Goal: Transaction & Acquisition: Purchase product/service

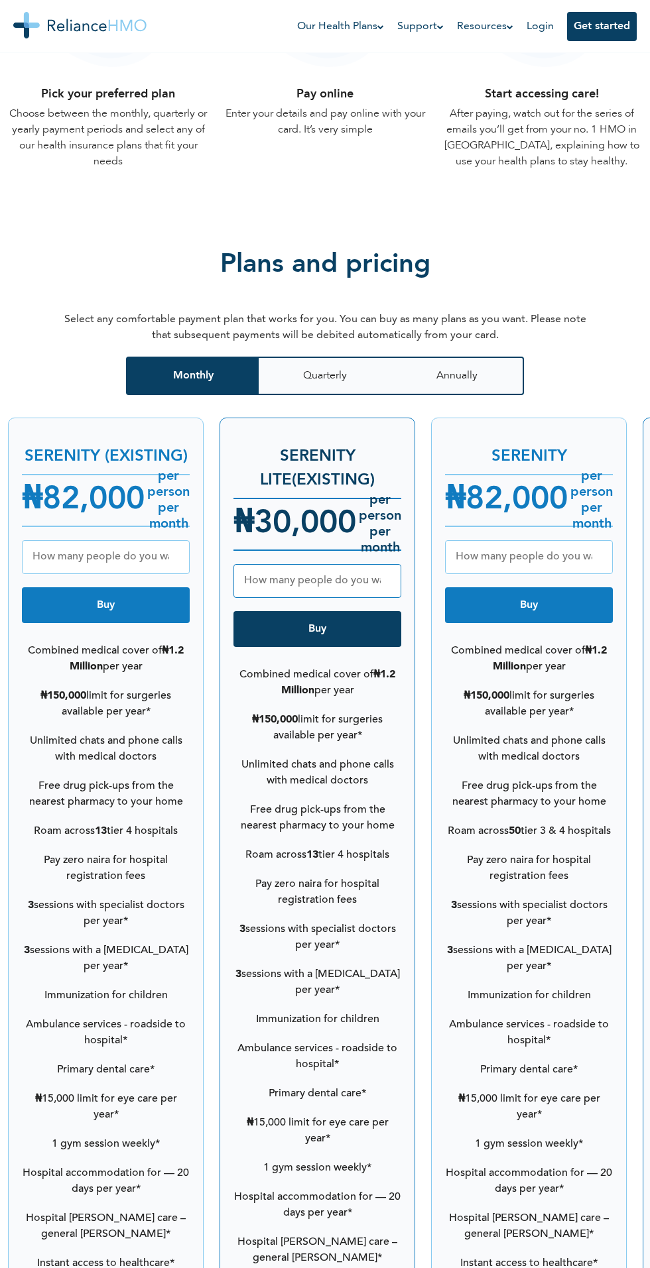
scroll to position [1416, 0]
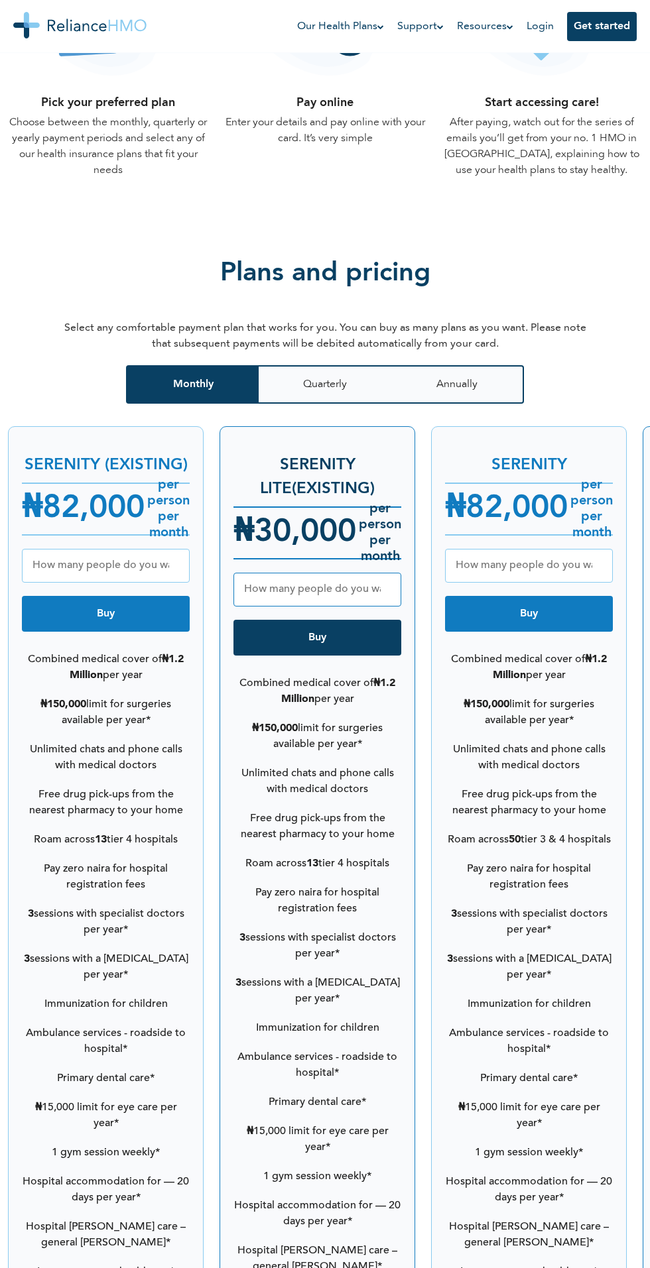
click at [111, 527] on h4 "₦ 82,000" at bounding box center [83, 509] width 123 height 48
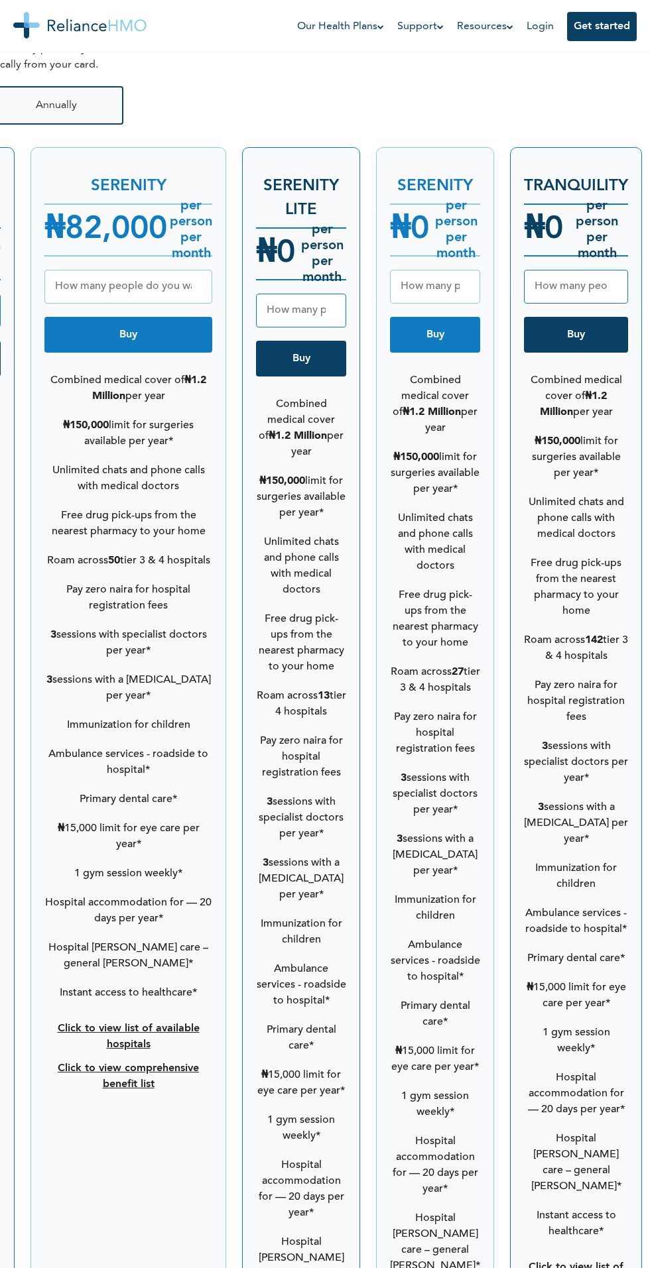
scroll to position [1697, 0]
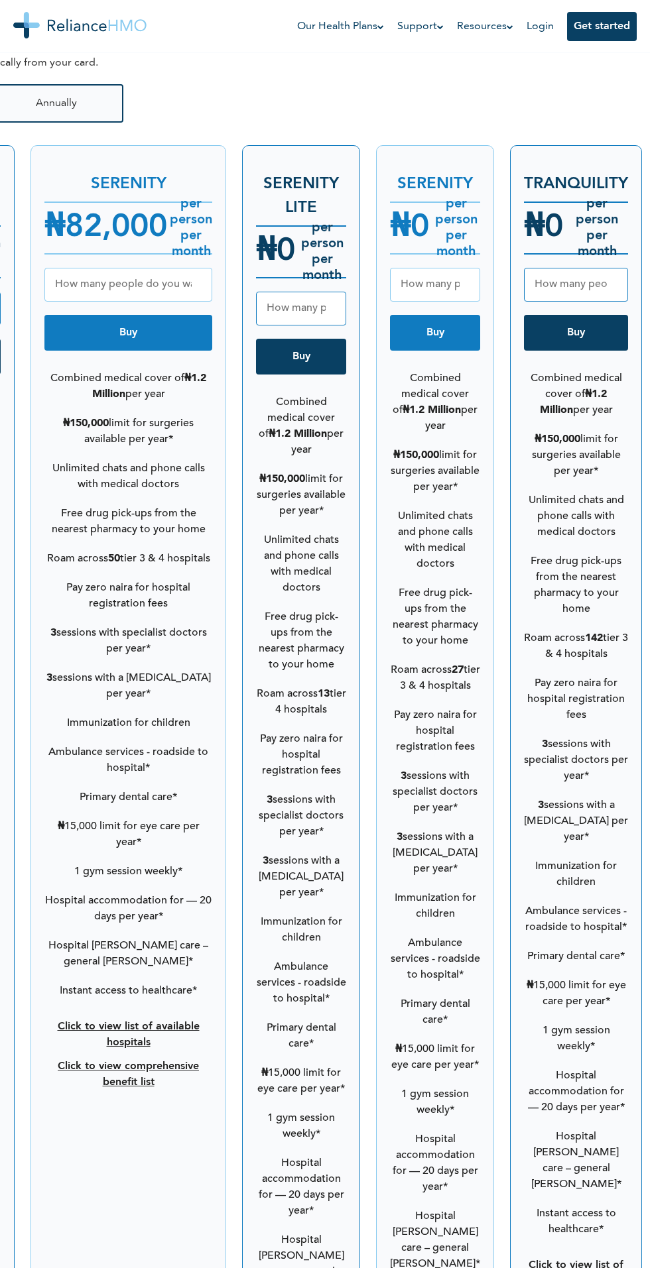
click at [274, 310] on input "number" at bounding box center [301, 309] width 90 height 34
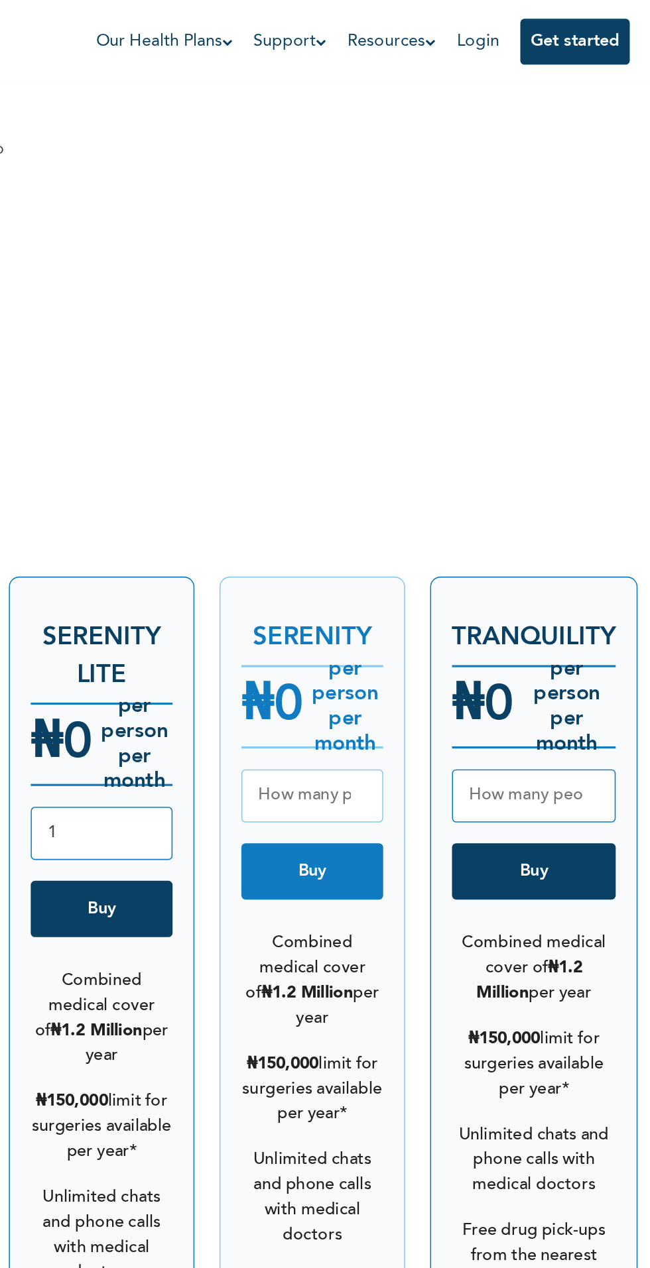
scroll to position [1475, 0]
type input "1"
click at [319, 588] on button "Buy" at bounding box center [301, 579] width 90 height 36
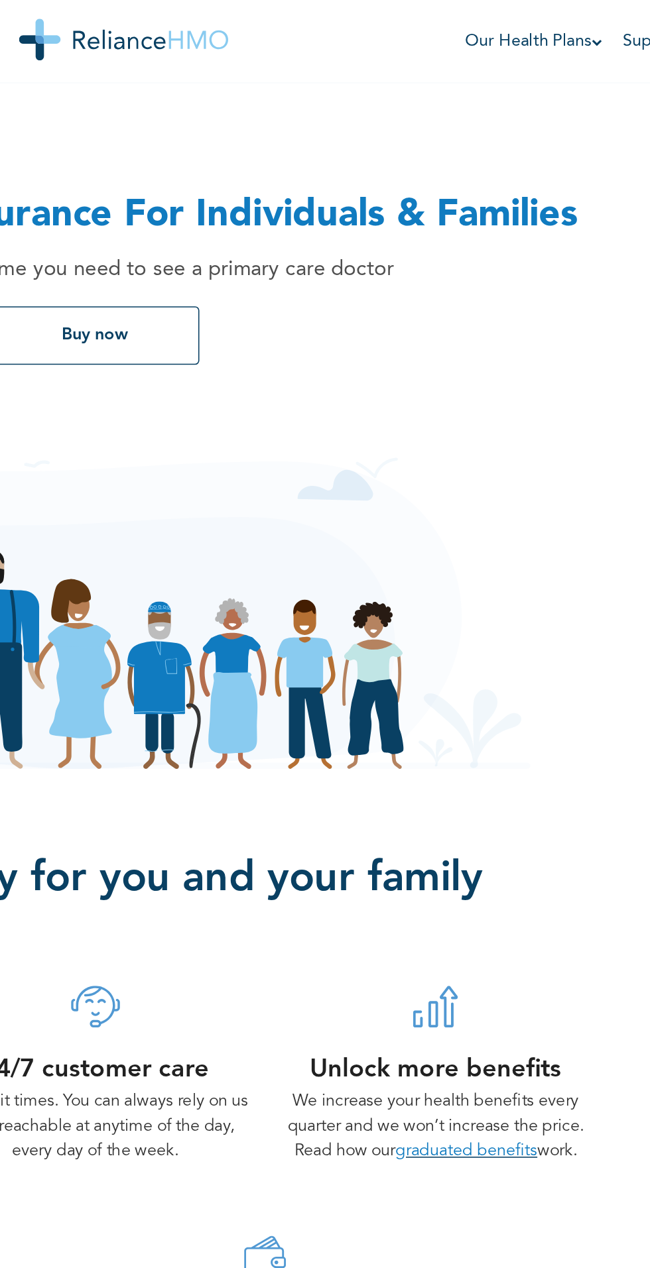
scroll to position [0, 264]
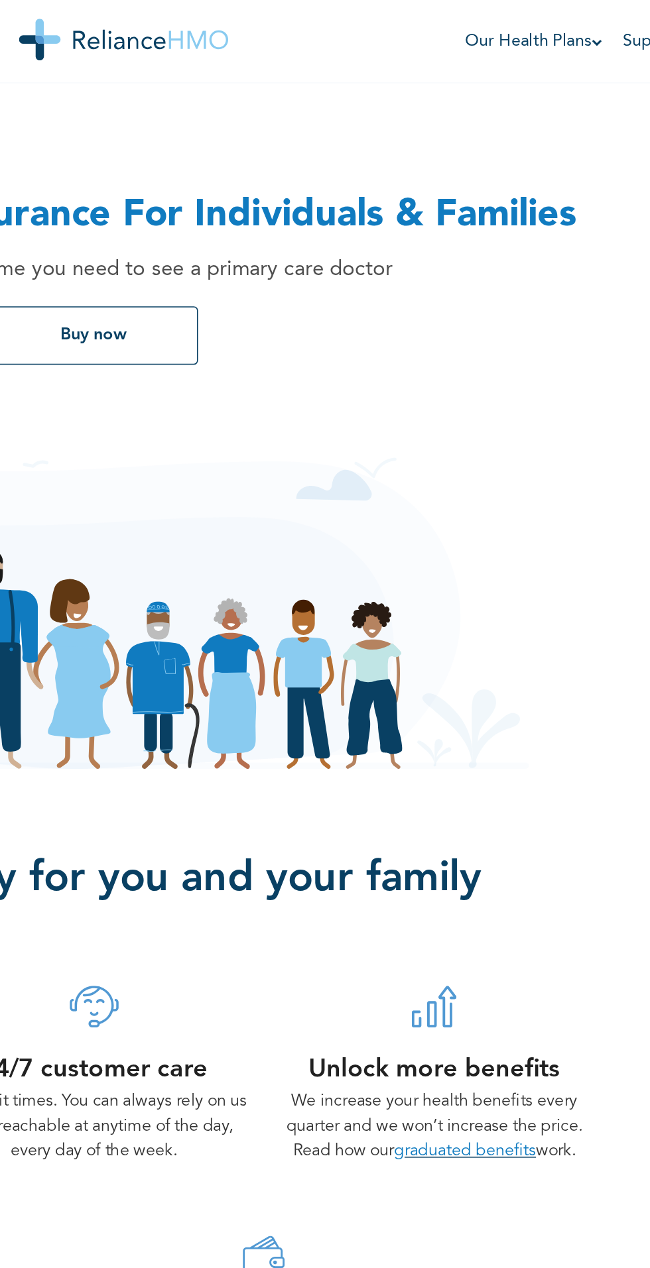
click at [65, 200] on button "Buy now" at bounding box center [61, 213] width 133 height 37
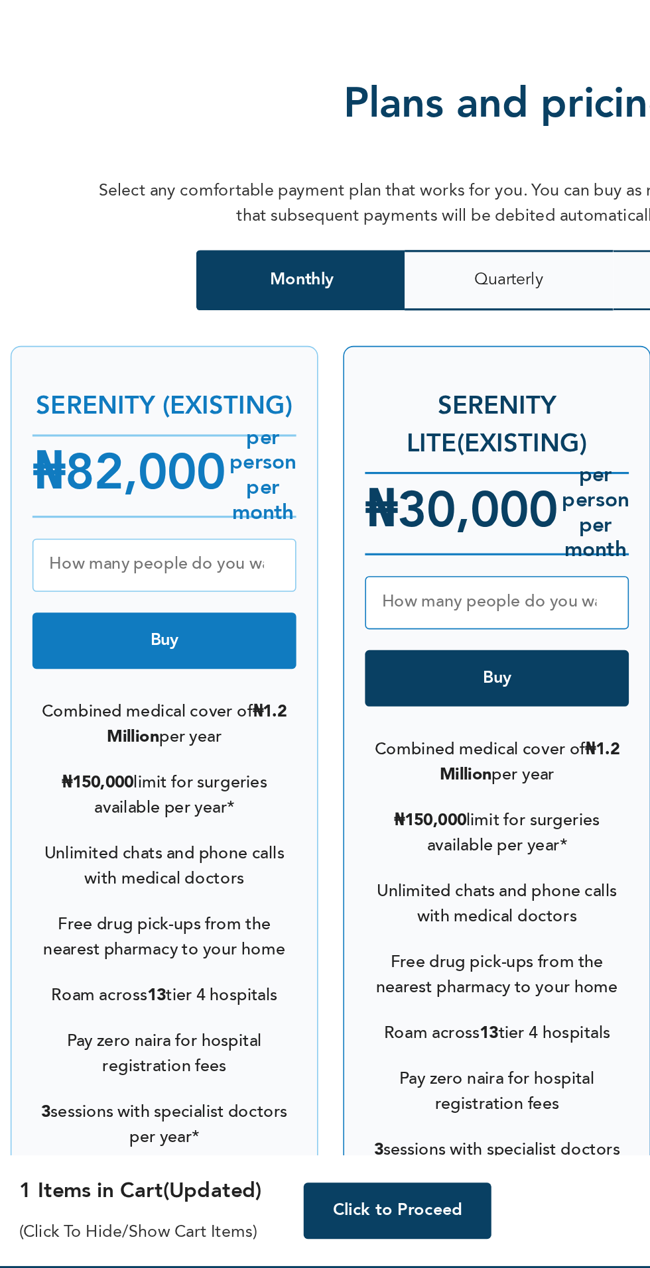
click at [328, 648] on button "Quarterly" at bounding box center [324, 639] width 133 height 38
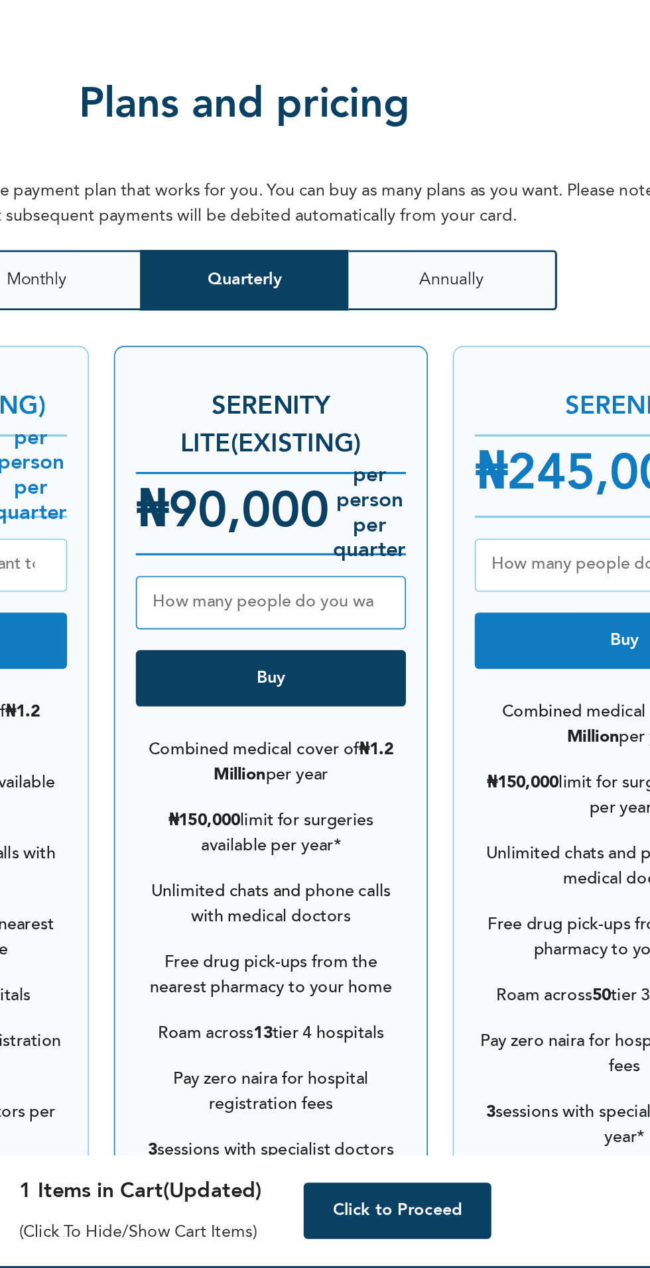
scroll to position [0, 181]
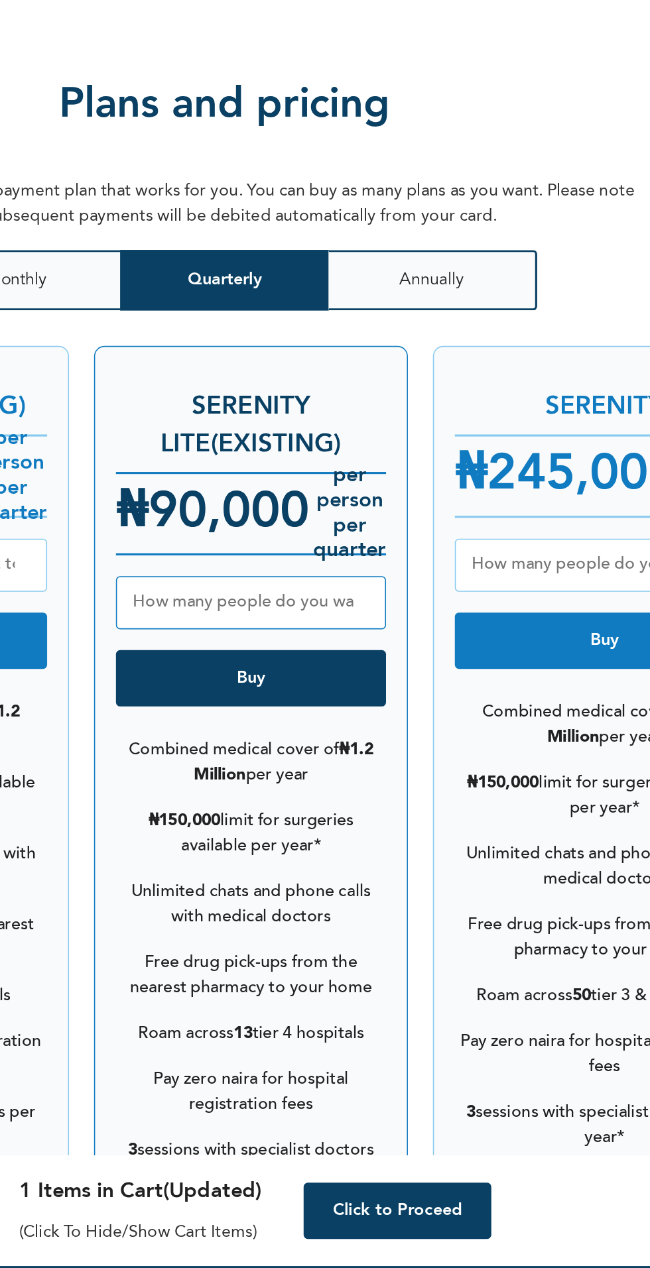
click at [312, 653] on button "Annually" at bounding box center [276, 639] width 133 height 38
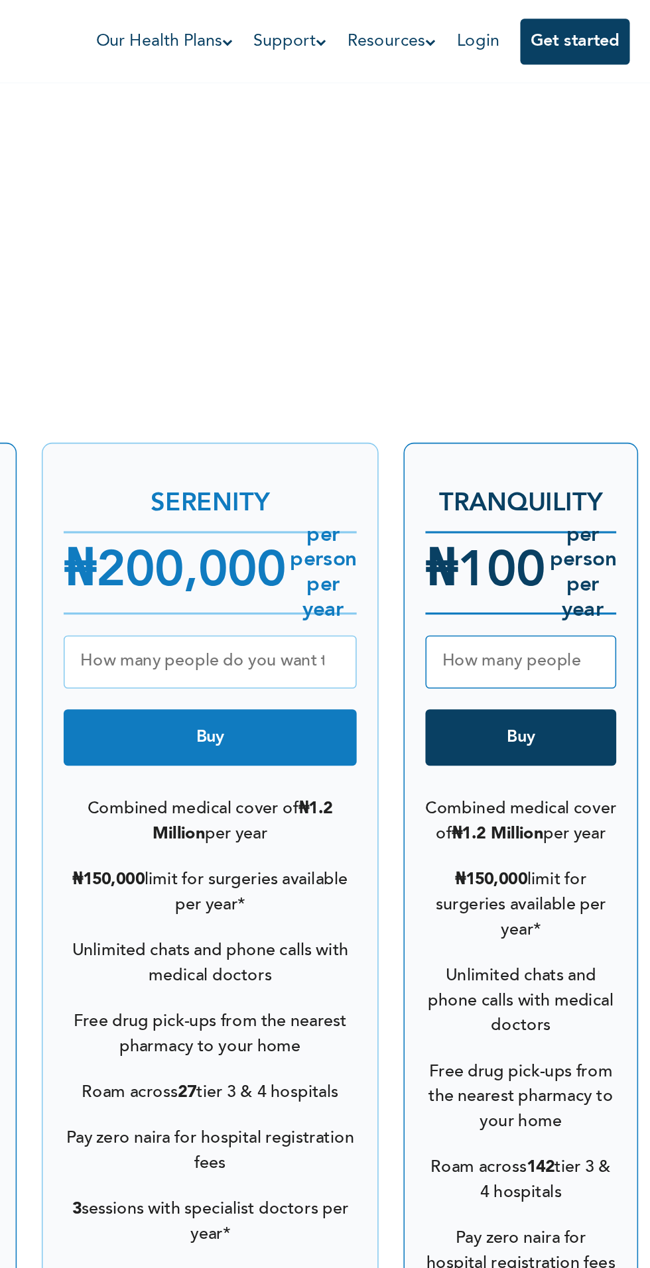
scroll to position [1560, 0]
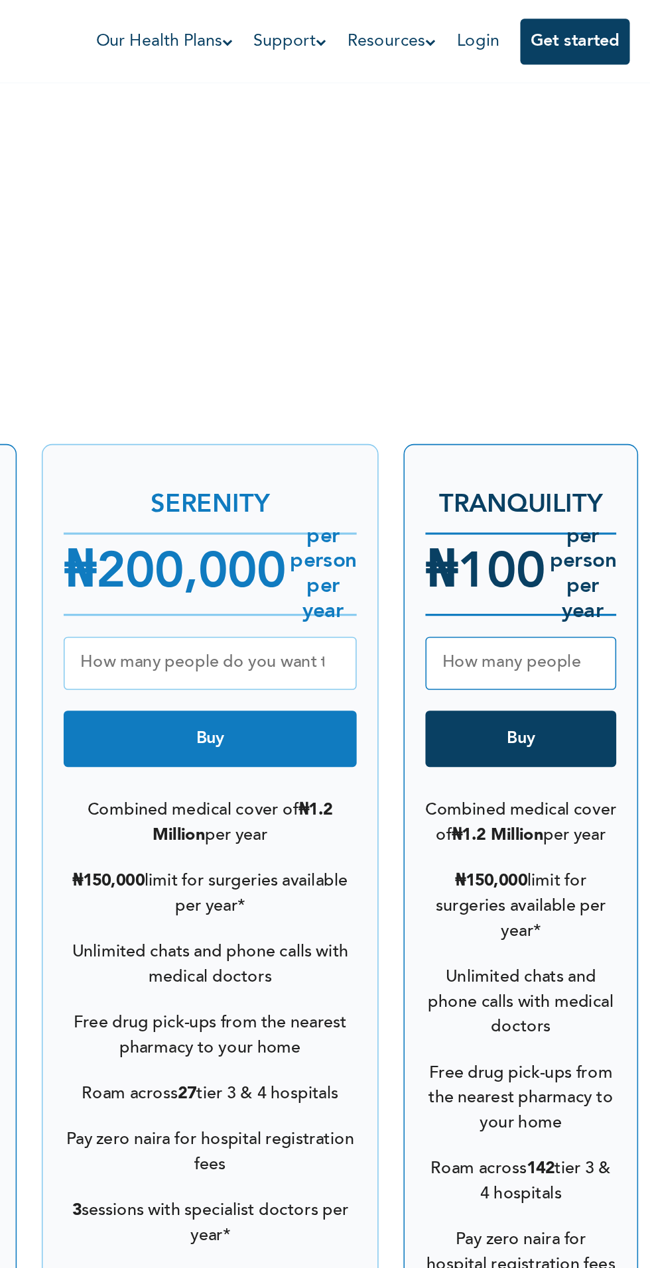
click at [570, 484] on button "Buy" at bounding box center [566, 470] width 121 height 36
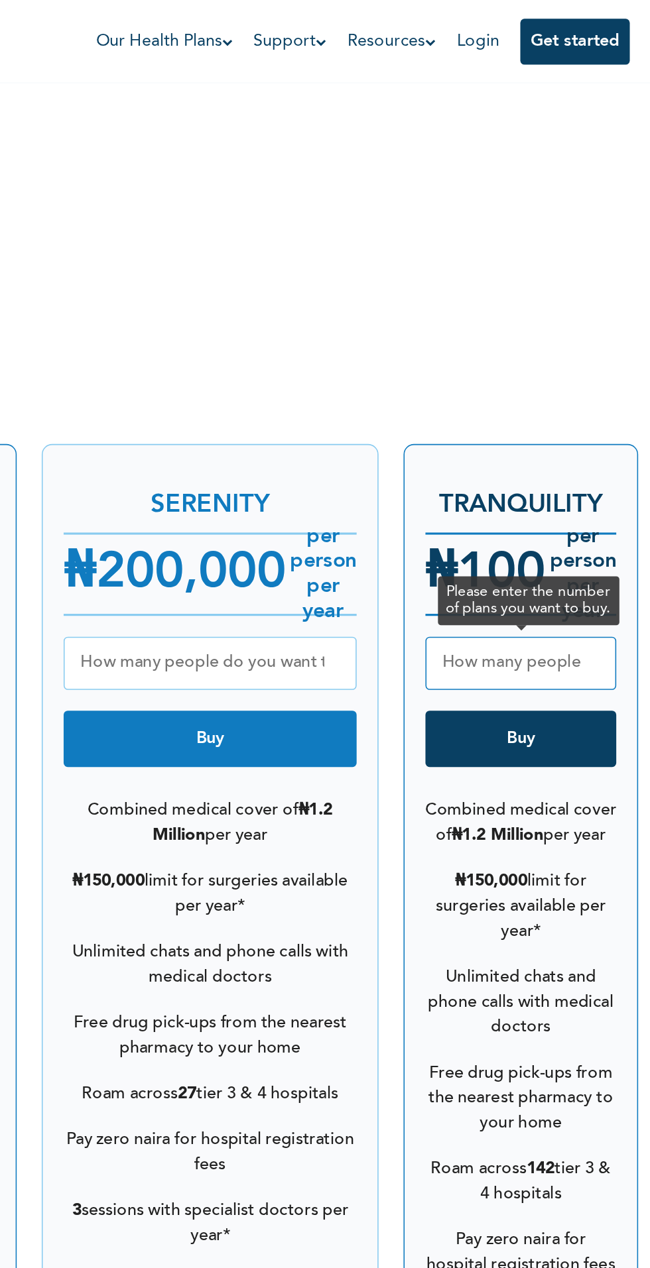
click at [598, 426] on input "number" at bounding box center [566, 422] width 121 height 34
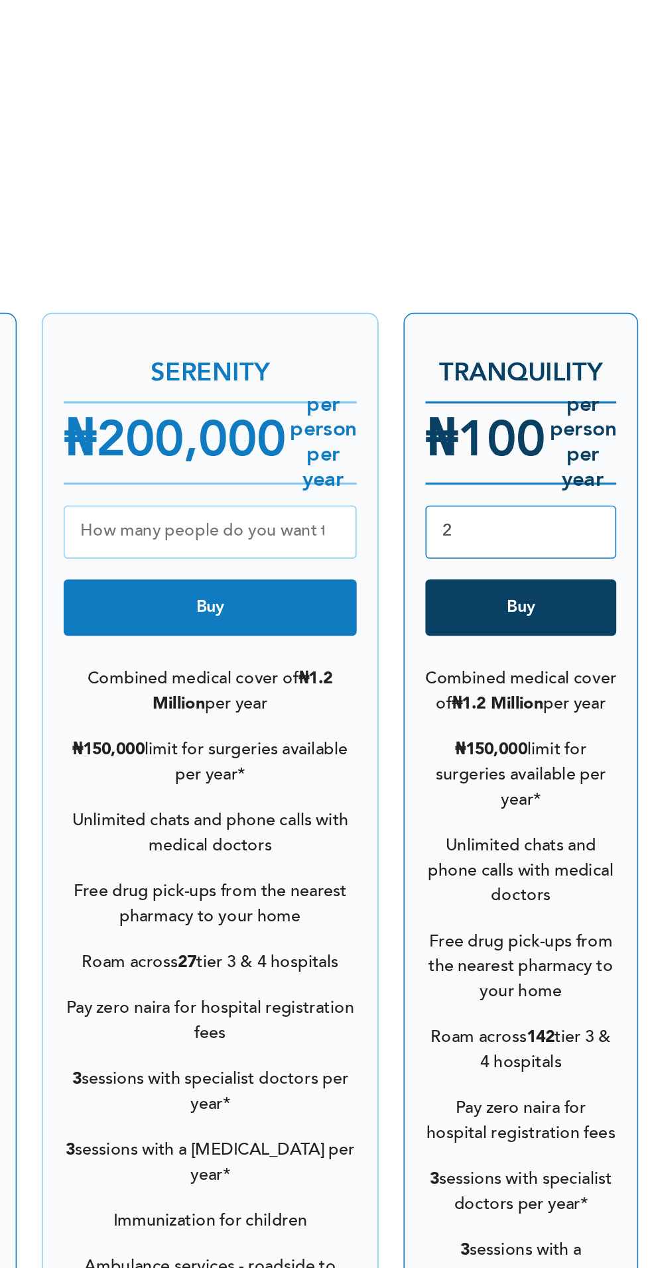
type input "2"
click at [602, 477] on button "Buy" at bounding box center [566, 470] width 121 height 36
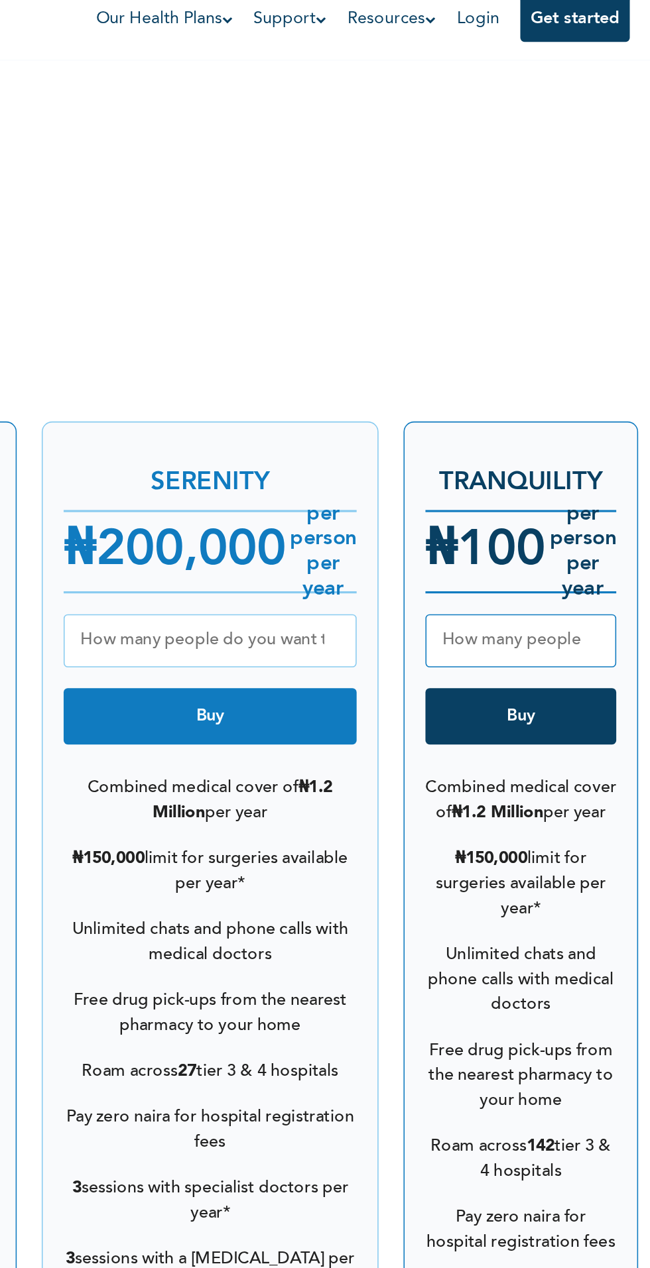
click at [577, 476] on button "Buy" at bounding box center [566, 470] width 121 height 36
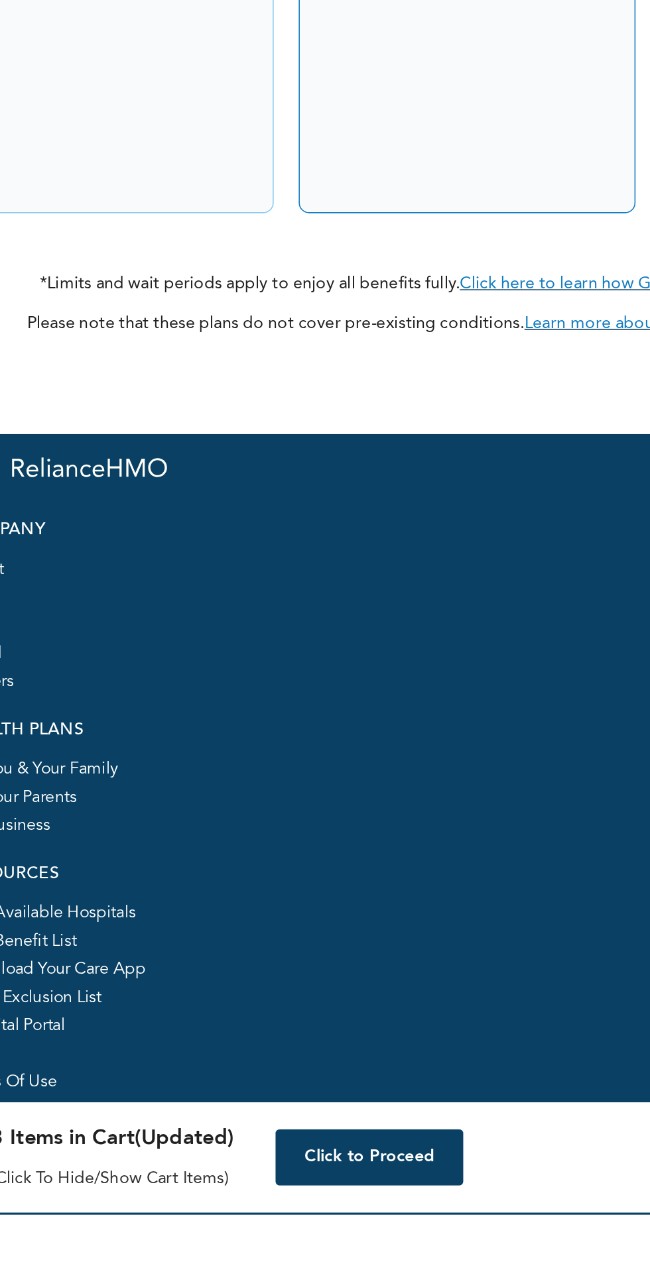
scroll to position [2346, 0]
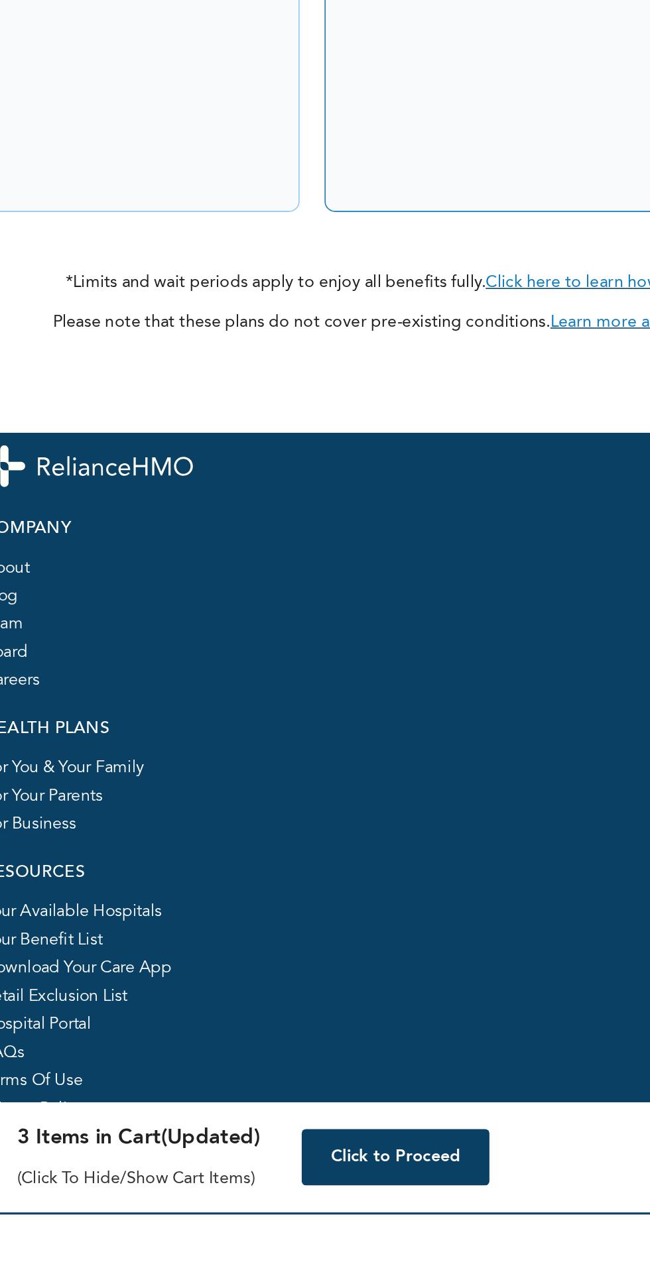
click at [253, 1249] on button "Click to Proceed" at bounding box center [253, 1232] width 119 height 36
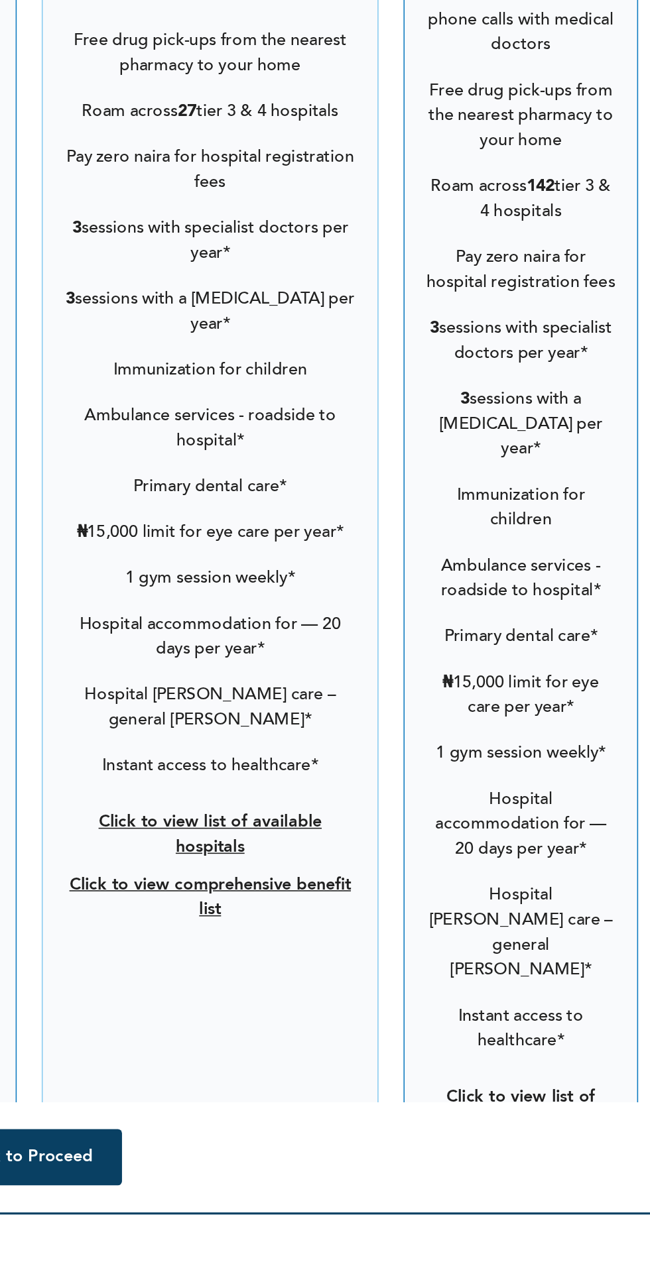
scroll to position [1690, 0]
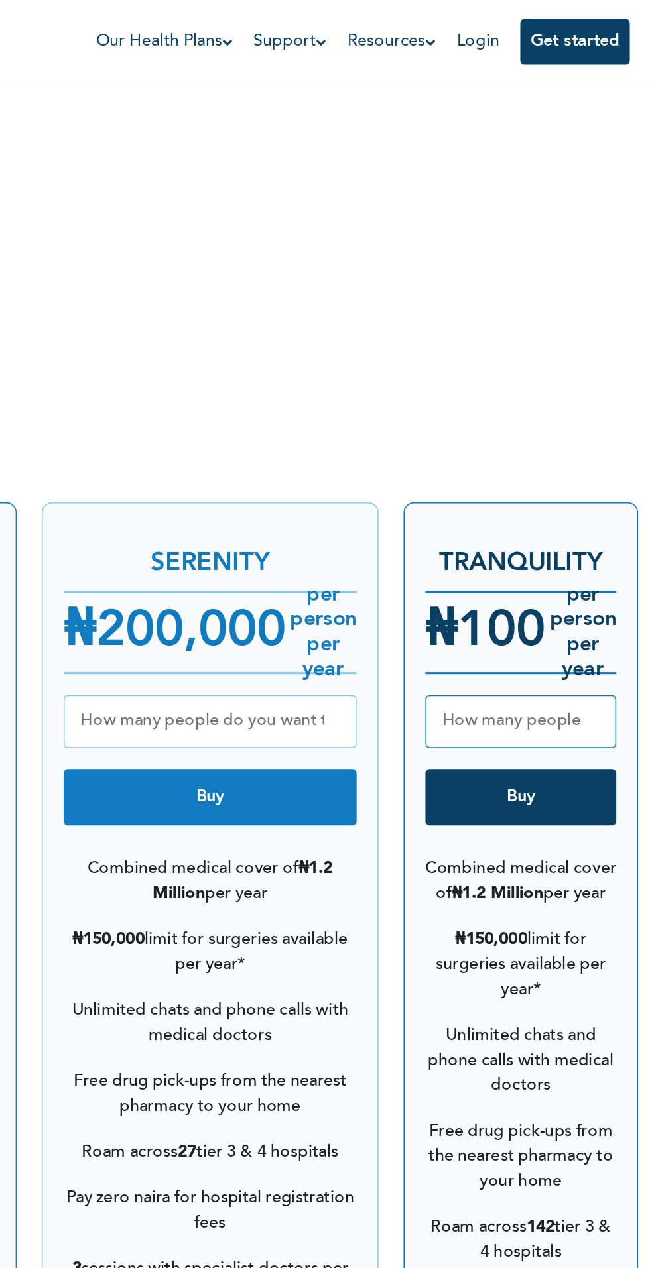
click at [581, 457] on input "number" at bounding box center [566, 459] width 121 height 34
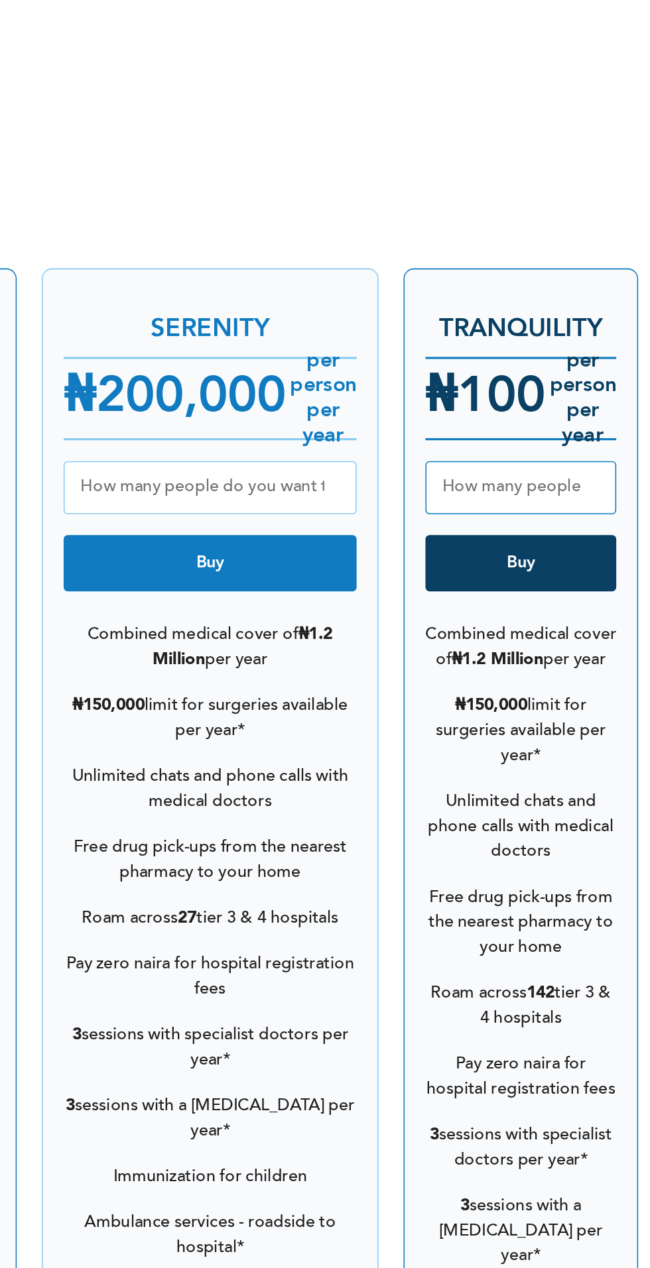
scroll to position [1522, 0]
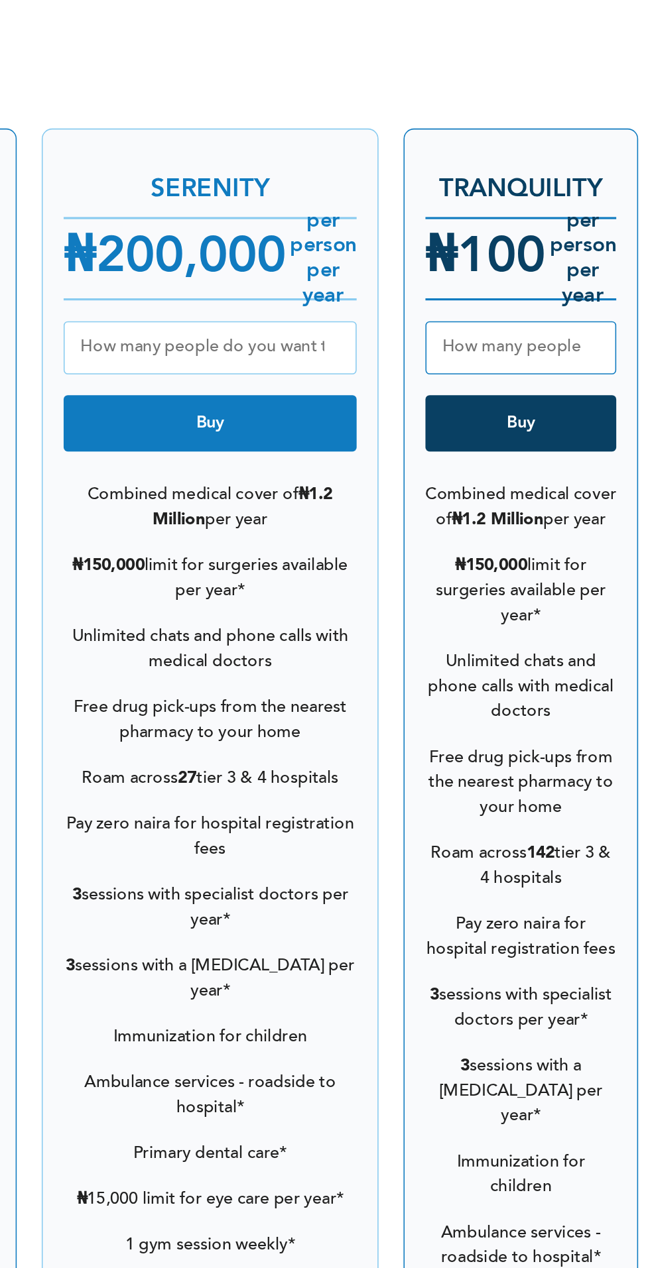
type input "1"
click at [604, 506] on button "Buy" at bounding box center [566, 507] width 121 height 36
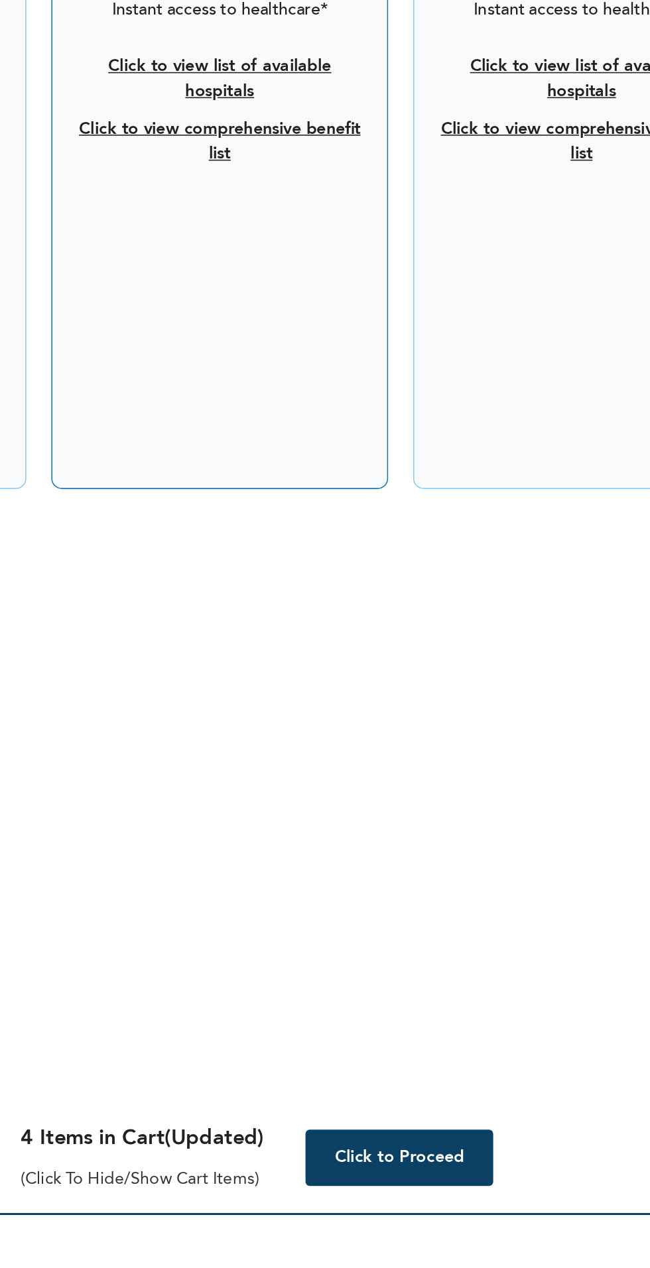
scroll to position [2204, 0]
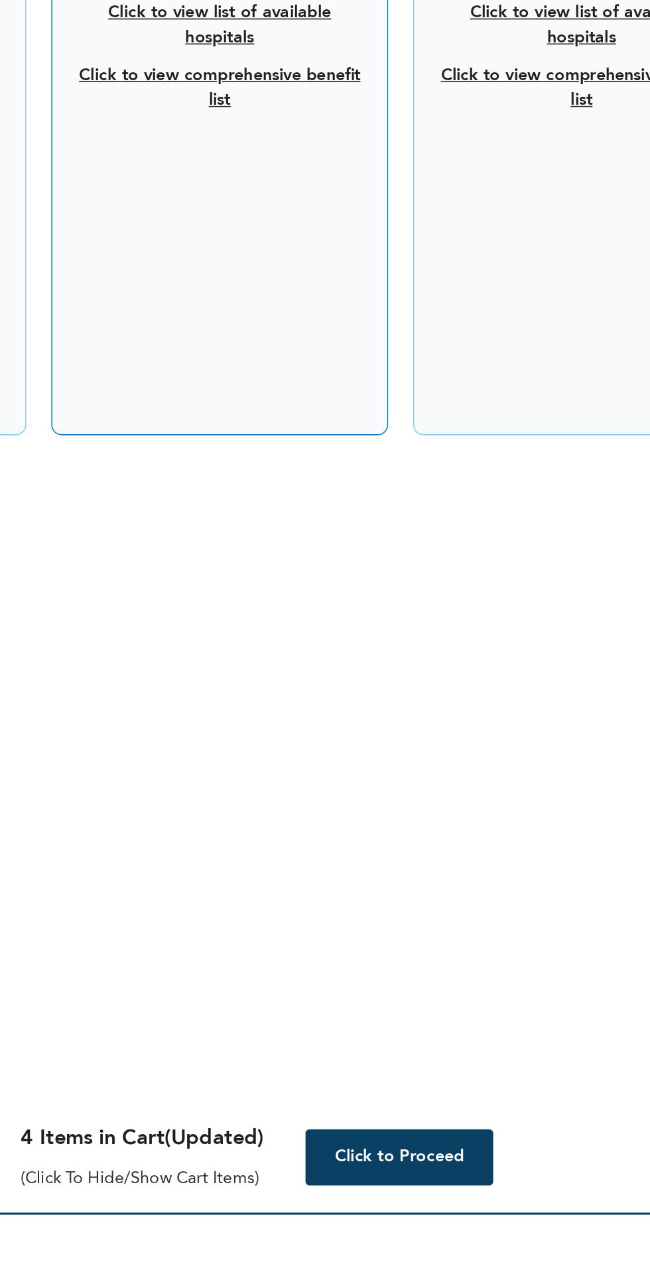
click at [256, 1249] on button "Click to Proceed" at bounding box center [253, 1232] width 119 height 36
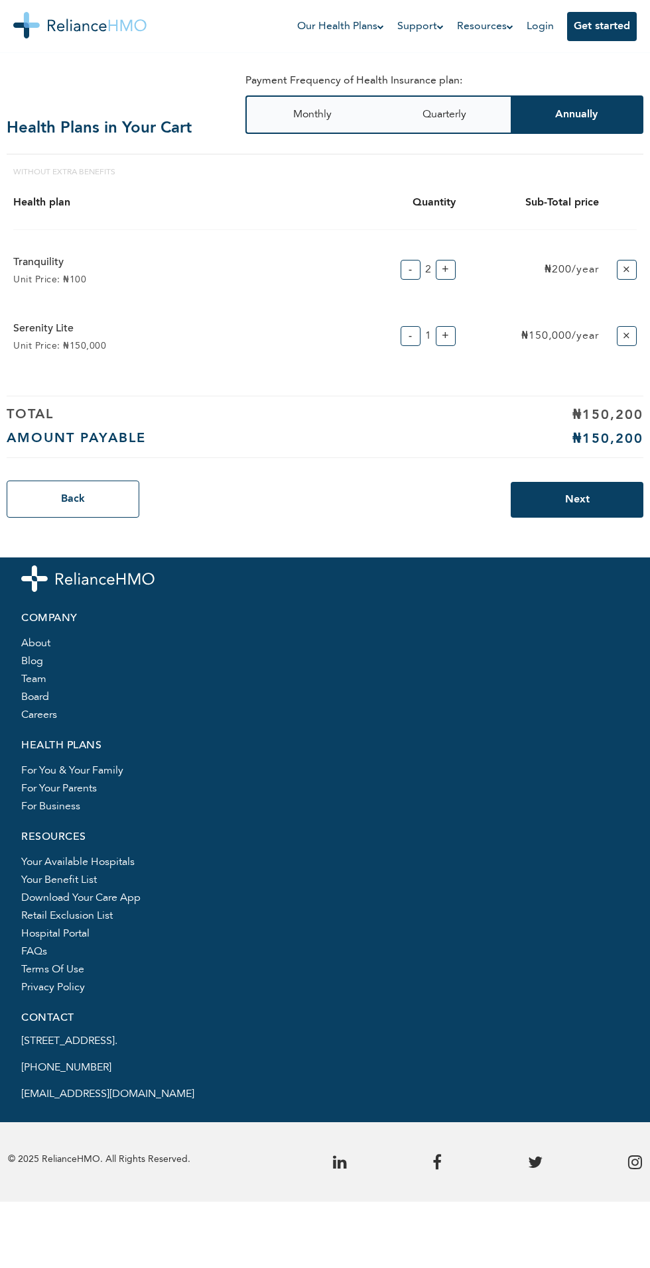
click at [445, 335] on button "+" at bounding box center [445, 336] width 20 height 20
click at [410, 335] on button "-" at bounding box center [410, 336] width 20 height 20
click at [406, 341] on button "-" at bounding box center [410, 336] width 20 height 20
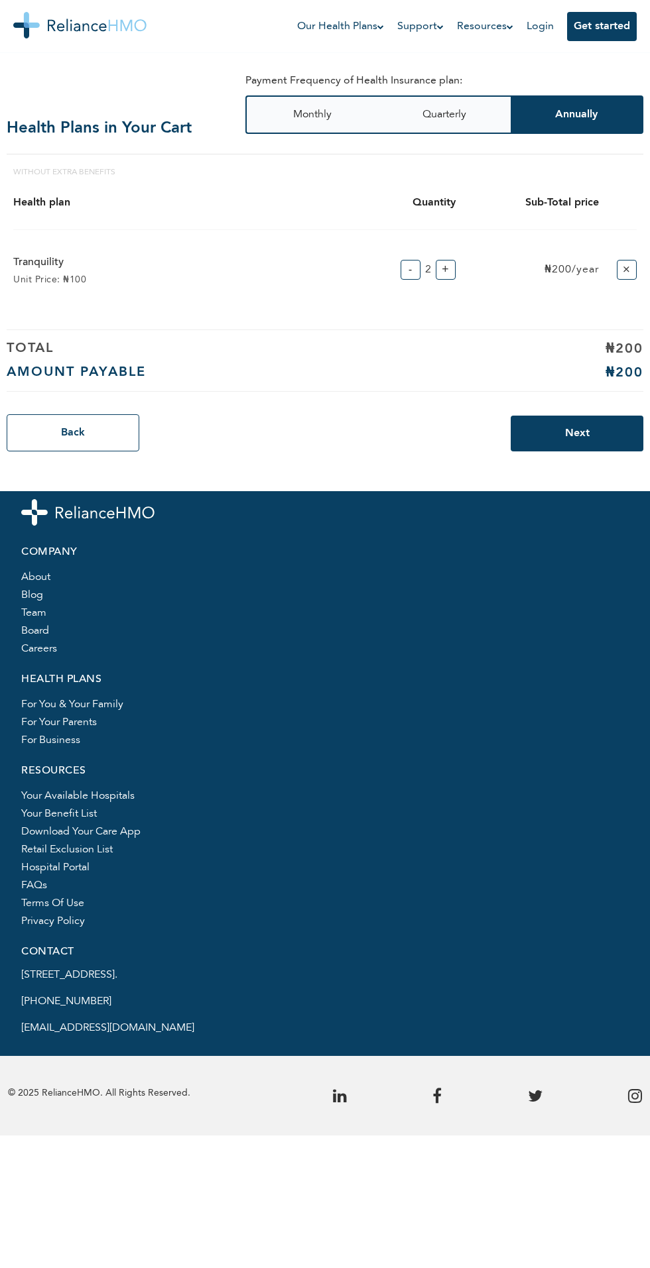
click at [590, 445] on button "Next" at bounding box center [576, 434] width 133 height 36
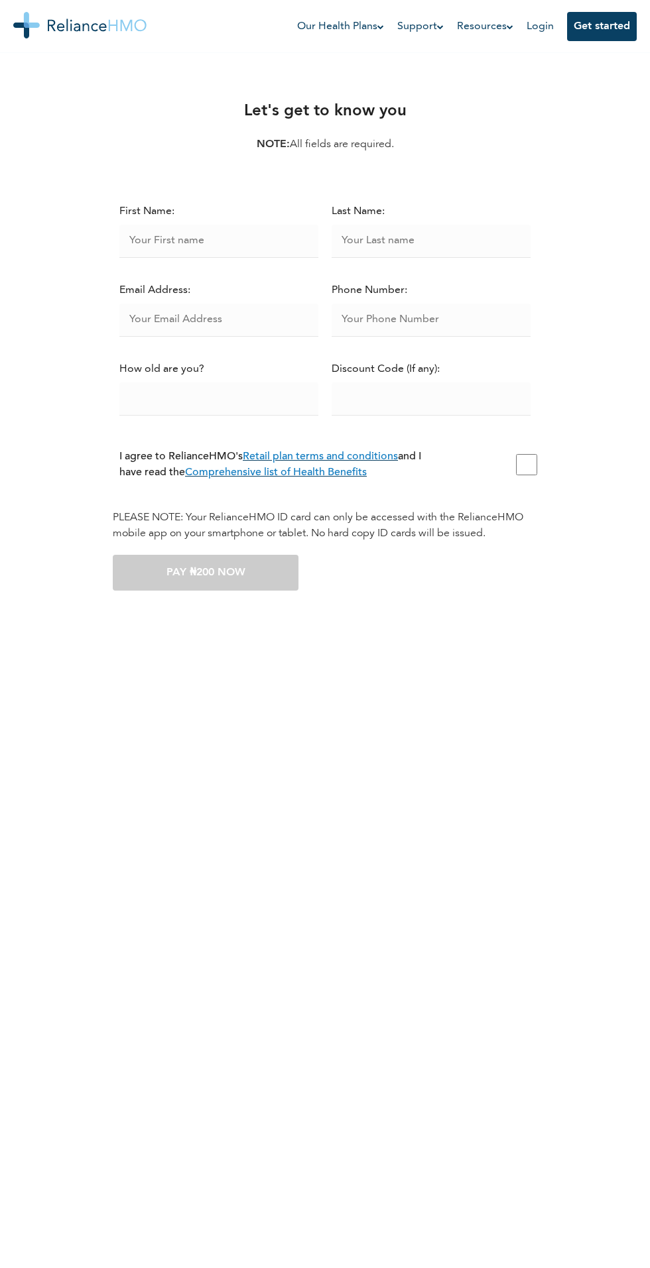
click at [530, 470] on input "I agree to RelianceHMO's Retail plan terms and conditions and I have read the C…" at bounding box center [526, 464] width 21 height 21
checkbox input "true"
click at [175, 241] on input "text" at bounding box center [218, 241] width 199 height 33
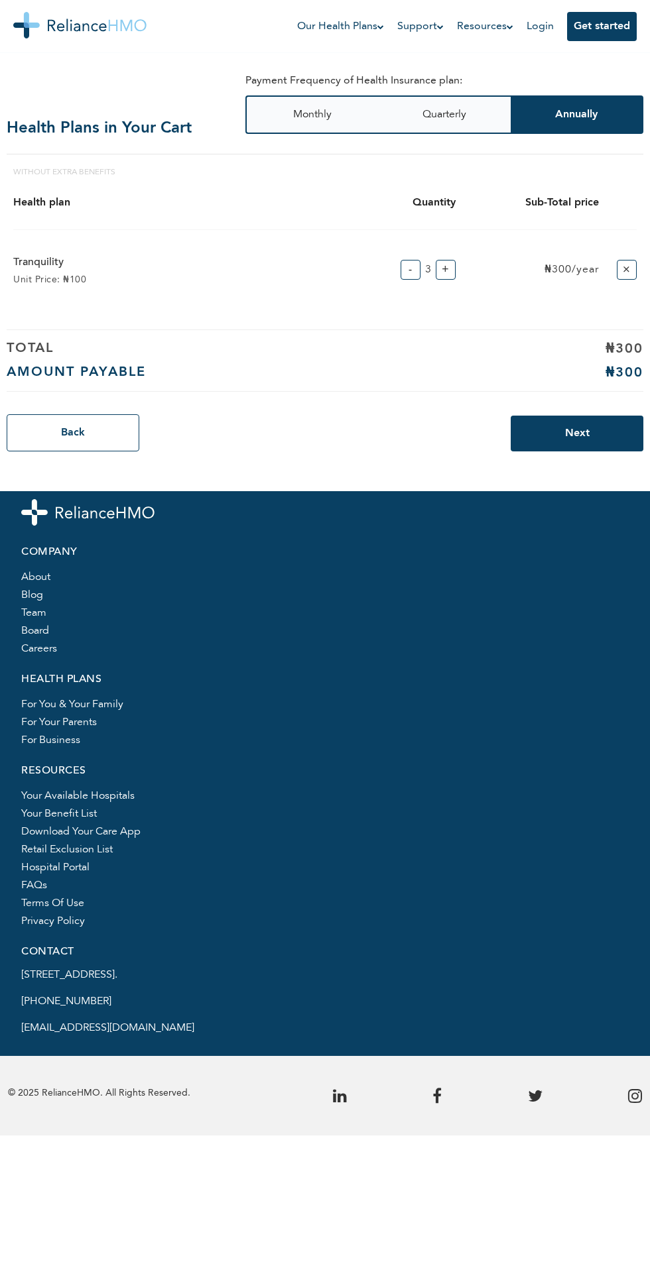
click at [416, 273] on button "-" at bounding box center [410, 270] width 20 height 20
click at [410, 269] on button "-" at bounding box center [410, 270] width 20 height 20
click at [552, 425] on button "Next" at bounding box center [576, 434] width 133 height 36
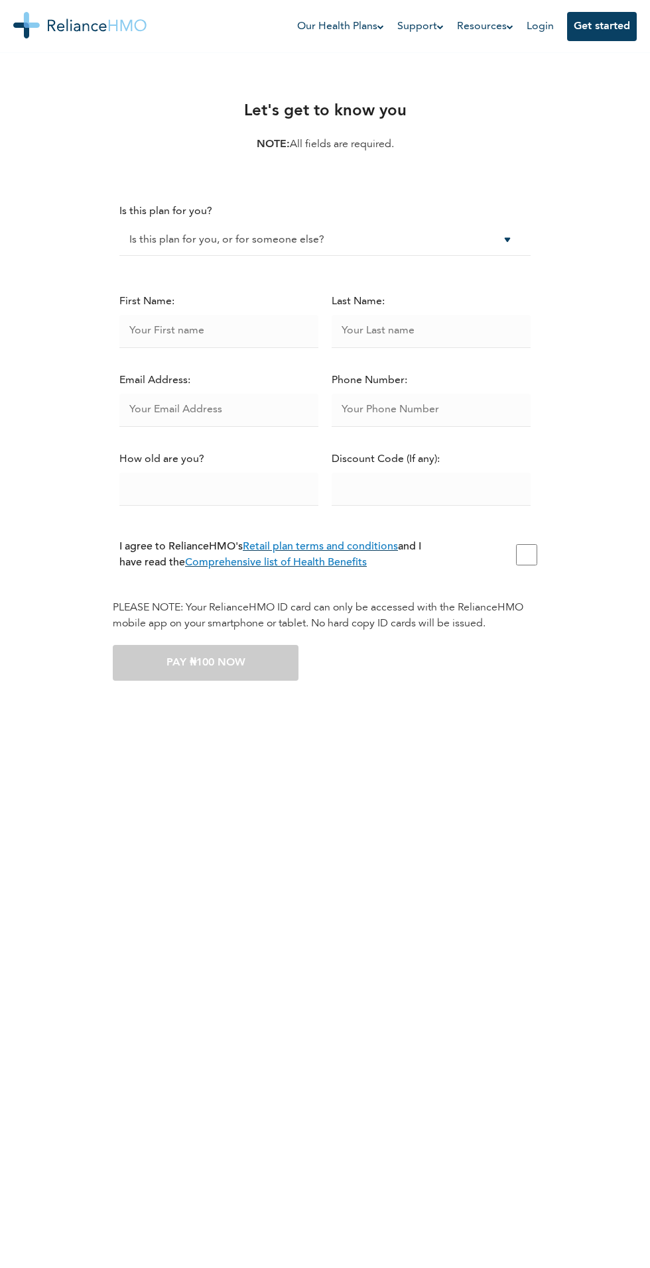
click at [180, 327] on input "text" at bounding box center [218, 331] width 199 height 33
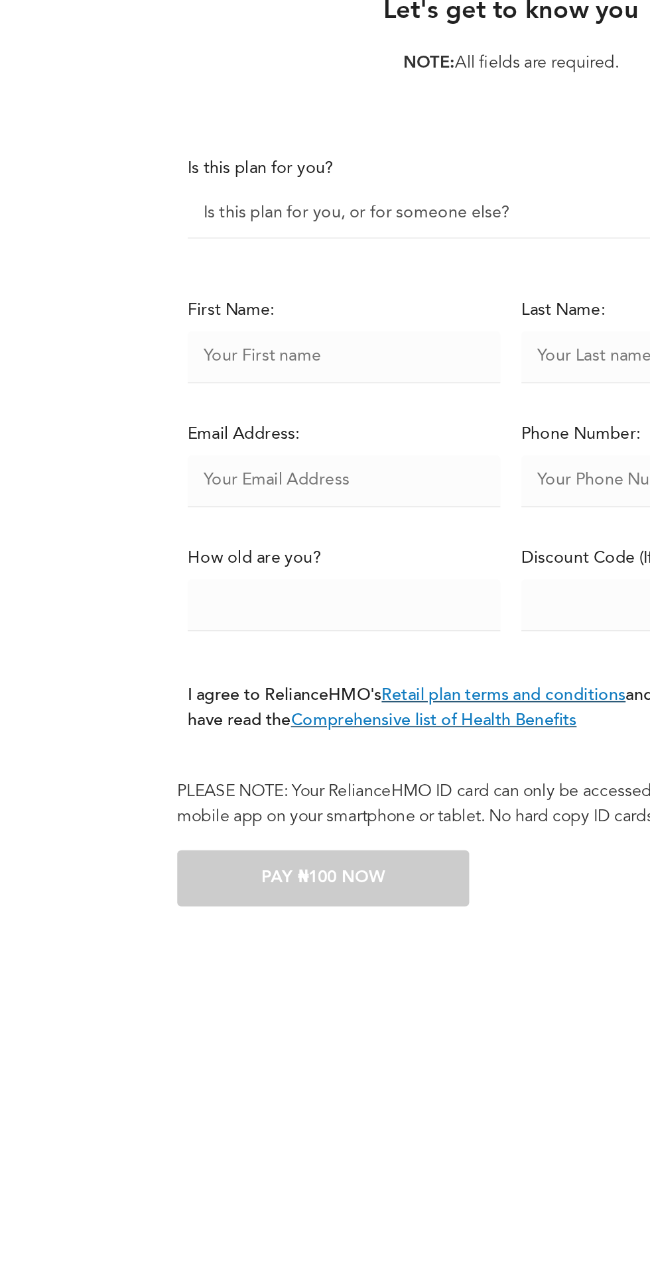
type input "Chiamaka"
type input "Onu"
type input "[EMAIL_ADDRESS][DOMAIN_NAME]"
type input "08151068890"
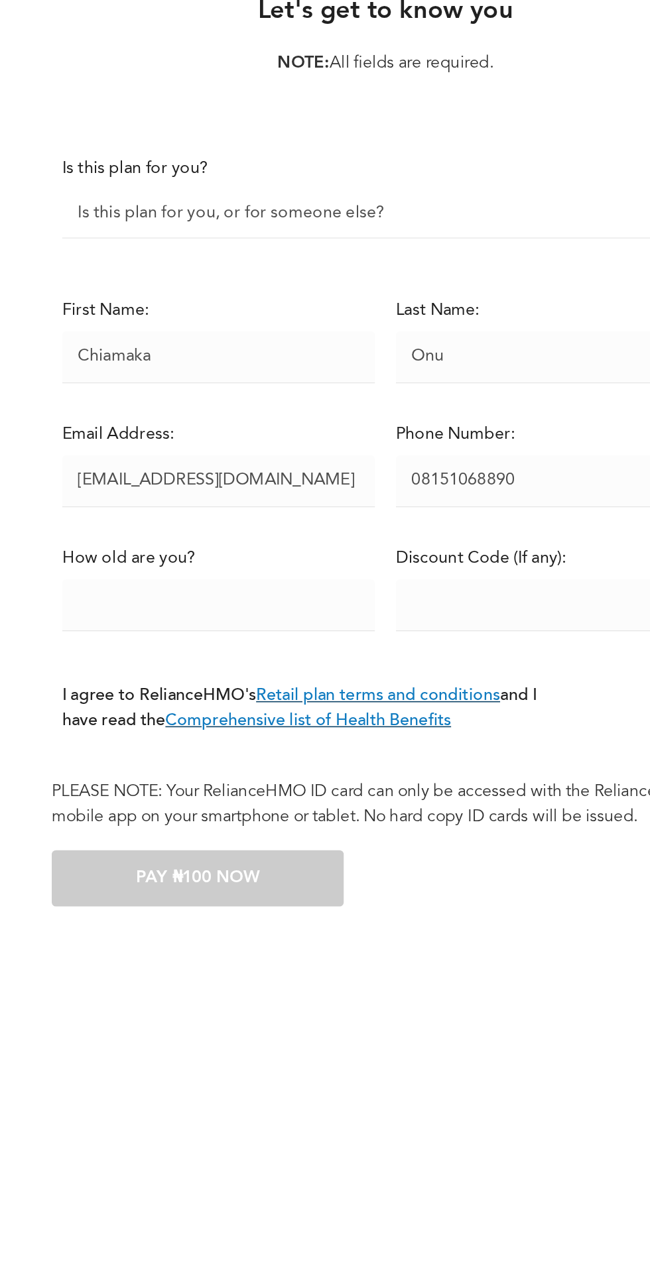
click at [178, 496] on input "number" at bounding box center [218, 489] width 199 height 33
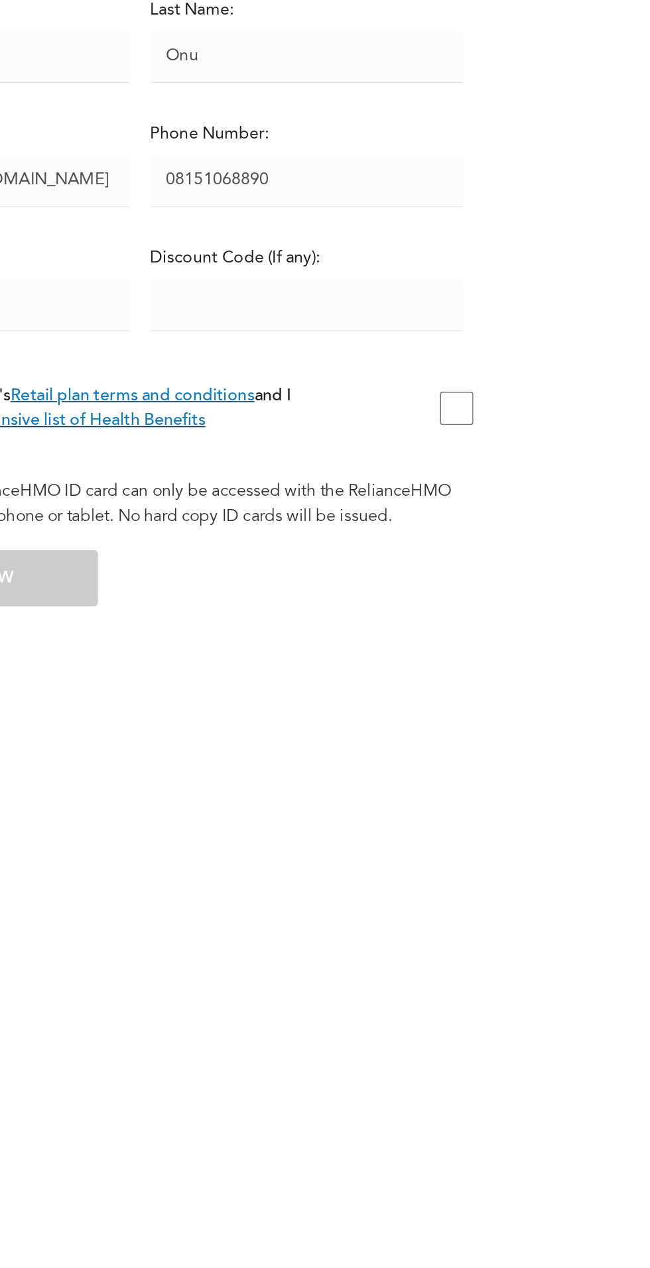
type input "30"
click at [520, 555] on input "I agree to RelianceHMO's Retail plan terms and conditions and I have read the C…" at bounding box center [526, 554] width 21 height 21
checkbox input "true"
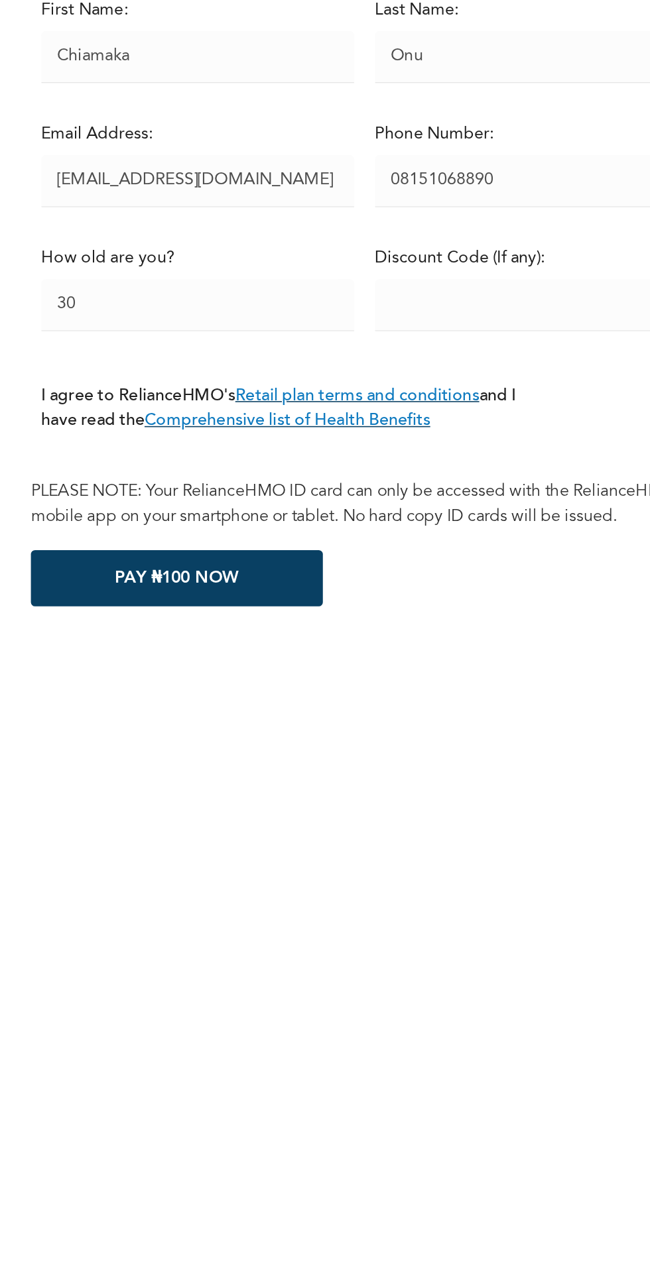
click at [194, 668] on button "PAY ₦100 NOW" at bounding box center [206, 663] width 186 height 36
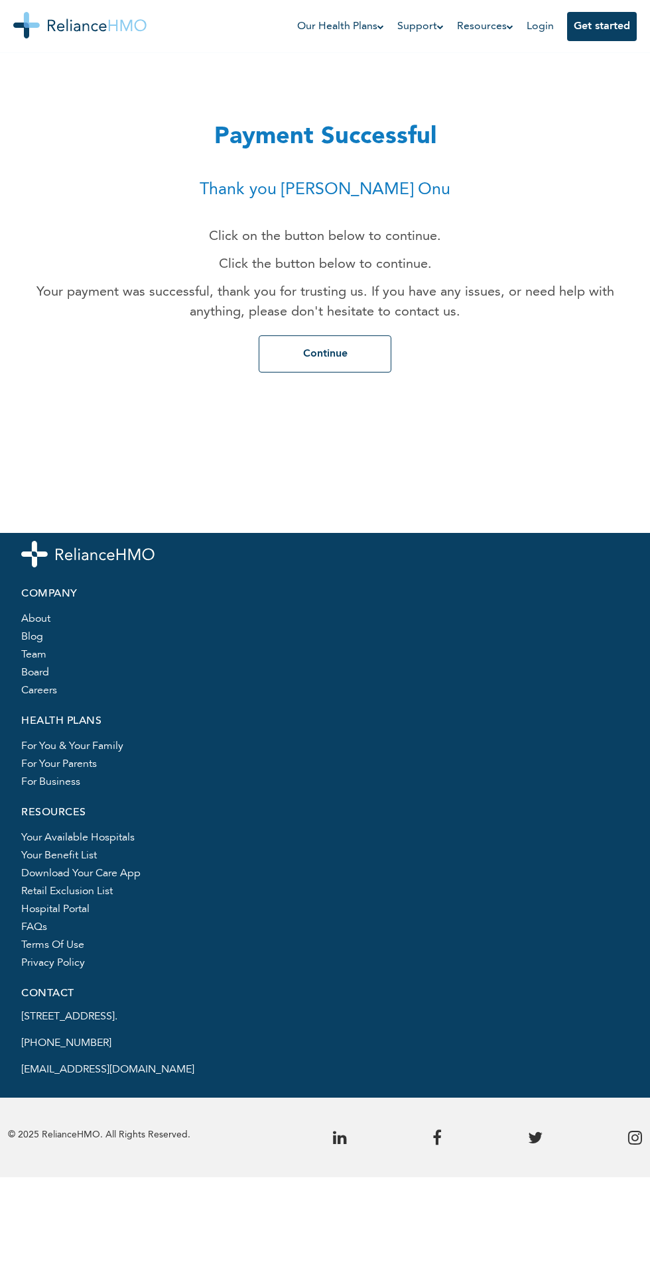
click at [384, 357] on button "Continue" at bounding box center [324, 353] width 133 height 37
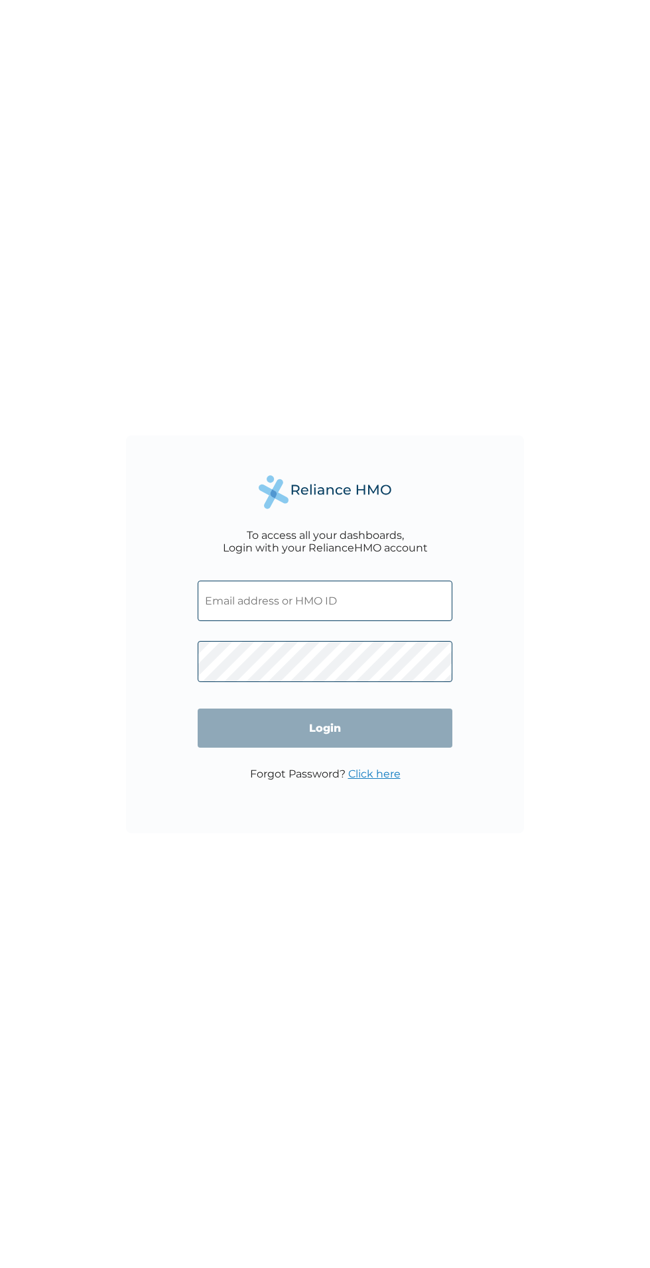
click at [418, 602] on input "text" at bounding box center [325, 601] width 255 height 40
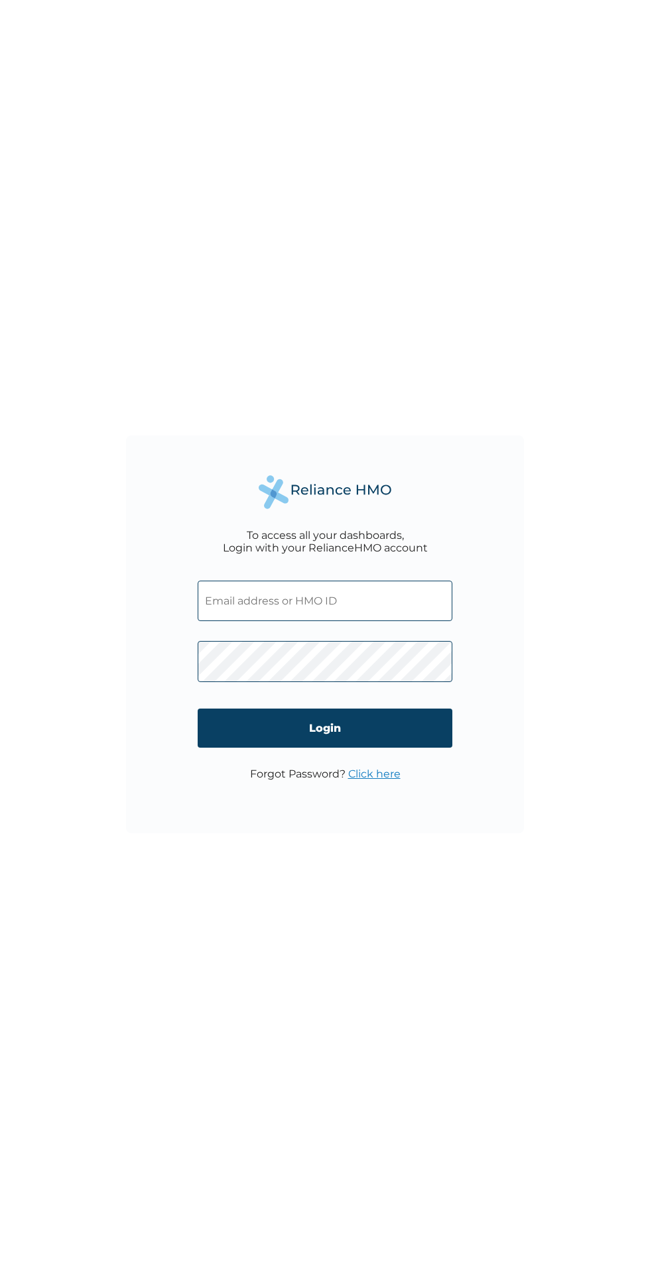
click at [415, 731] on input "Login" at bounding box center [325, 728] width 255 height 39
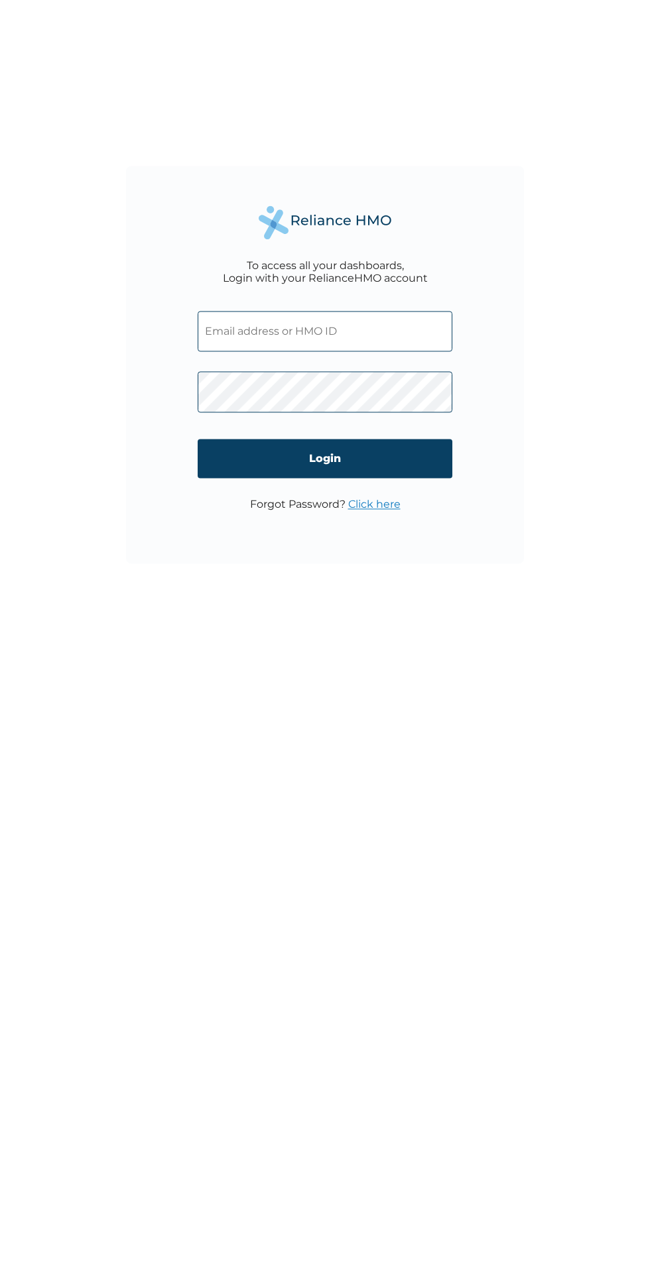
click at [591, 801] on div "To access all your dashboards, Login with your RelianceHMO account Login Forgot…" at bounding box center [325, 634] width 650 height 1268
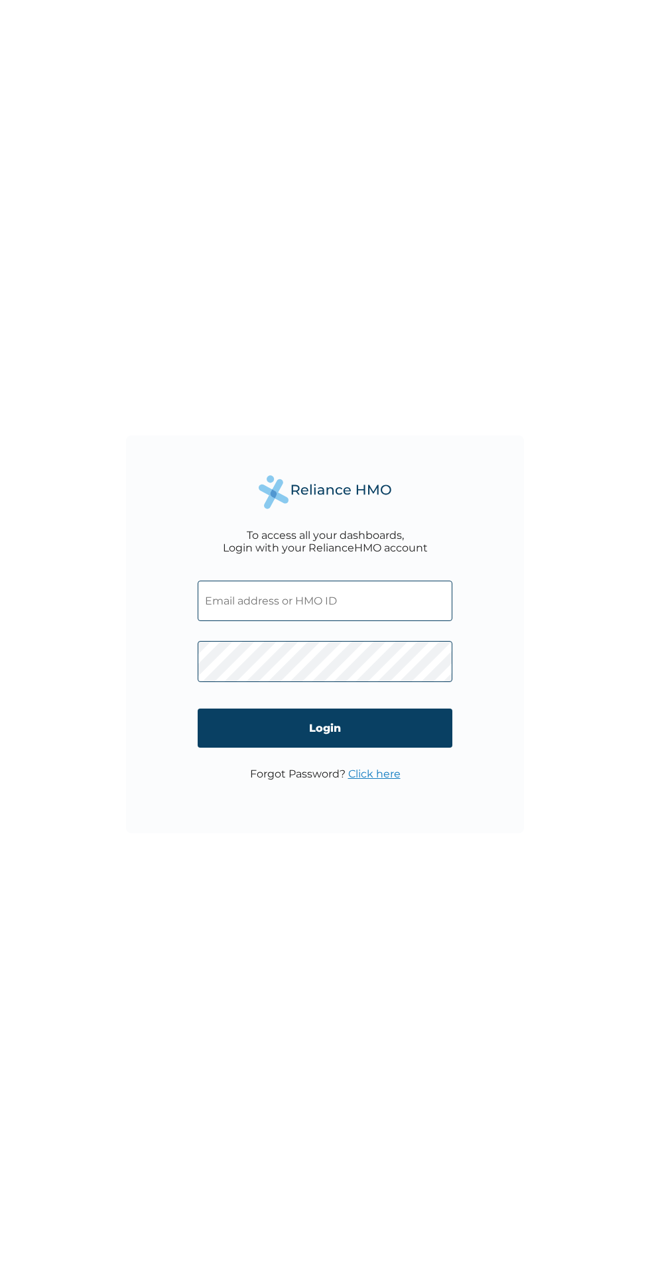
click at [234, 607] on input "text" at bounding box center [325, 601] width 255 height 40
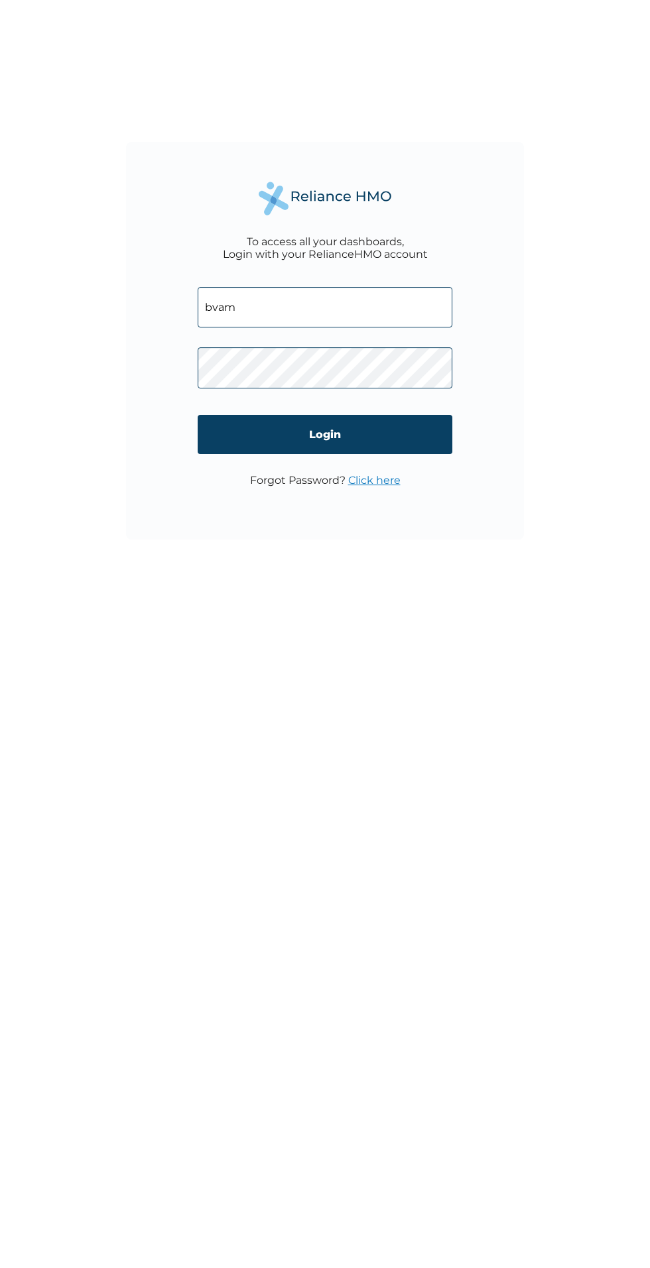
type input "bvamiv@mail.com"
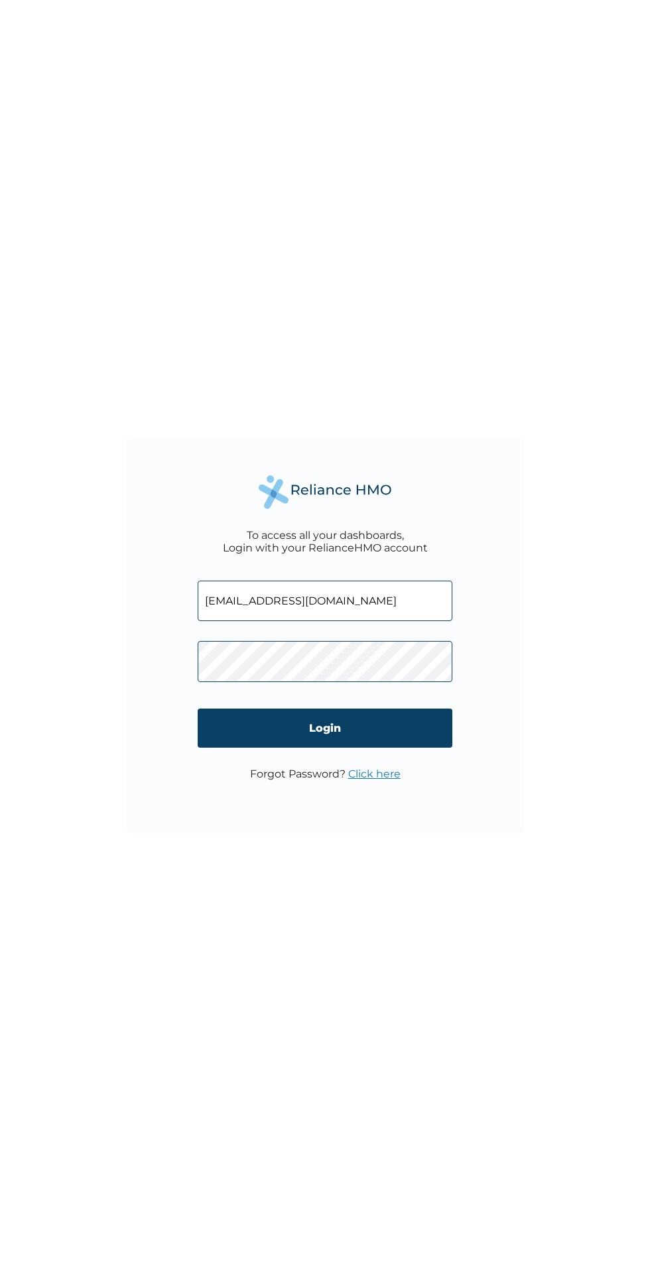
click at [260, 724] on input "Login" at bounding box center [325, 728] width 255 height 39
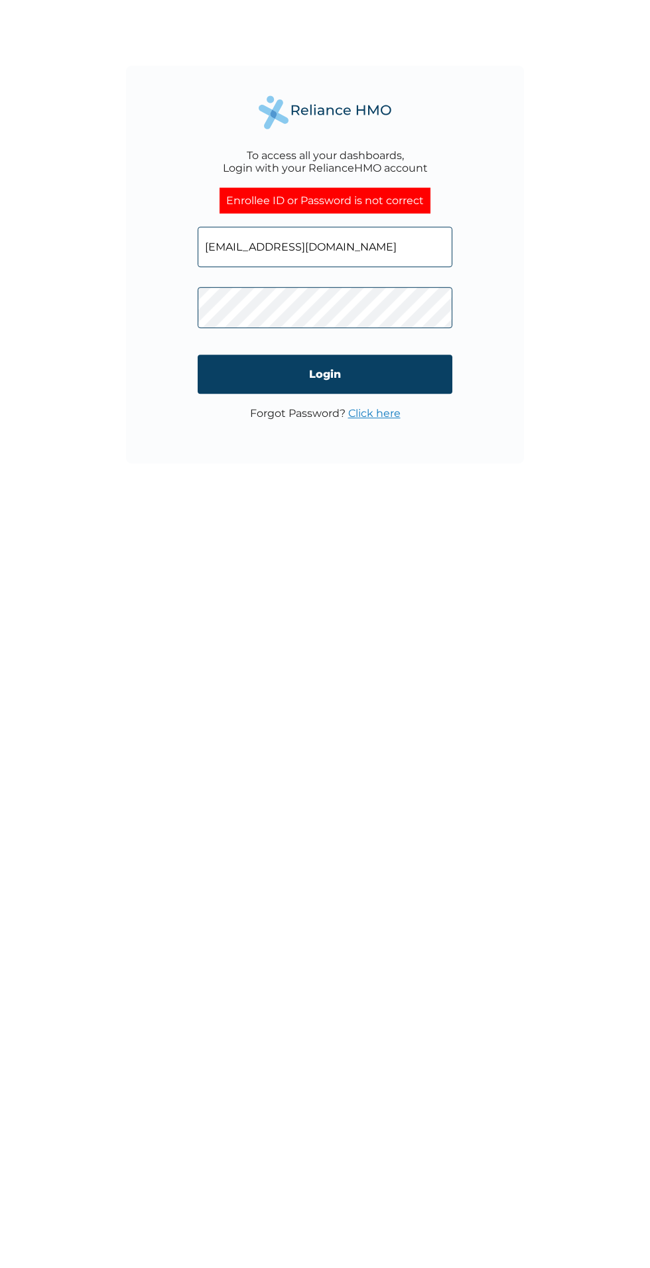
click at [305, 751] on input "Login" at bounding box center [325, 743] width 255 height 39
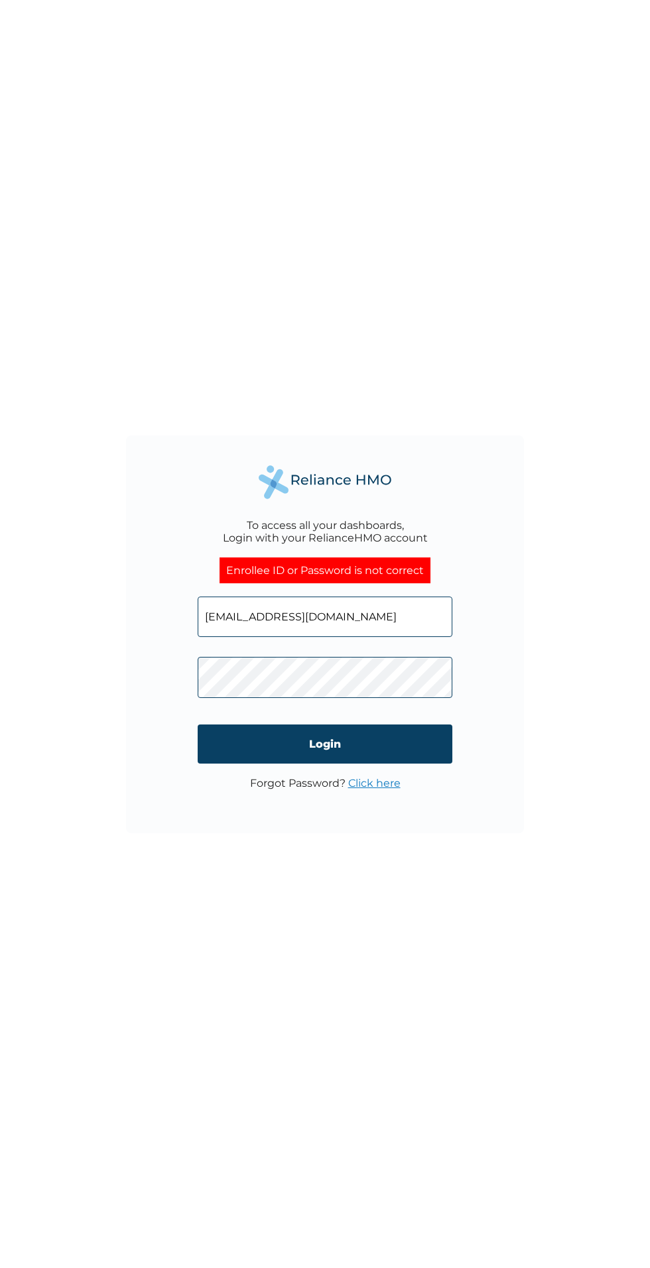
click at [400, 744] on input "Login" at bounding box center [325, 743] width 255 height 39
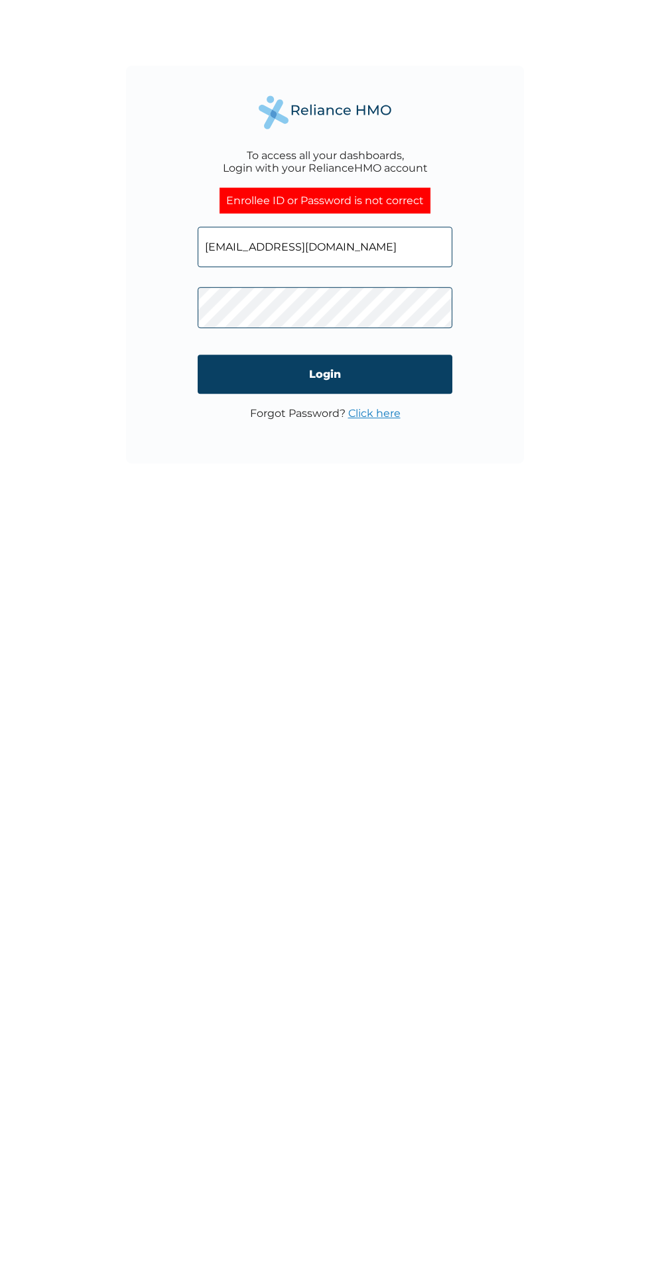
click at [279, 738] on input "Login" at bounding box center [325, 743] width 255 height 39
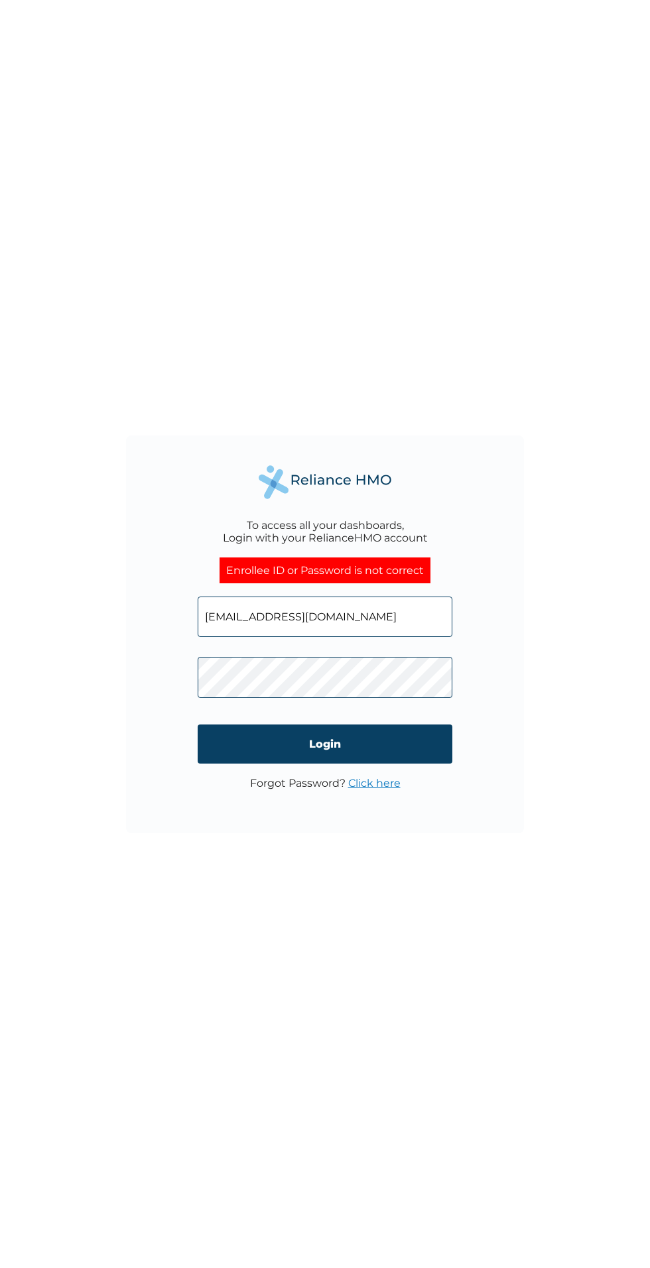
click at [384, 749] on input "Login" at bounding box center [325, 743] width 255 height 39
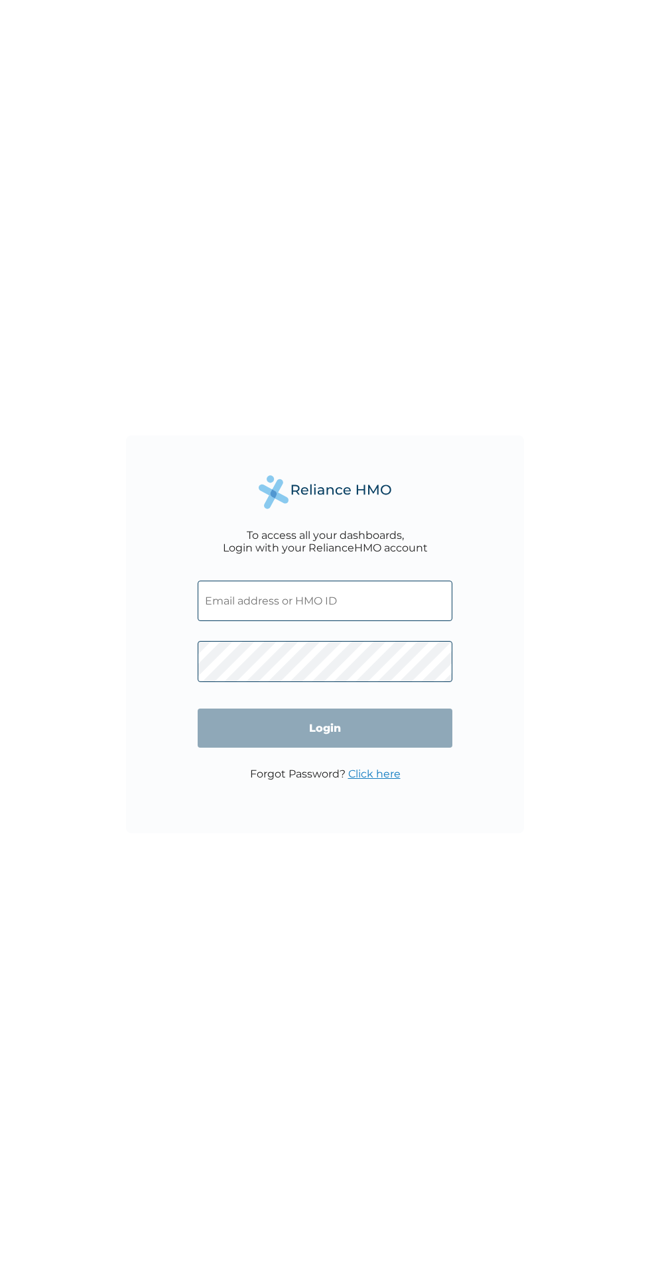
click at [388, 607] on input "text" at bounding box center [325, 601] width 255 height 40
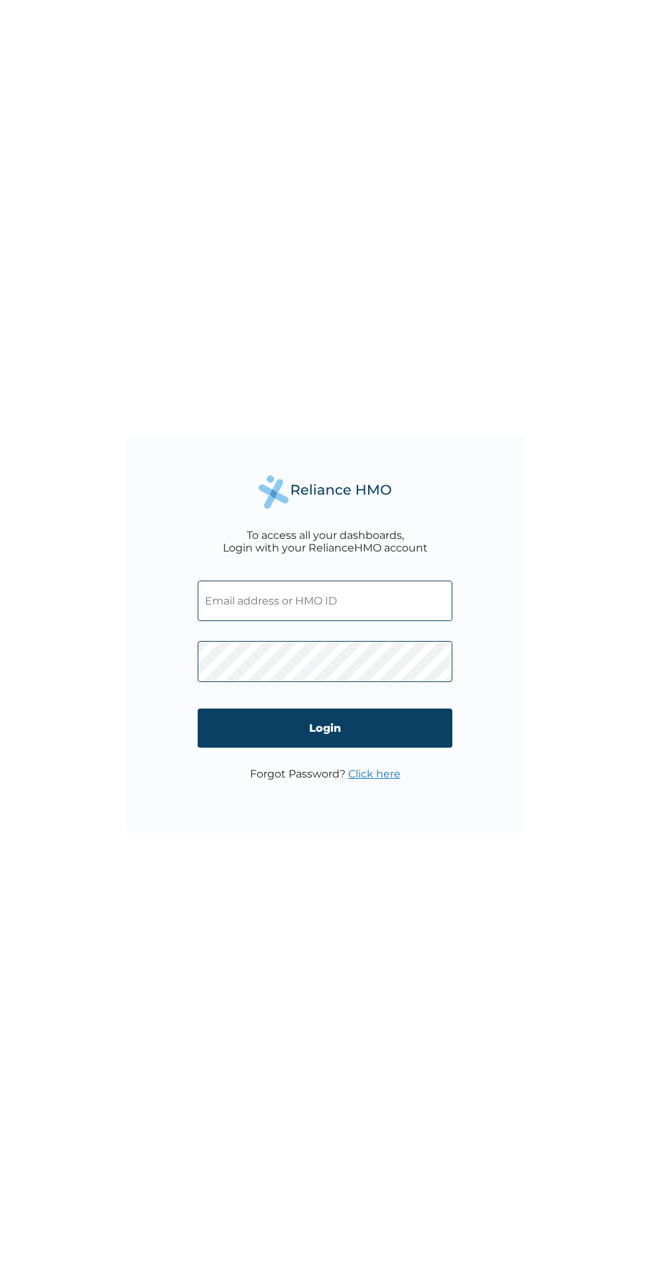
click at [234, 601] on input "text" at bounding box center [325, 601] width 255 height 40
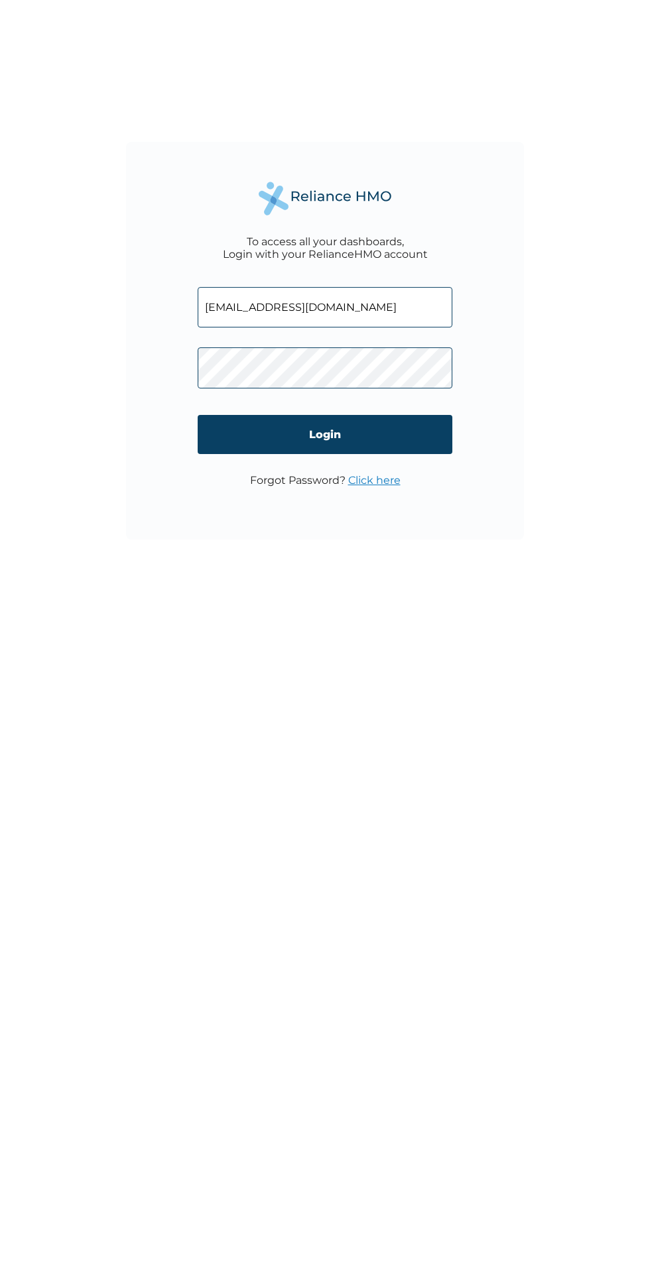
type input "[EMAIL_ADDRESS][DOMAIN_NAME]"
click at [235, 738] on input "Login" at bounding box center [325, 728] width 255 height 39
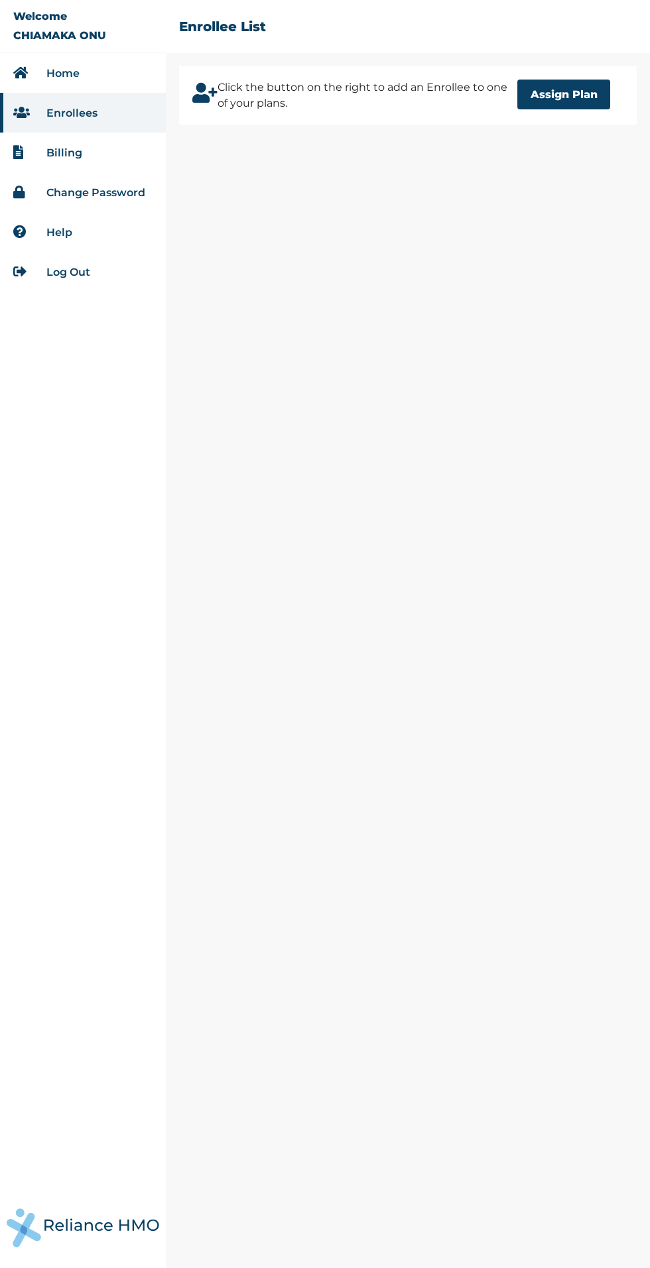
click at [569, 94] on button "Assign Plan" at bounding box center [563, 95] width 93 height 30
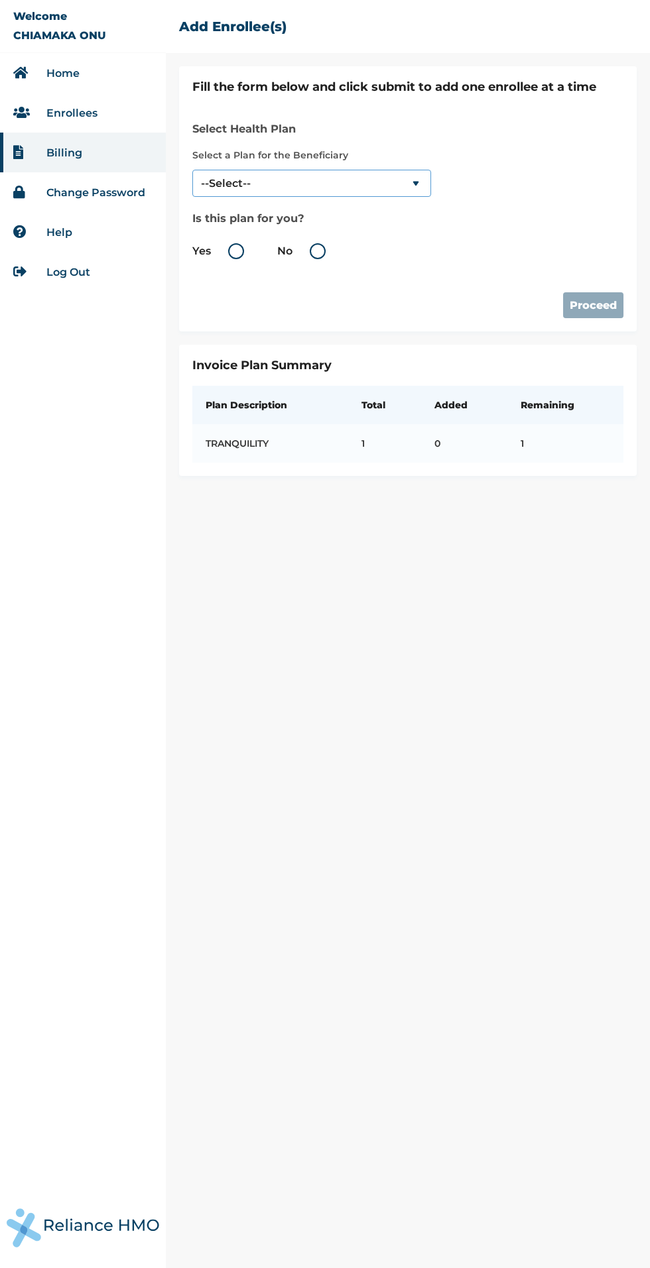
click at [260, 183] on select "--Select-- TRANQUILITY" at bounding box center [311, 183] width 239 height 27
select select "1063"
click at [192, 170] on select "--Select-- TRANQUILITY" at bounding box center [311, 183] width 239 height 27
click at [245, 224] on h3 "Is this plan for you?" at bounding box center [311, 218] width 239 height 16
click at [235, 251] on label "Yes" at bounding box center [221, 251] width 58 height 16
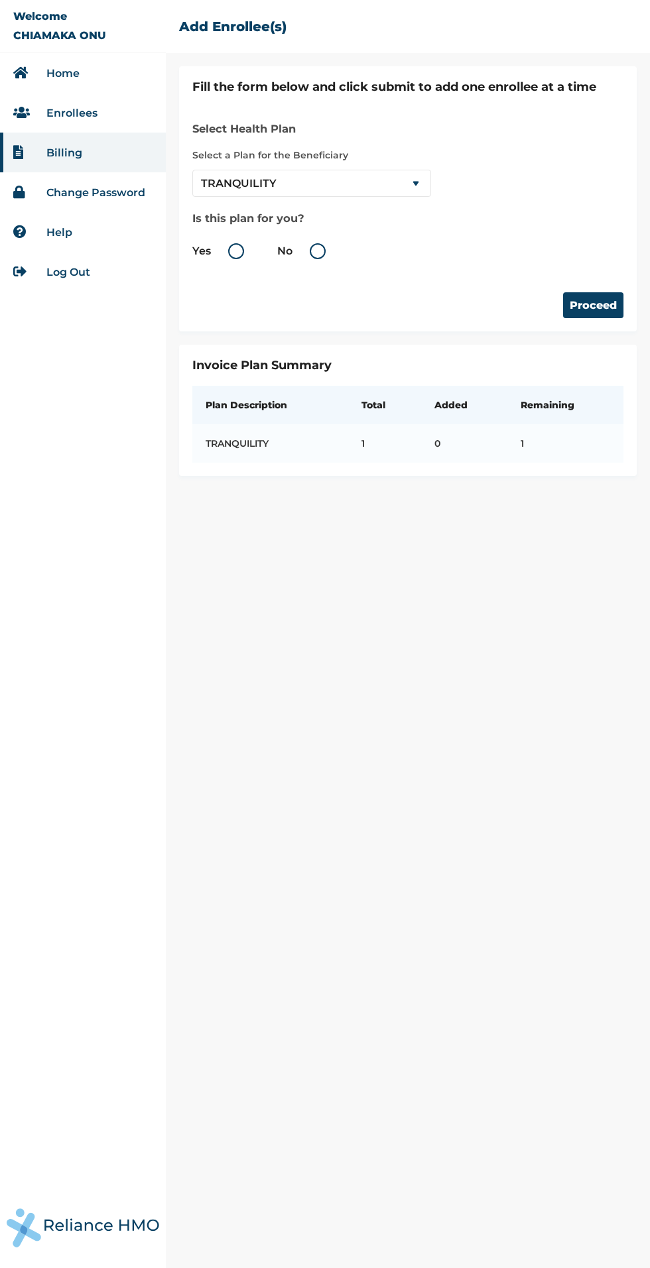
click at [224, 251] on input "Yes" at bounding box center [213, 251] width 21 height 21
radio input "true"
click at [584, 305] on button "Proceed" at bounding box center [593, 305] width 60 height 26
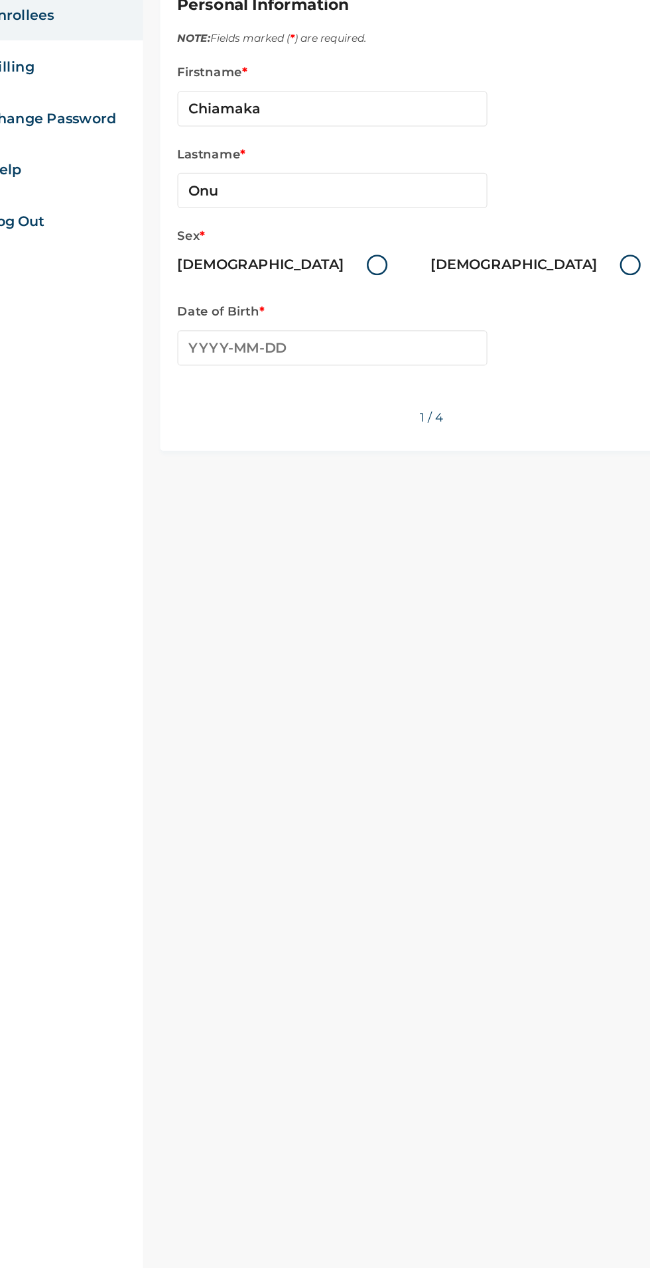
click at [387, 300] on label "Female" at bounding box center [471, 306] width 168 height 16
click at [514, 300] on input "Female" at bounding box center [524, 305] width 21 height 21
radio input "true"
click at [223, 369] on input "text" at bounding box center [311, 369] width 239 height 27
click at [202, 394] on span "‹" at bounding box center [203, 395] width 14 height 16
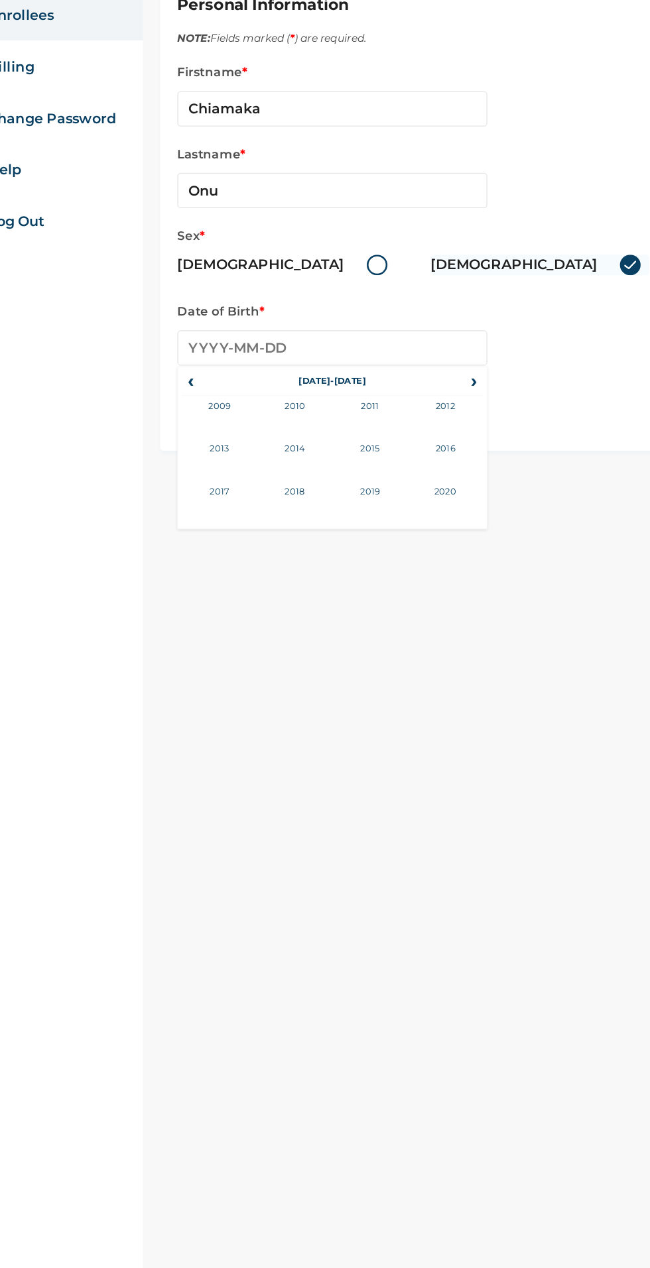
click at [220, 396] on th "2010-2019" at bounding box center [310, 396] width 203 height 19
click at [207, 396] on span "‹" at bounding box center [203, 395] width 14 height 16
click at [201, 402] on span "‹" at bounding box center [203, 395] width 14 height 16
click at [205, 396] on span "‹" at bounding box center [203, 395] width 14 height 16
click at [420, 394] on span "›" at bounding box center [421, 395] width 15 height 16
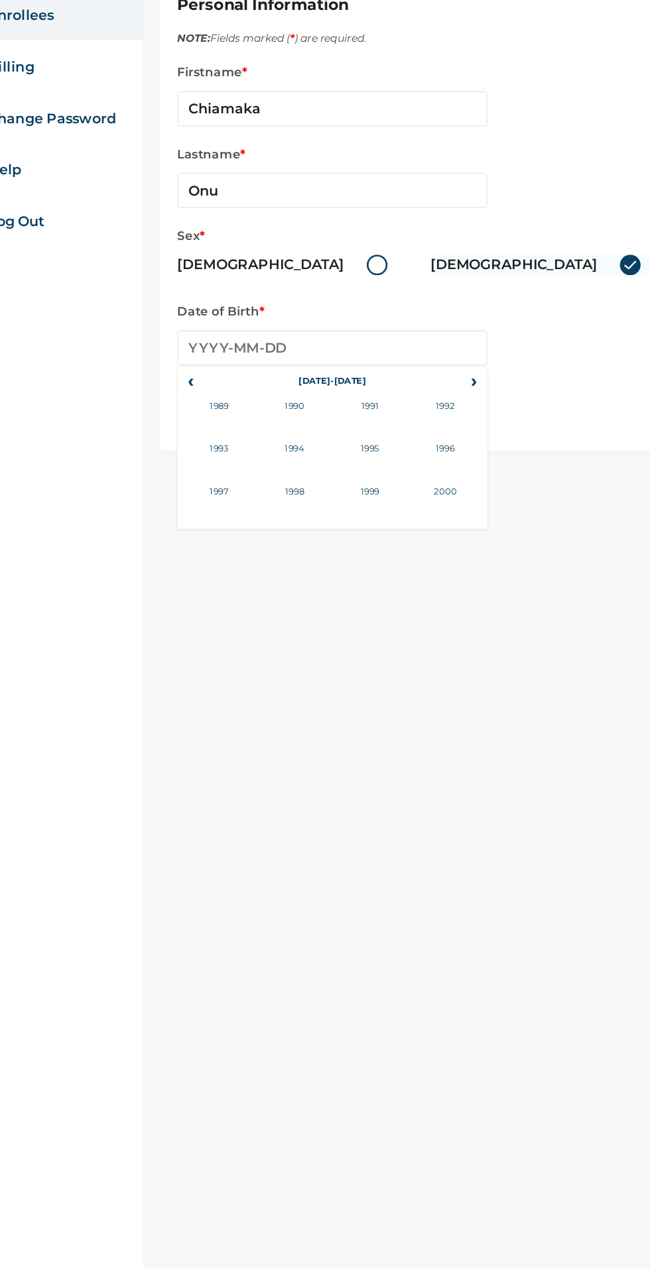
click at [339, 446] on td "1995" at bounding box center [341, 455] width 58 height 33
click at [335, 414] on td "Mar" at bounding box center [341, 422] width 58 height 33
click at [245, 452] on td "6" at bounding box center [245, 452] width 33 height 19
type input "1995-03-06"
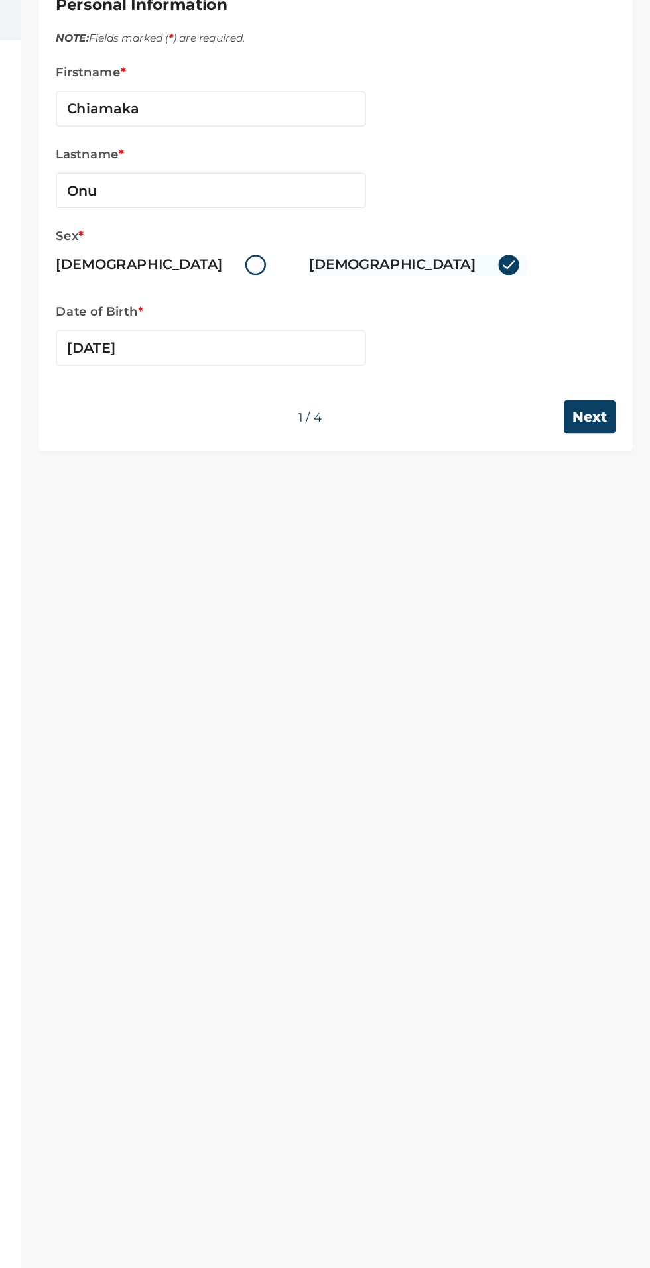
click at [613, 412] on input "Next" at bounding box center [603, 423] width 40 height 26
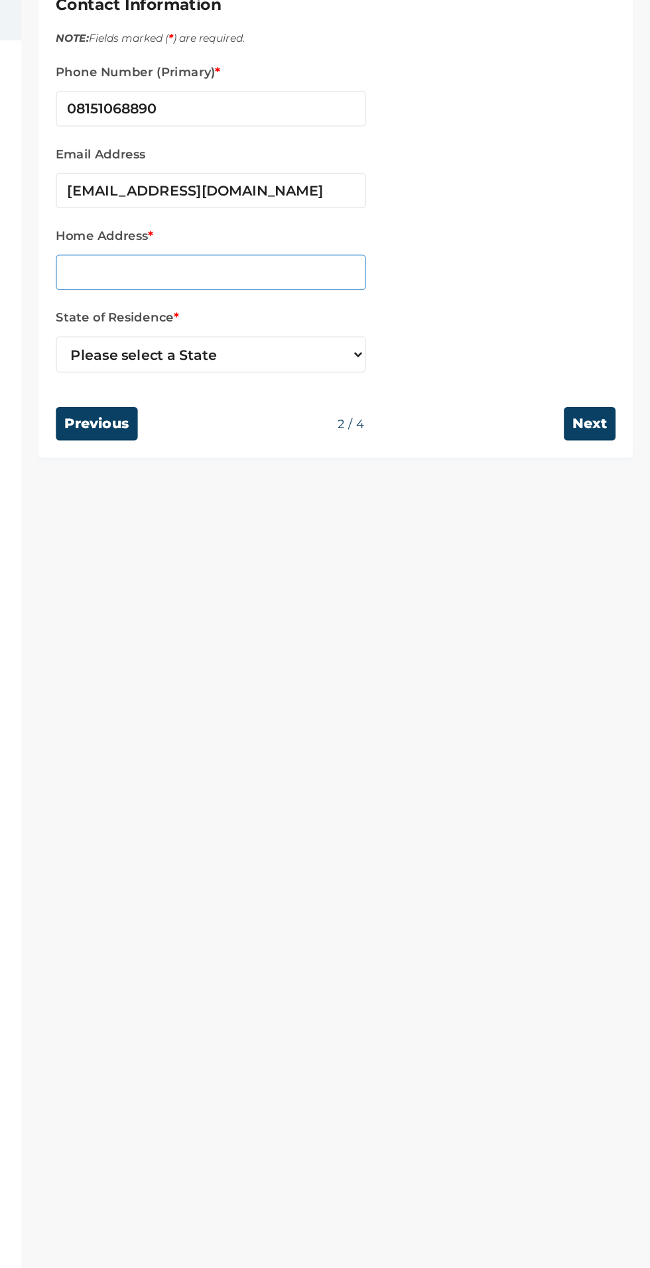
click at [249, 313] on input "text" at bounding box center [311, 311] width 239 height 27
type input "8 gani Williams close ajao estate"
select select "25"
click at [617, 427] on input "Next" at bounding box center [603, 428] width 40 height 26
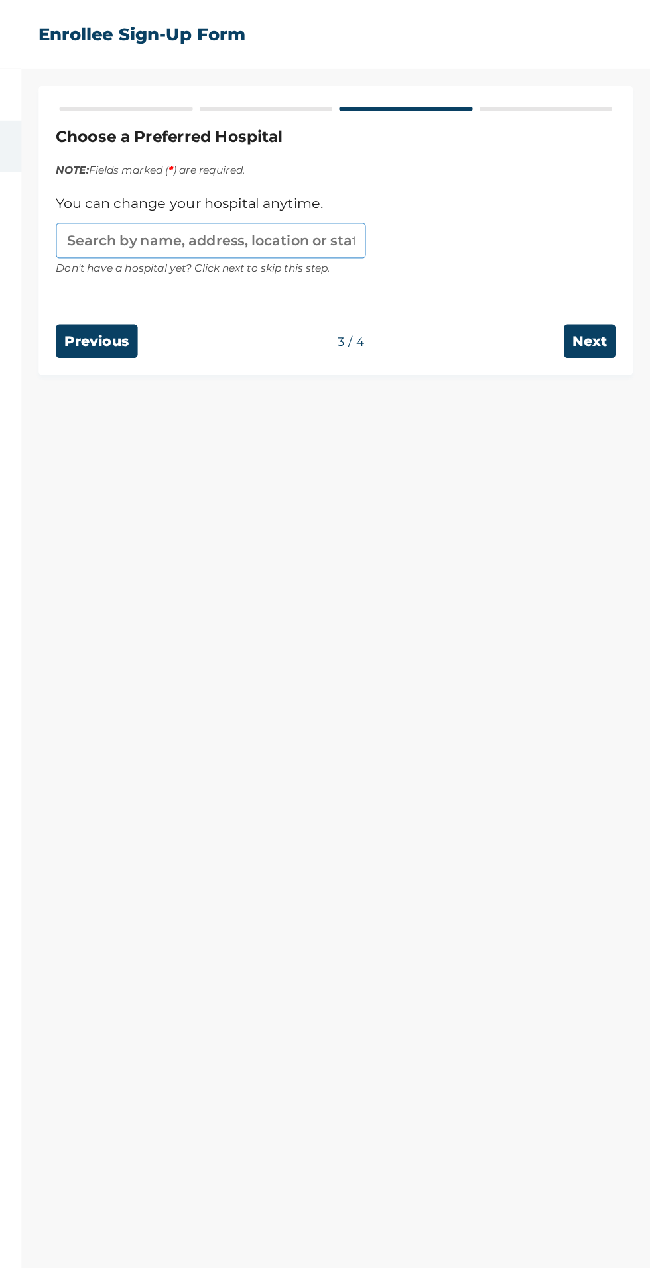
click at [265, 183] on input "text" at bounding box center [311, 185] width 239 height 27
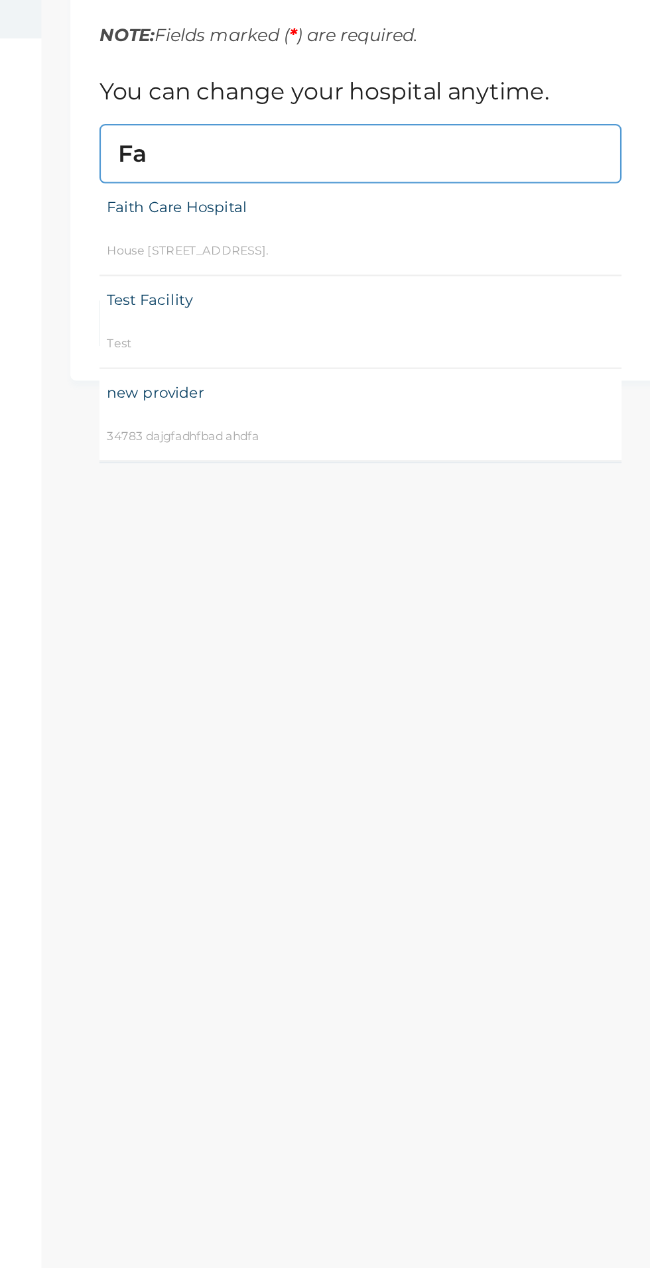
type input "F"
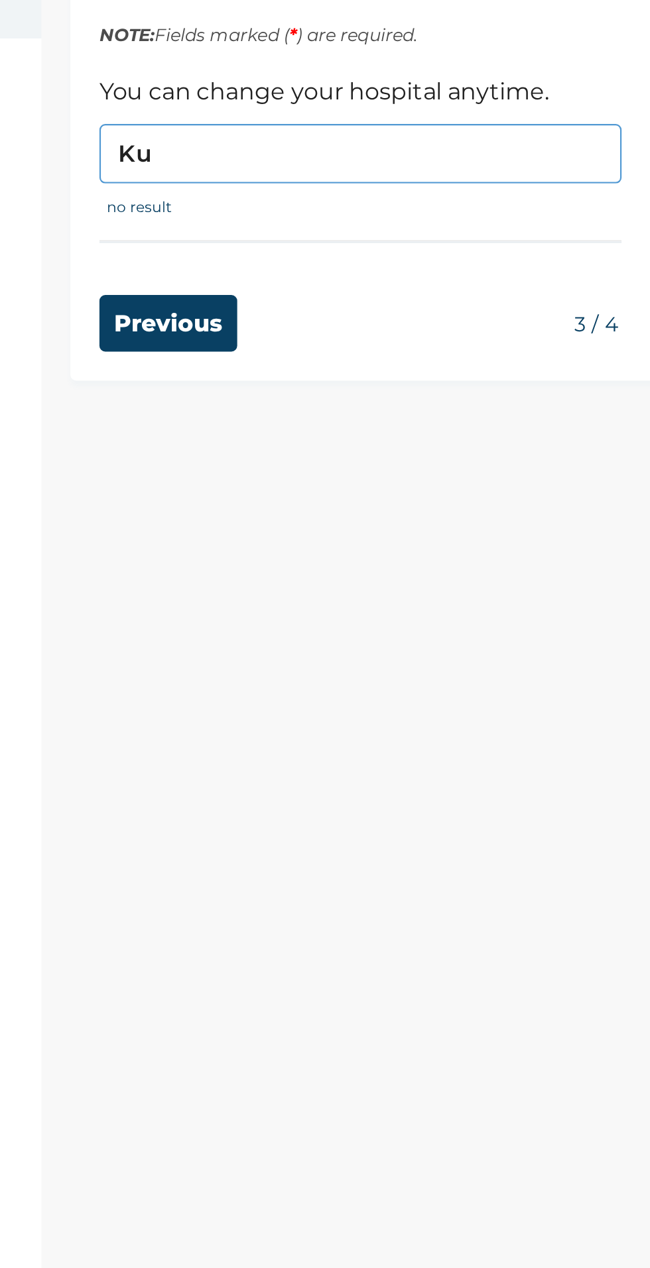
type input "K"
type input "A"
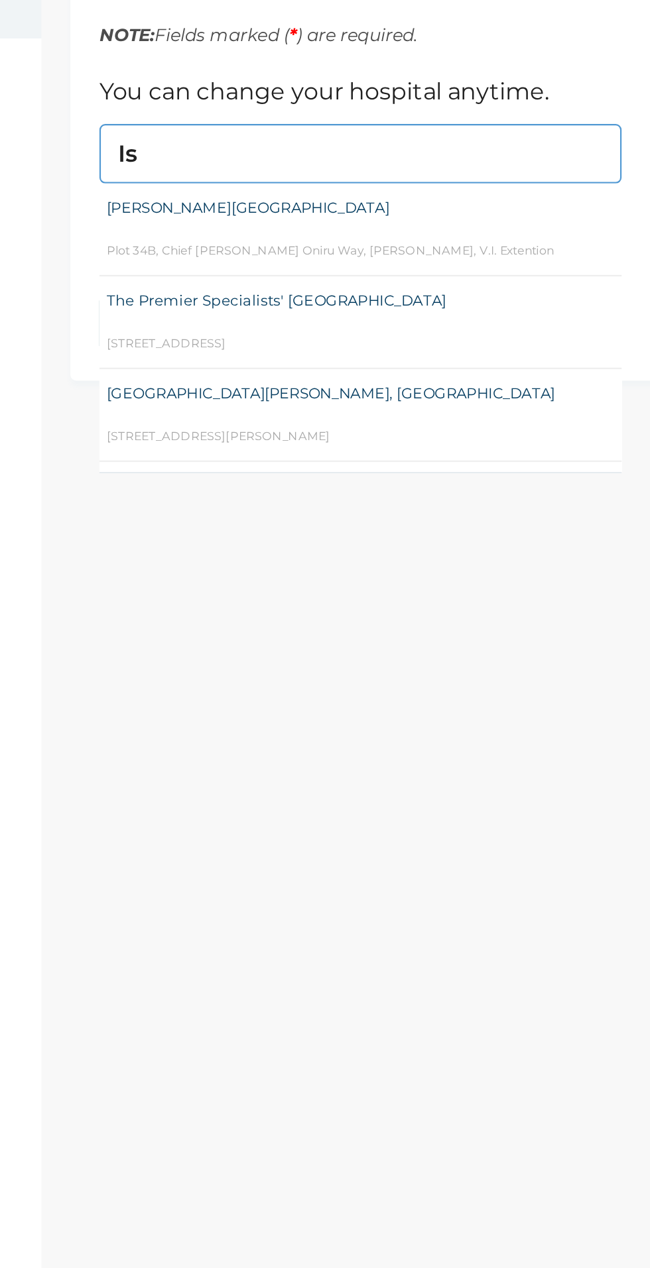
type input "I"
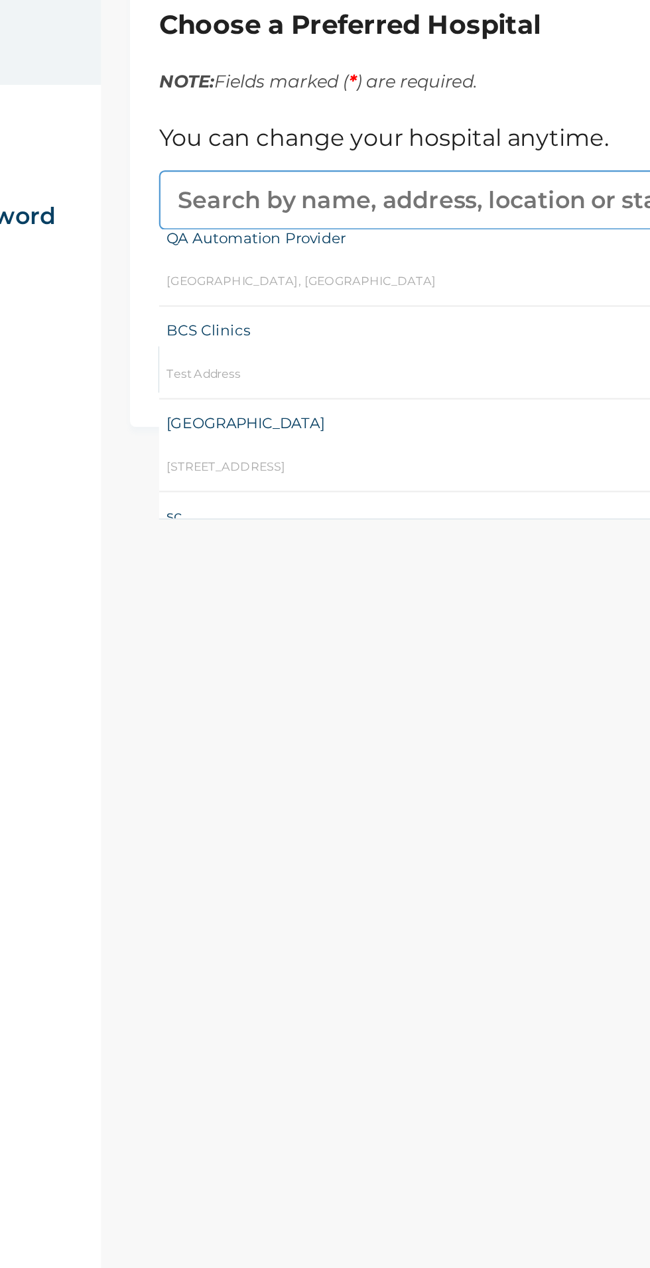
scroll to position [705, 0]
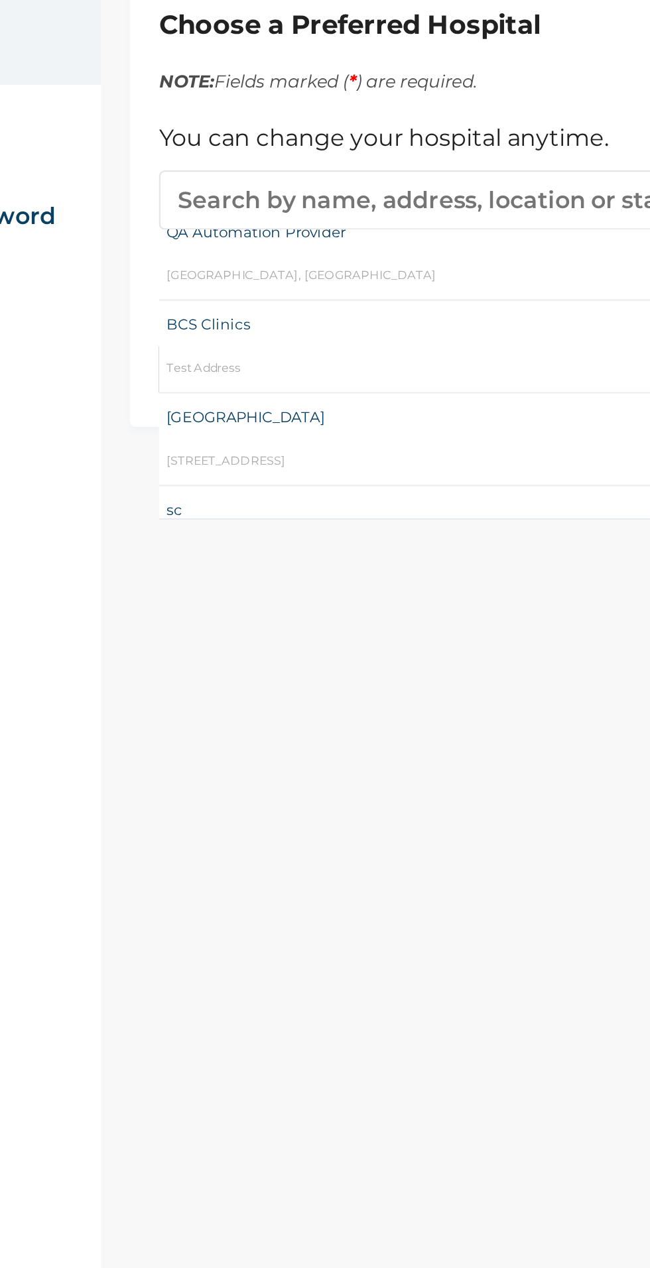
type input "First City Hospital"
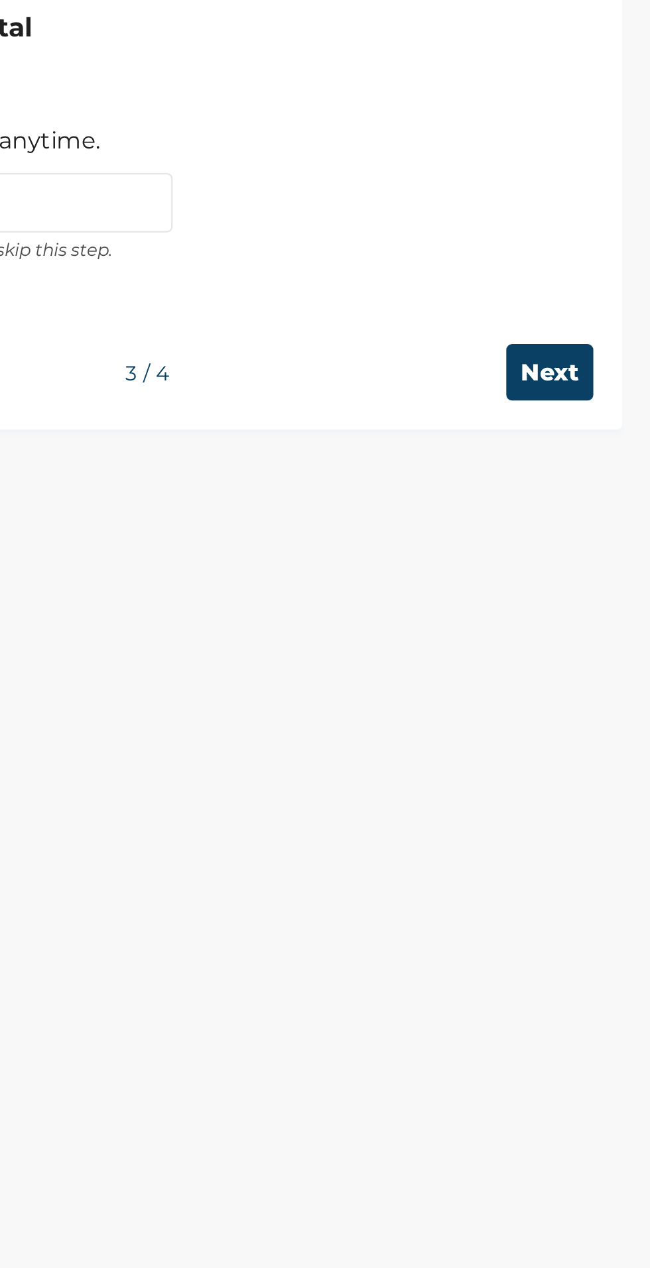
scroll to position [0, 0]
click at [608, 272] on input "Next" at bounding box center [603, 263] width 40 height 26
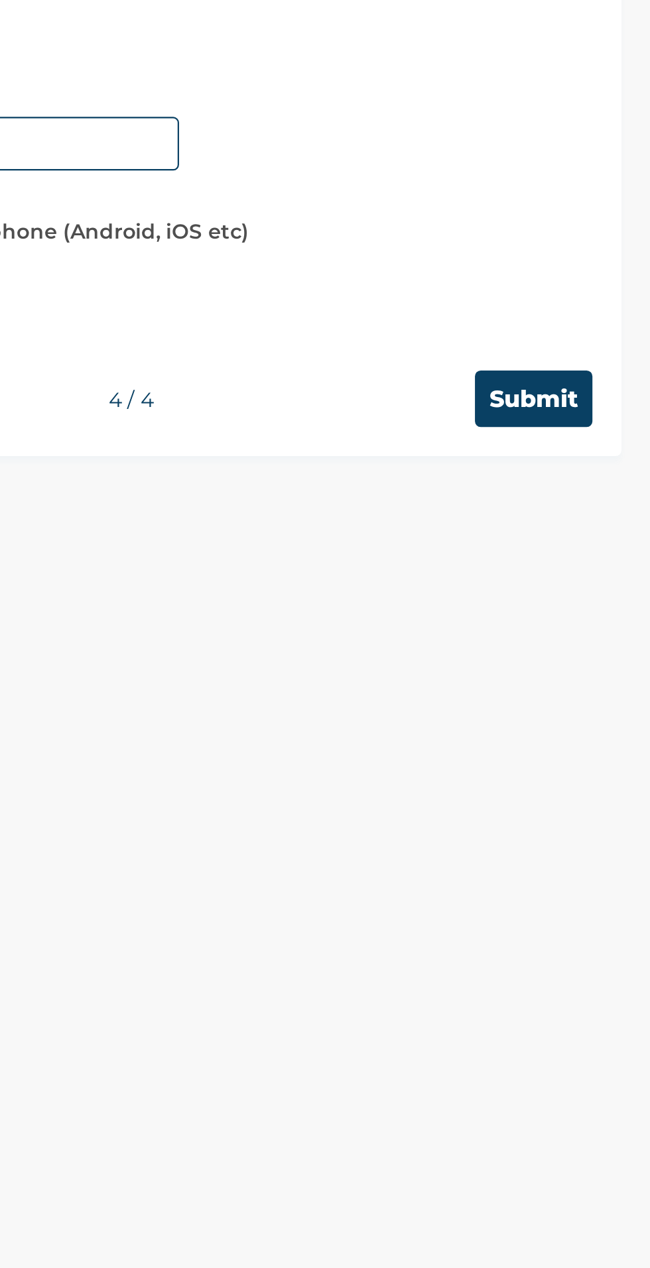
click at [602, 565] on input "Submit" at bounding box center [596, 559] width 54 height 26
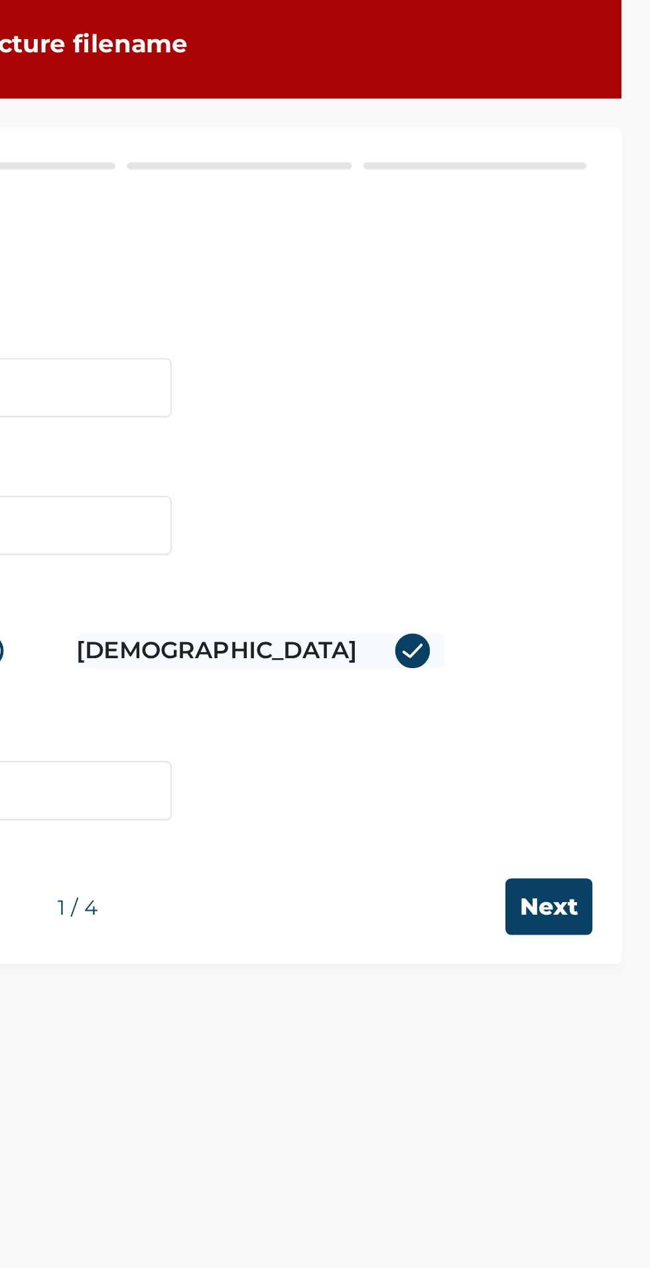
click at [597, 486] on input "Next" at bounding box center [603, 481] width 40 height 26
select select "25"
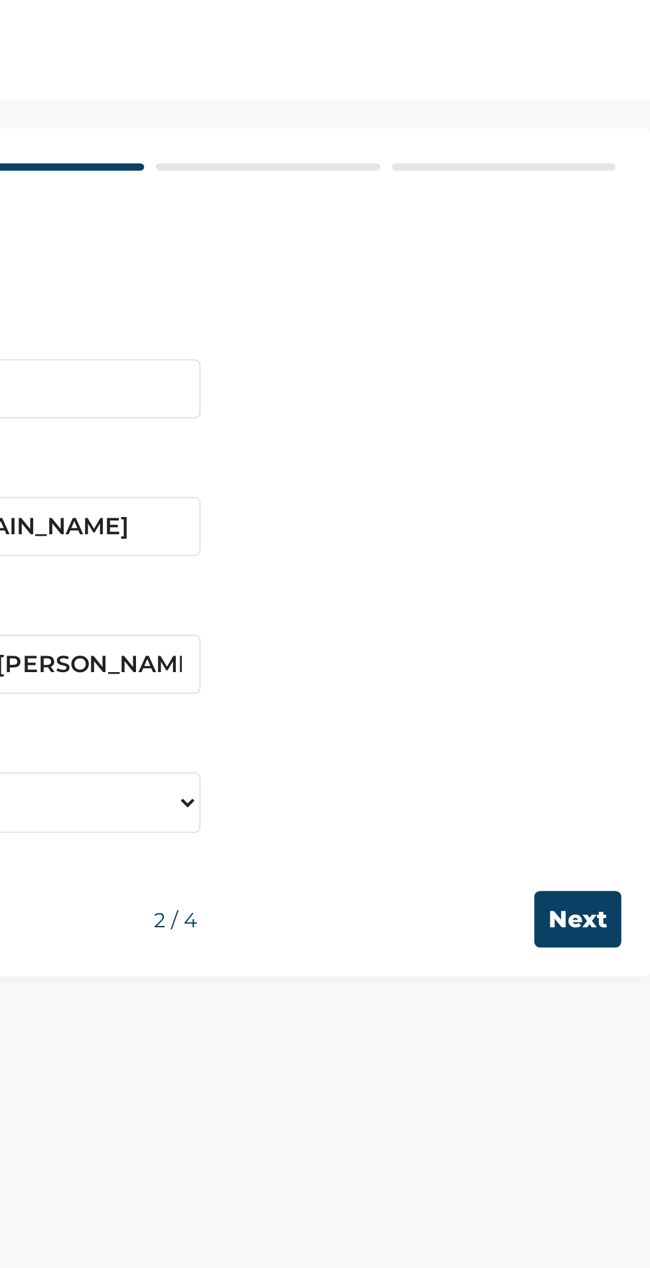
click at [601, 415] on input "Next" at bounding box center [603, 428] width 40 height 26
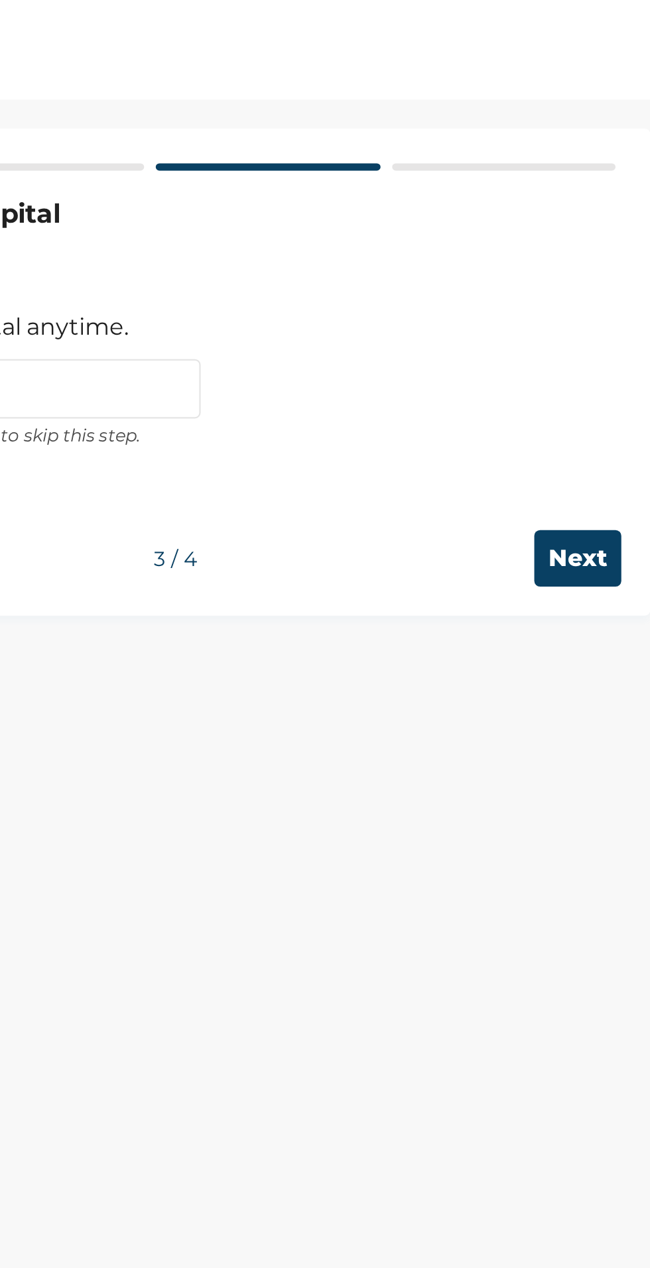
click at [604, 258] on input "Next" at bounding box center [603, 263] width 40 height 26
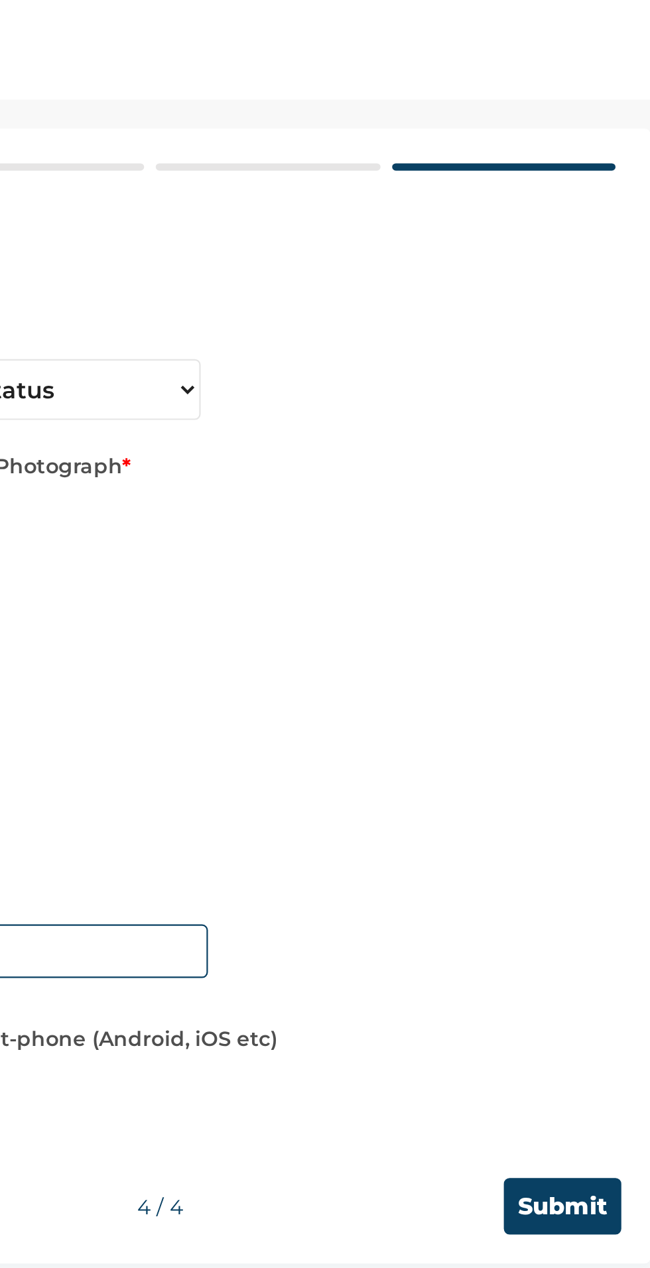
click at [591, 559] on input "Submit" at bounding box center [596, 559] width 54 height 26
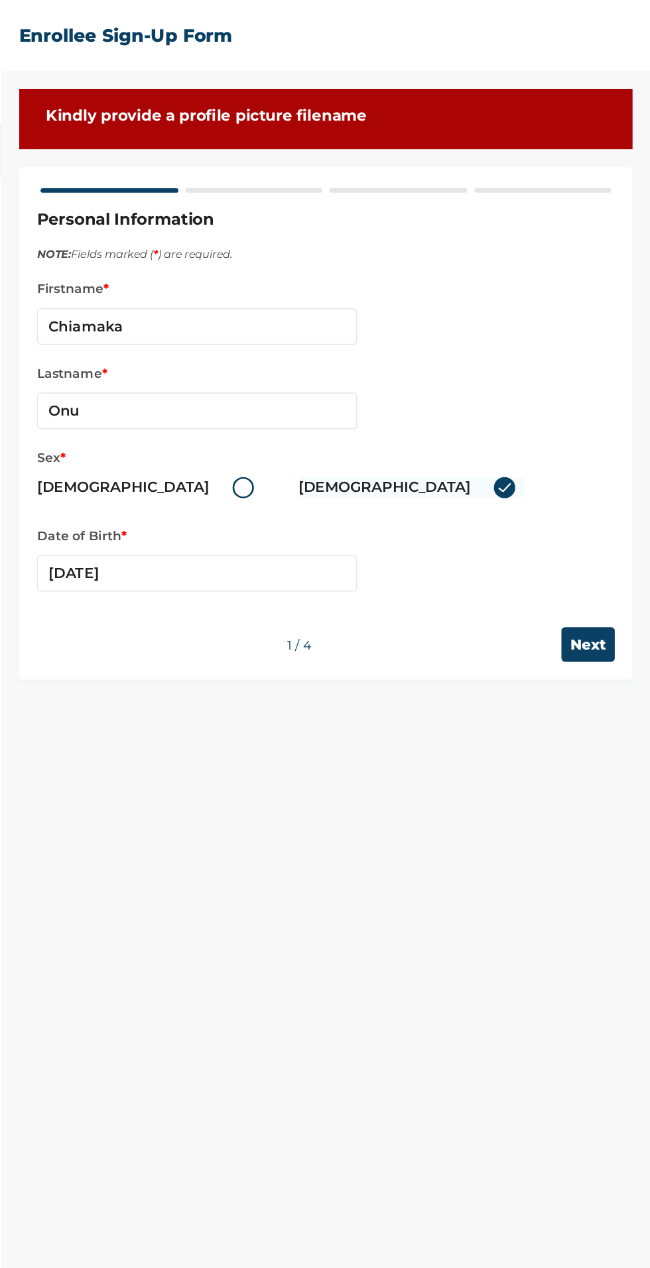
click at [604, 468] on input "Next" at bounding box center [603, 481] width 40 height 26
select select "25"
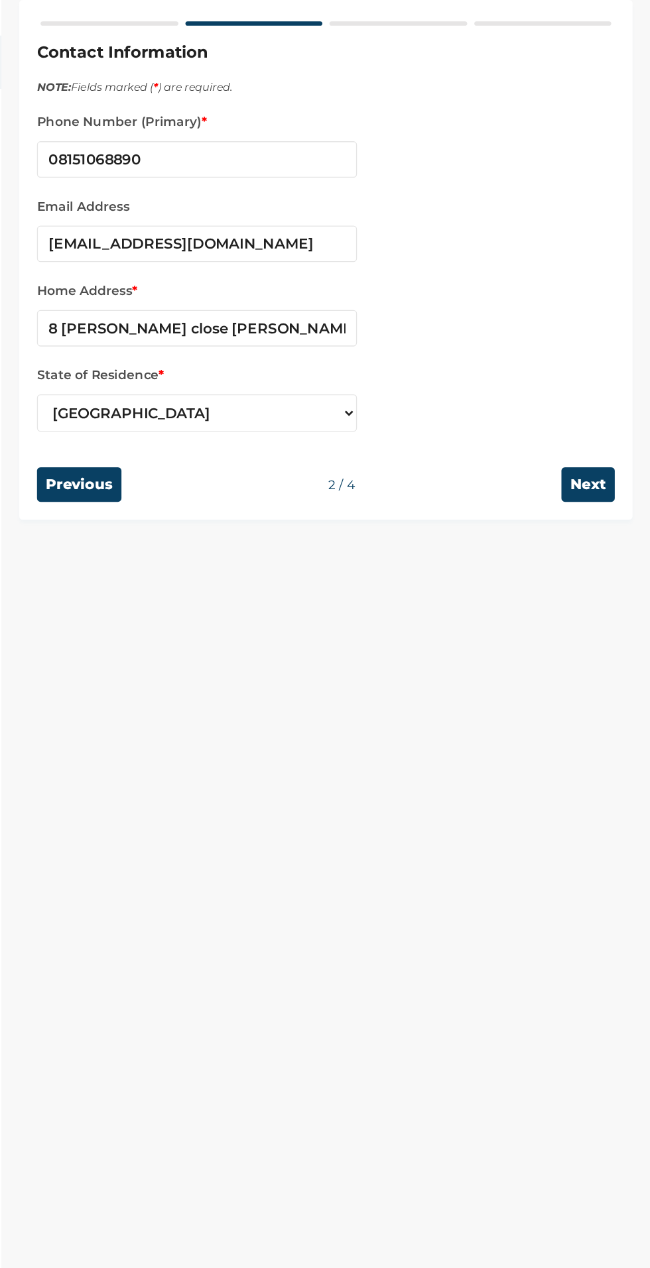
click at [619, 425] on input "Next" at bounding box center [603, 428] width 40 height 26
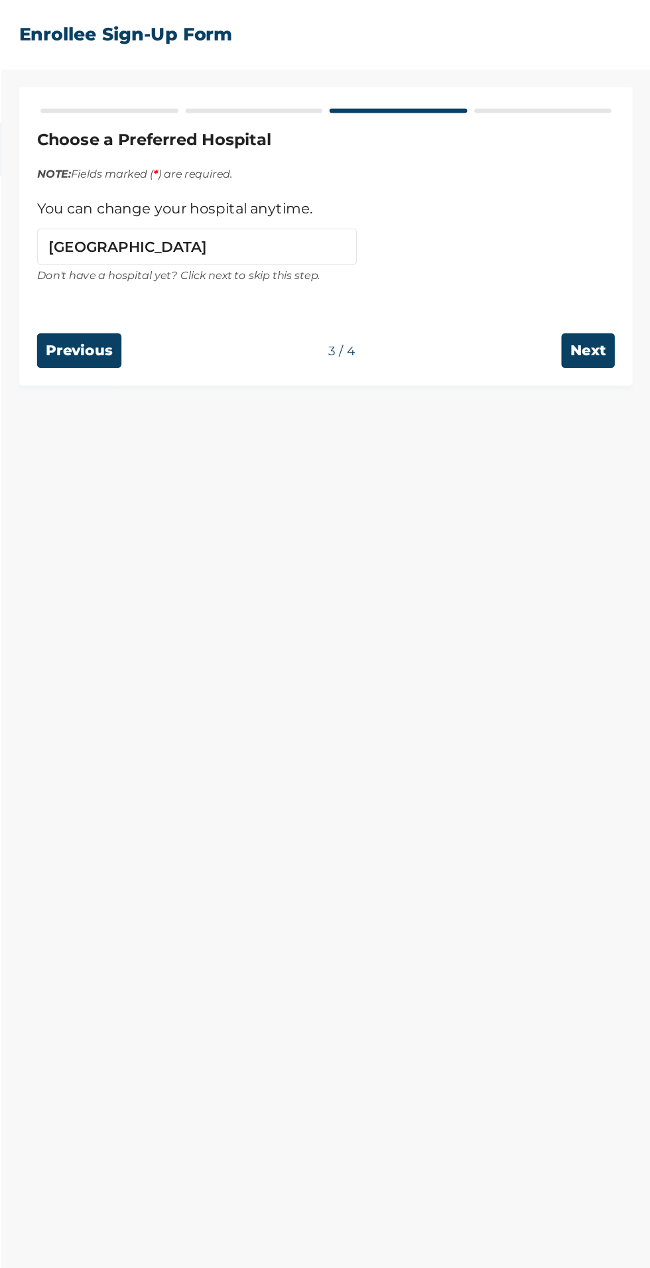
click at [618, 254] on input "Next" at bounding box center [603, 263] width 40 height 26
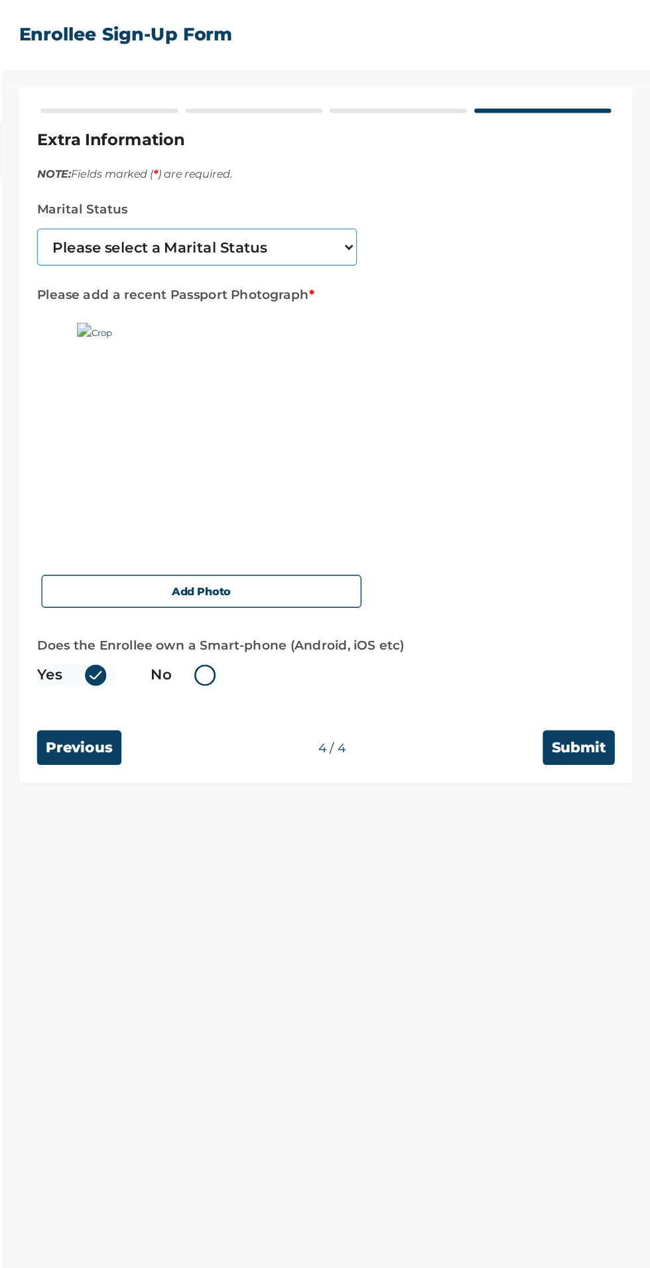
click at [226, 188] on select "Please select a Marital Status Single Married Divorced Widow/Widower" at bounding box center [311, 186] width 239 height 28
select select "1"
click at [192, 172] on select "Please select a Marital Status Single Married Divorced Widow/Widower" at bounding box center [311, 186] width 239 height 28
click at [229, 248] on img at bounding box center [305, 325] width 166 height 166
click at [268, 448] on button "Add Photo" at bounding box center [315, 442] width 239 height 25
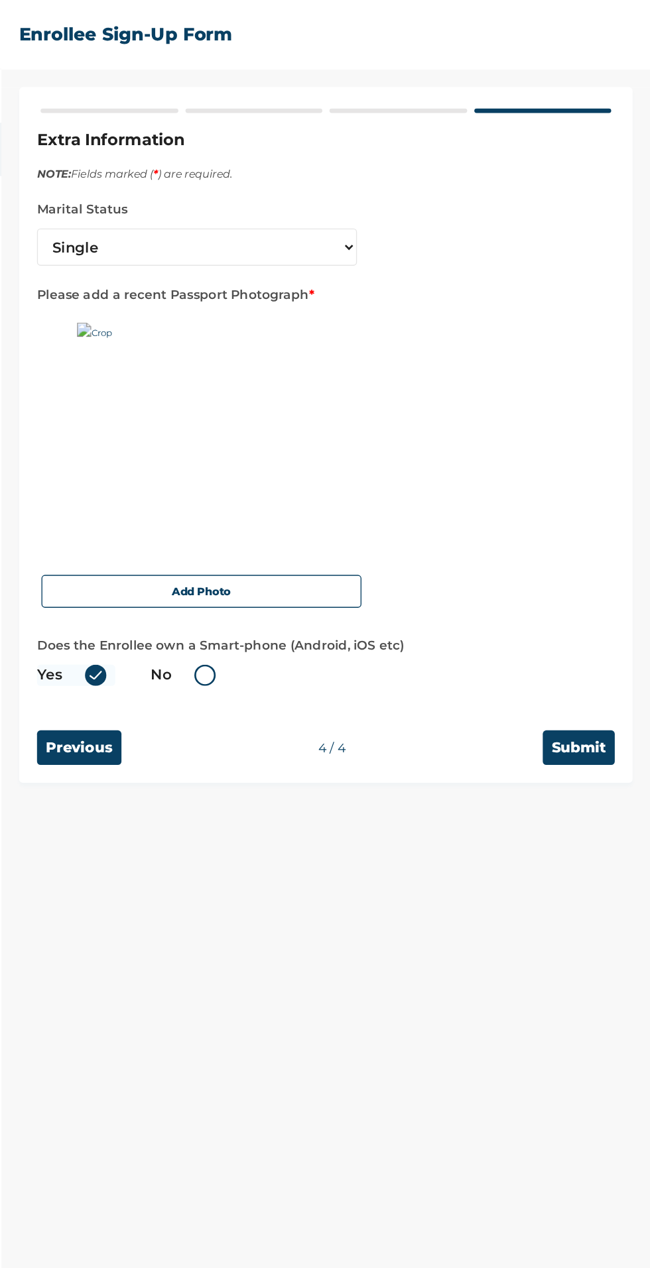
click at [225, 258] on img at bounding box center [305, 325] width 166 height 166
click at [413, 437] on button "Add Photo" at bounding box center [315, 442] width 239 height 25
click at [392, 449] on button "Add Photo" at bounding box center [315, 442] width 239 height 25
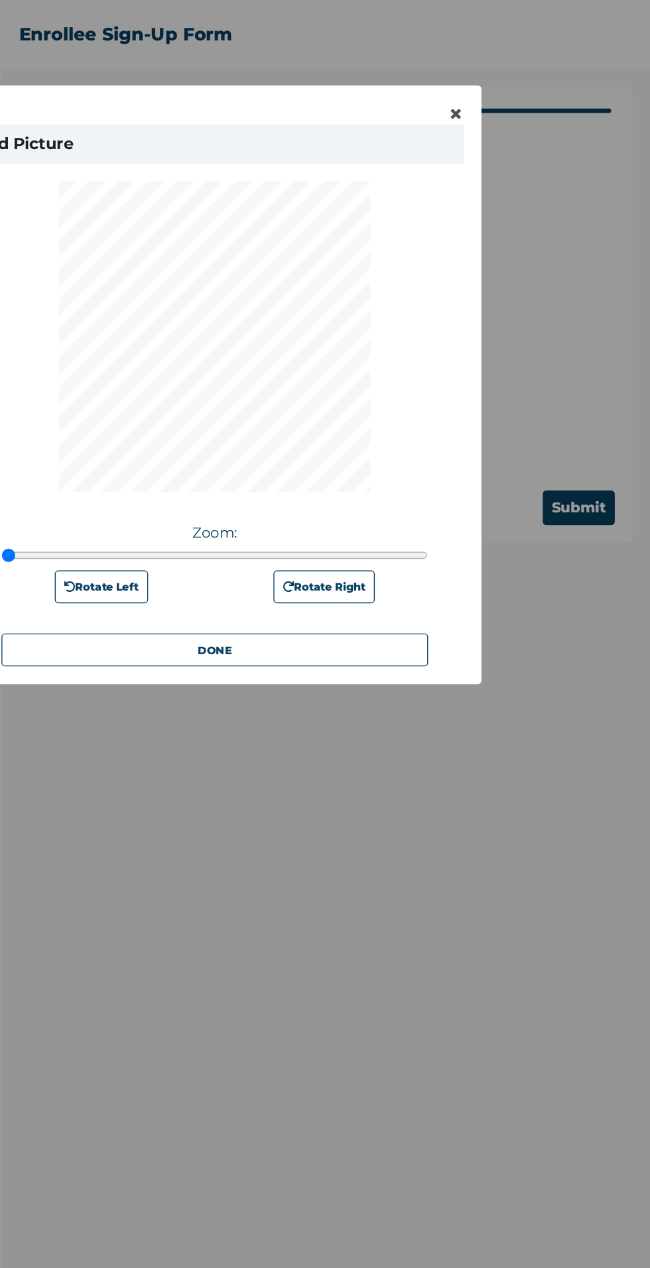
click at [423, 488] on button "DONE" at bounding box center [325, 486] width 318 height 25
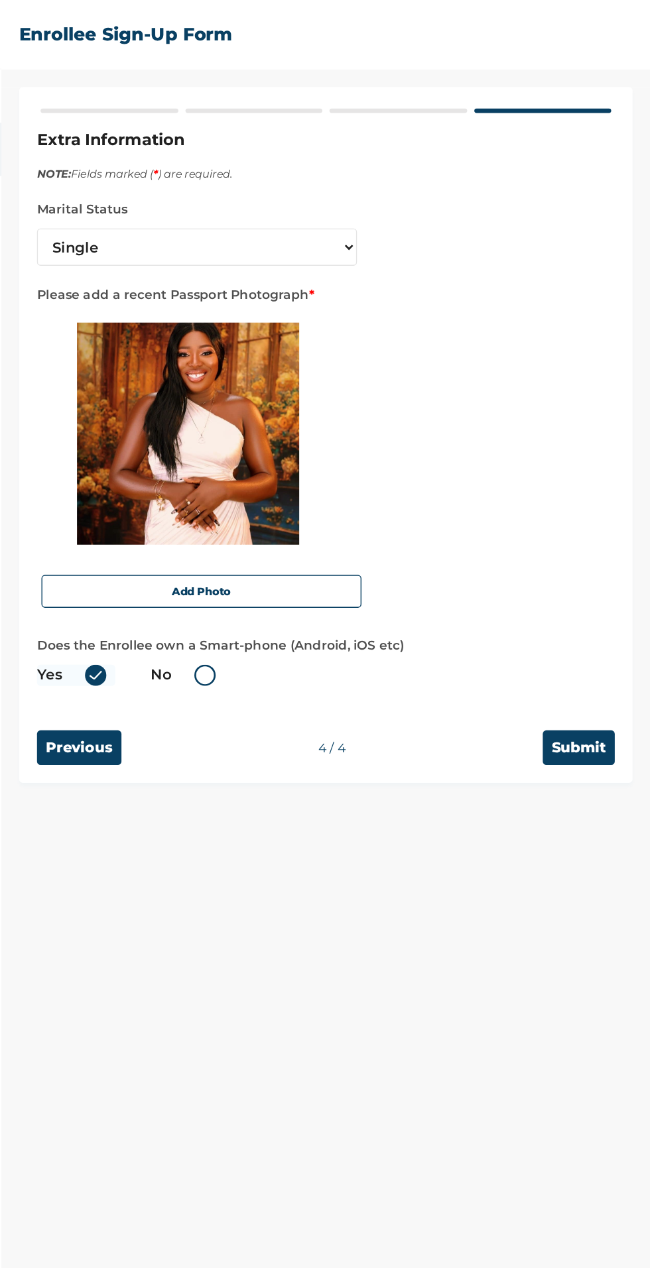
click at [598, 562] on input "Submit" at bounding box center [596, 559] width 54 height 26
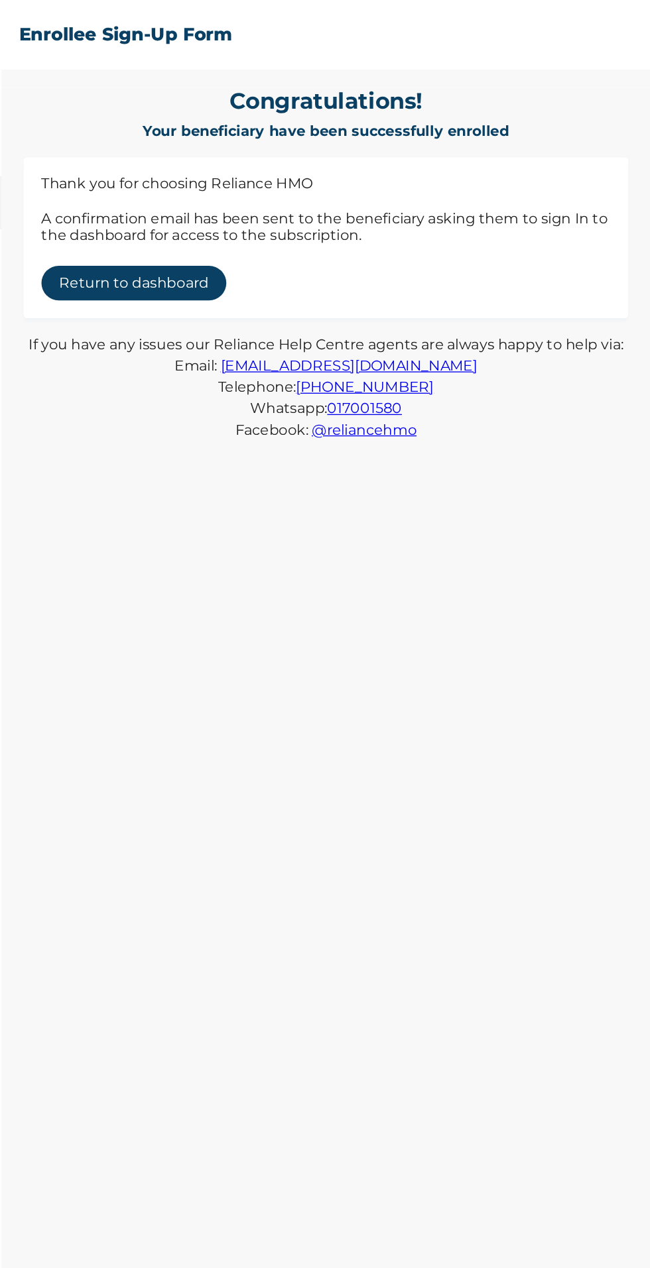
click at [253, 212] on link "Return to dashboard" at bounding box center [265, 212] width 138 height 26
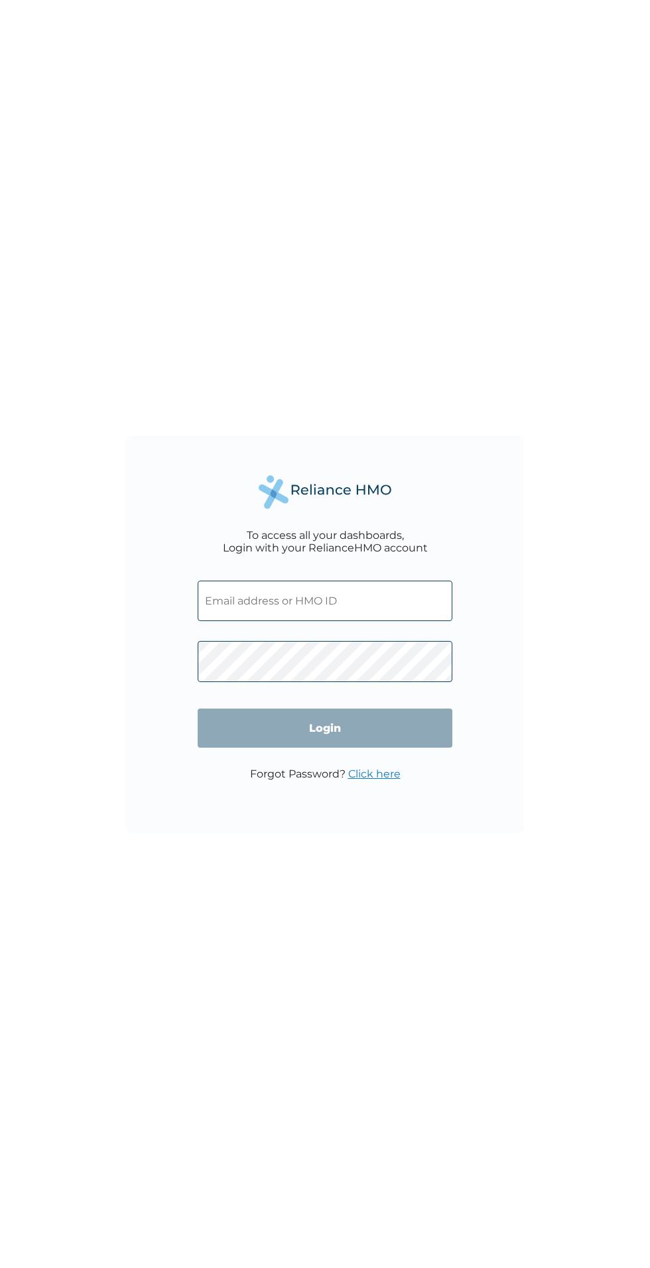
click at [587, 60] on div "To access all your dashboards, Login with your RelianceHMO account Login Forgot…" at bounding box center [325, 634] width 650 height 1268
click at [396, 603] on input "text" at bounding box center [325, 601] width 255 height 40
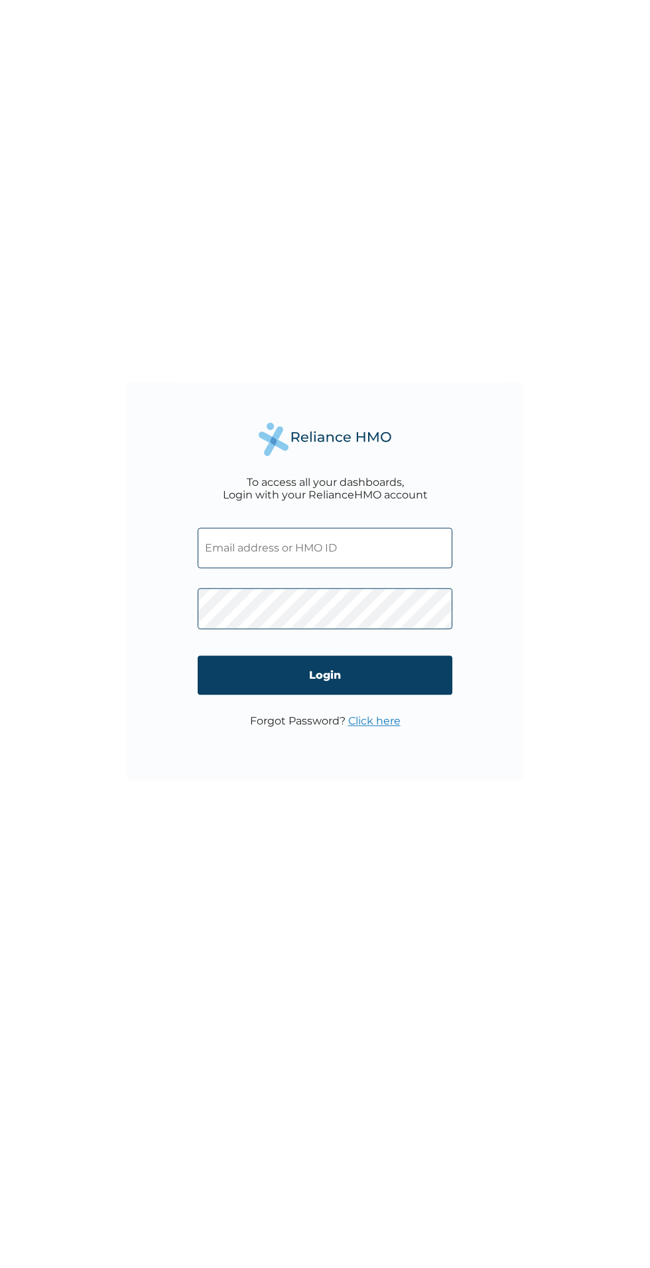
click at [245, 604] on input "text" at bounding box center [325, 601] width 255 height 40
type input "[EMAIL_ADDRESS][DOMAIN_NAME]"
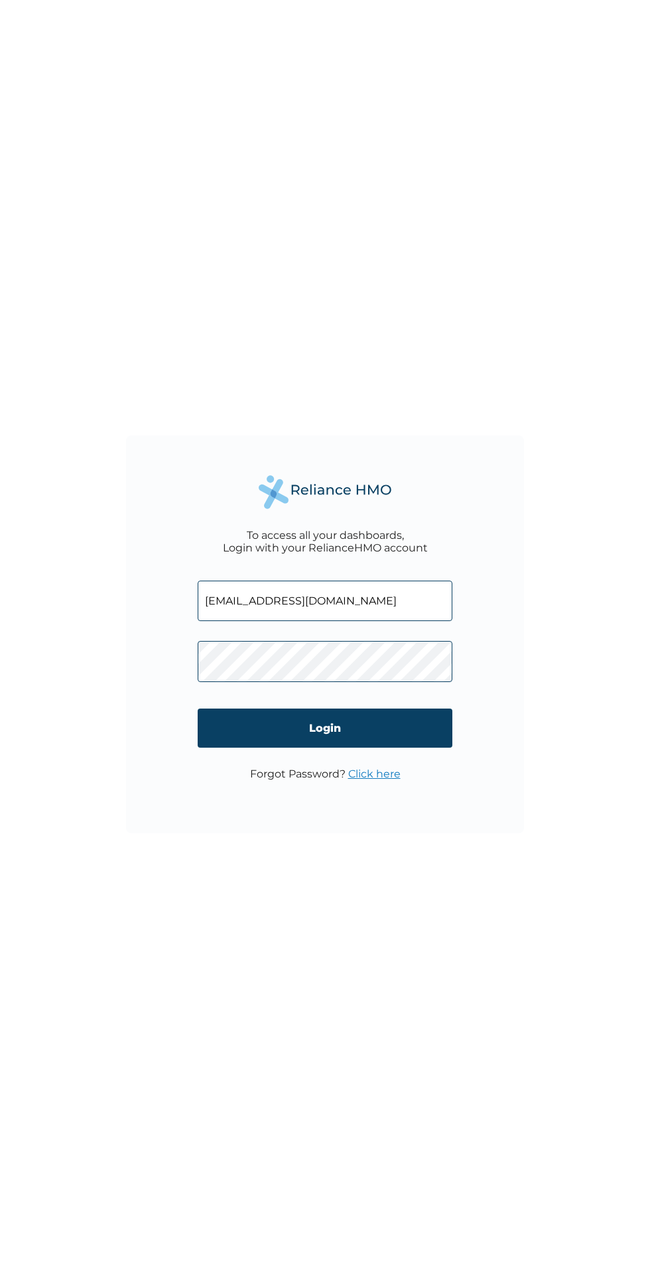
click at [273, 730] on input "Login" at bounding box center [325, 728] width 255 height 39
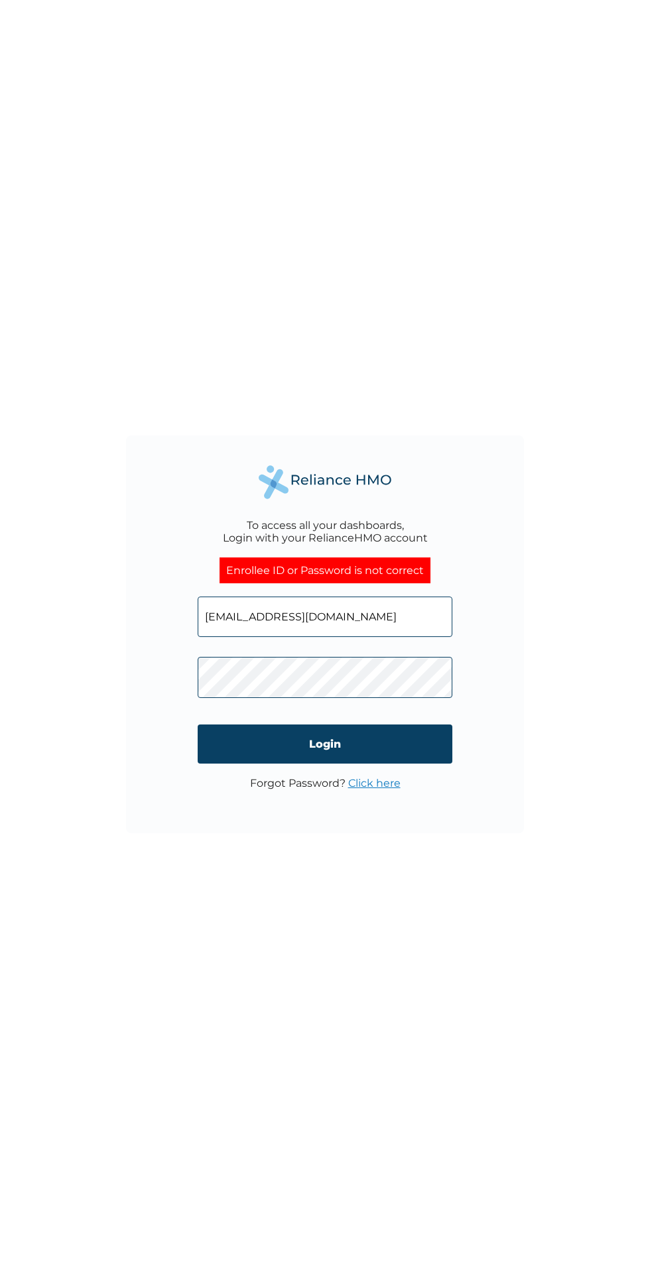
click at [408, 742] on input "Login" at bounding box center [325, 743] width 255 height 39
click at [255, 616] on input "[EMAIL_ADDRESS][DOMAIN_NAME]" at bounding box center [325, 617] width 255 height 40
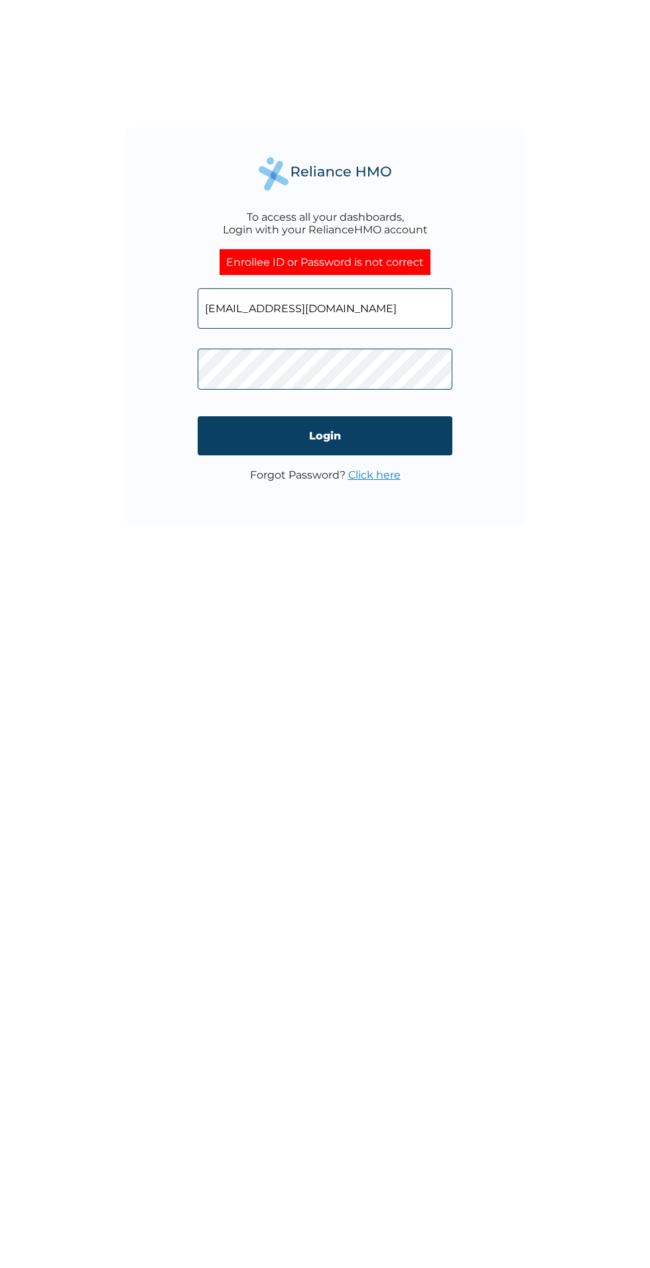
click at [258, 751] on input "Login" at bounding box center [325, 743] width 255 height 39
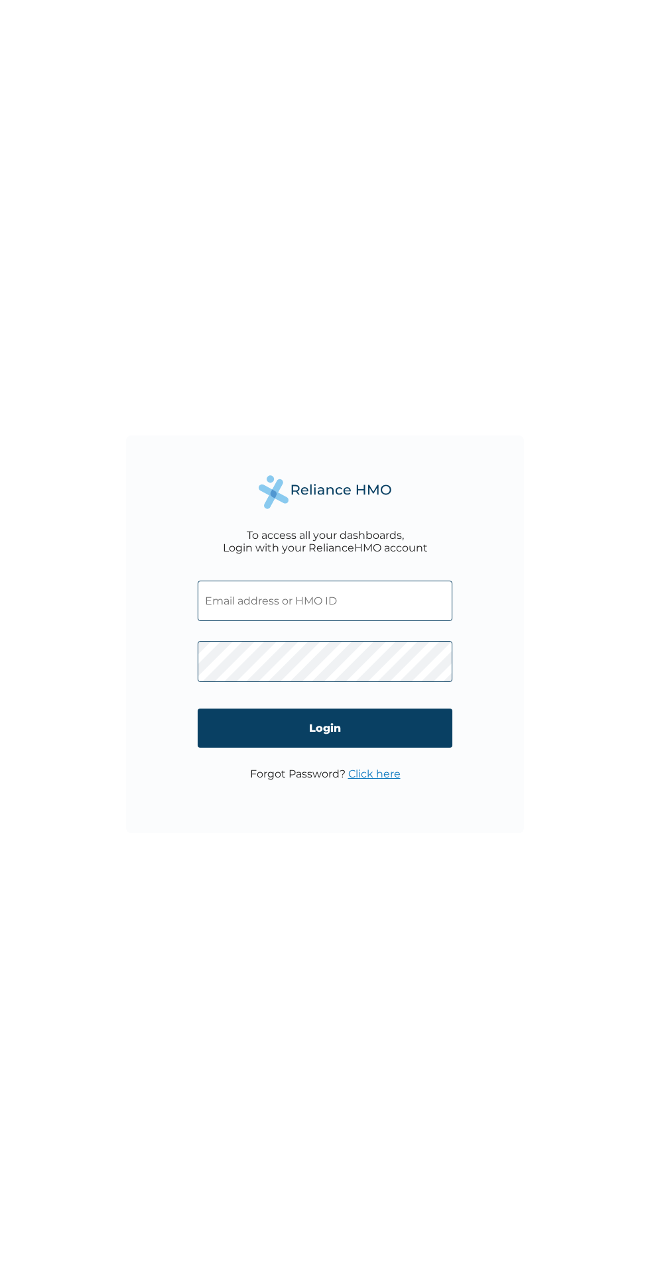
click at [217, 602] on input "text" at bounding box center [325, 601] width 255 height 40
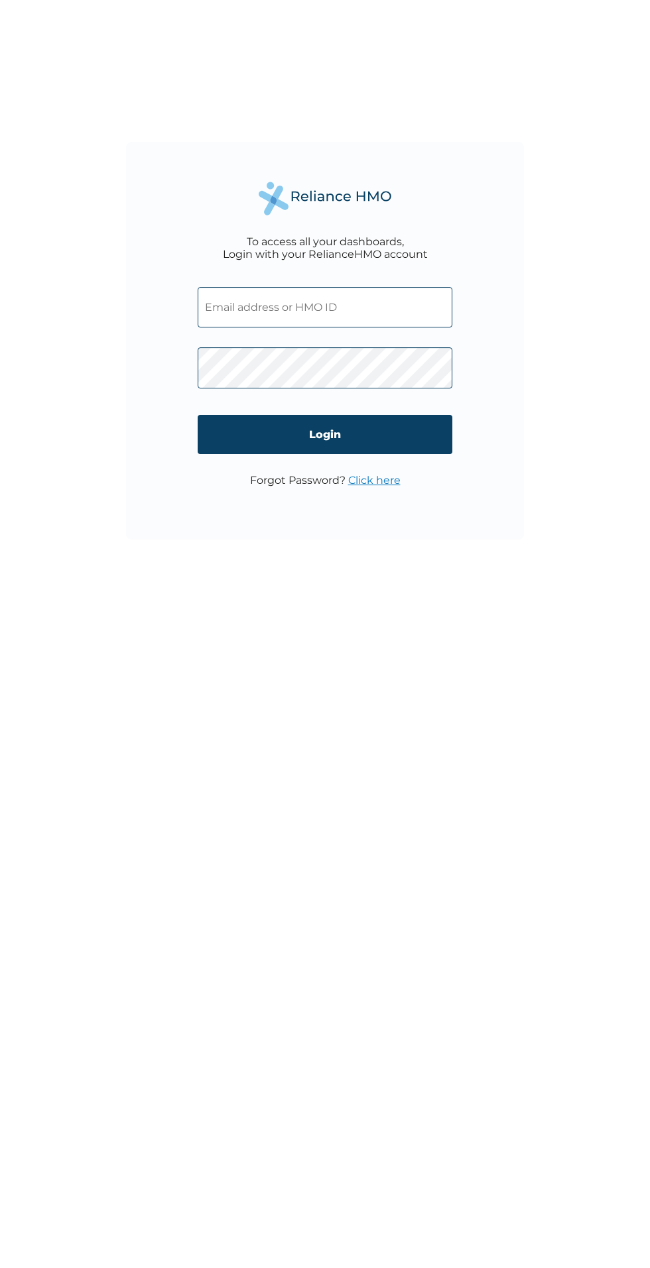
type input "9"
type input "B"
type input "[EMAIL_ADDRESS][DOMAIN_NAME]"
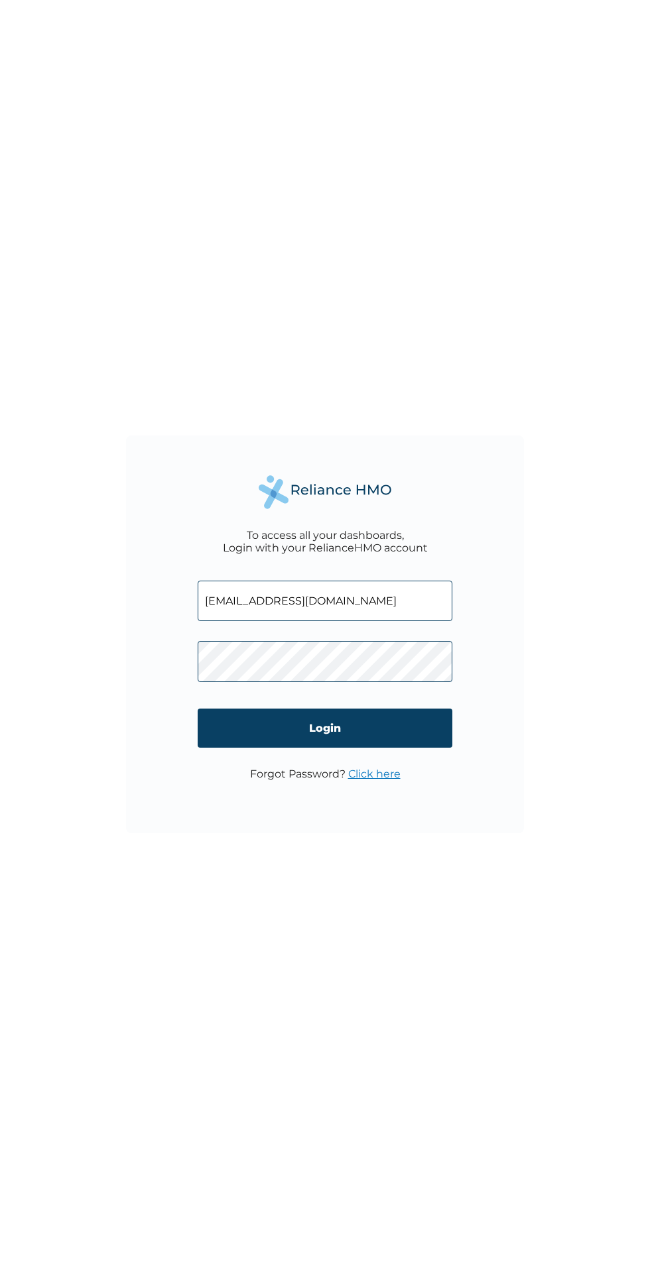
click at [281, 721] on input "Login" at bounding box center [325, 728] width 255 height 39
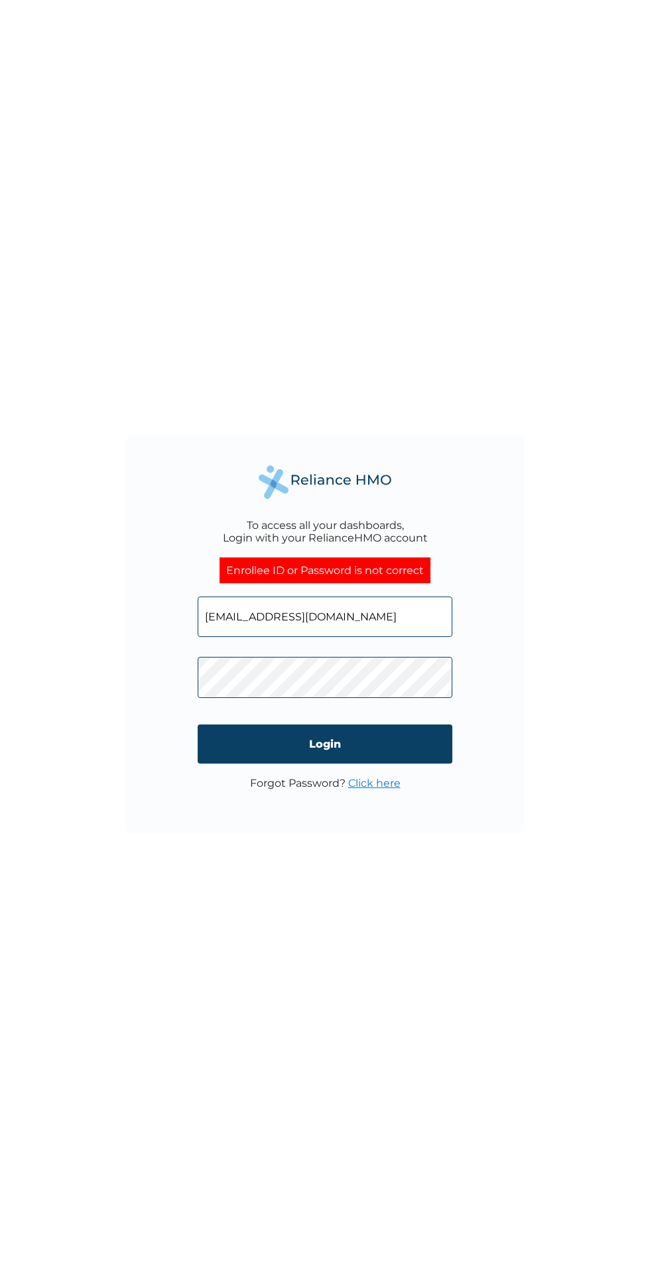
click at [248, 616] on input "[EMAIL_ADDRESS][DOMAIN_NAME]" at bounding box center [325, 617] width 255 height 40
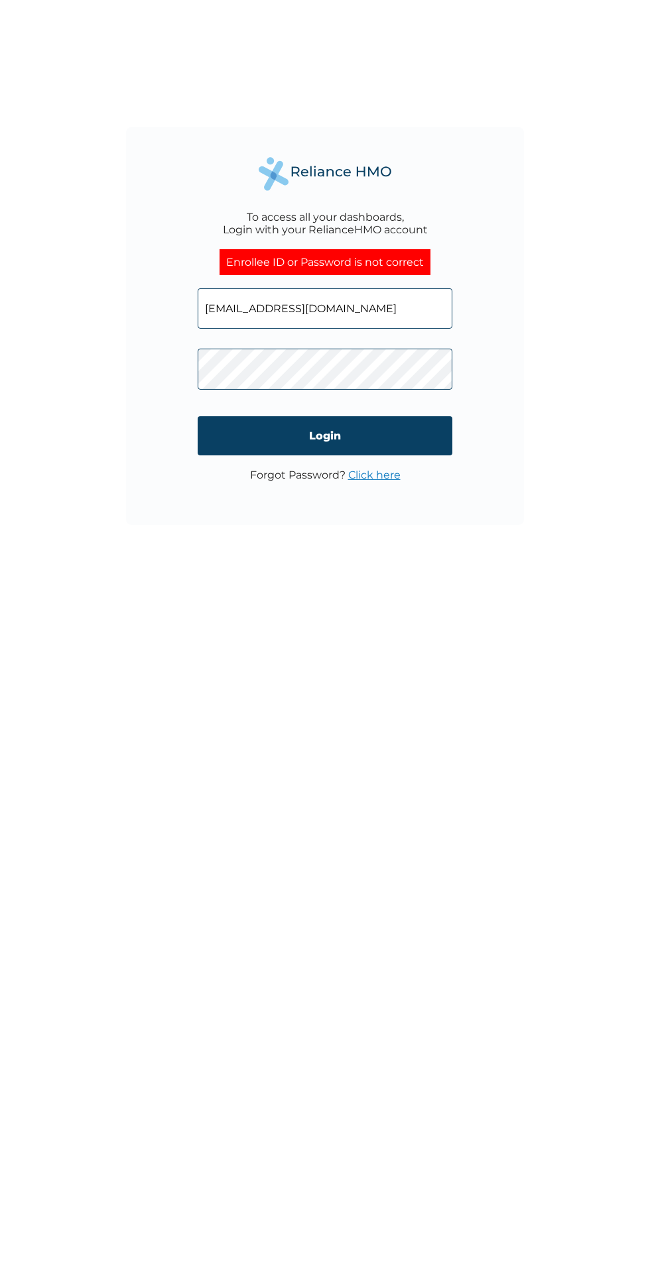
click at [263, 621] on input "[EMAIL_ADDRESS][DOMAIN_NAME]" at bounding box center [325, 617] width 255 height 40
type input "[EMAIL_ADDRESS][DOMAIN_NAME]"
click at [245, 748] on input "Login" at bounding box center [325, 743] width 255 height 39
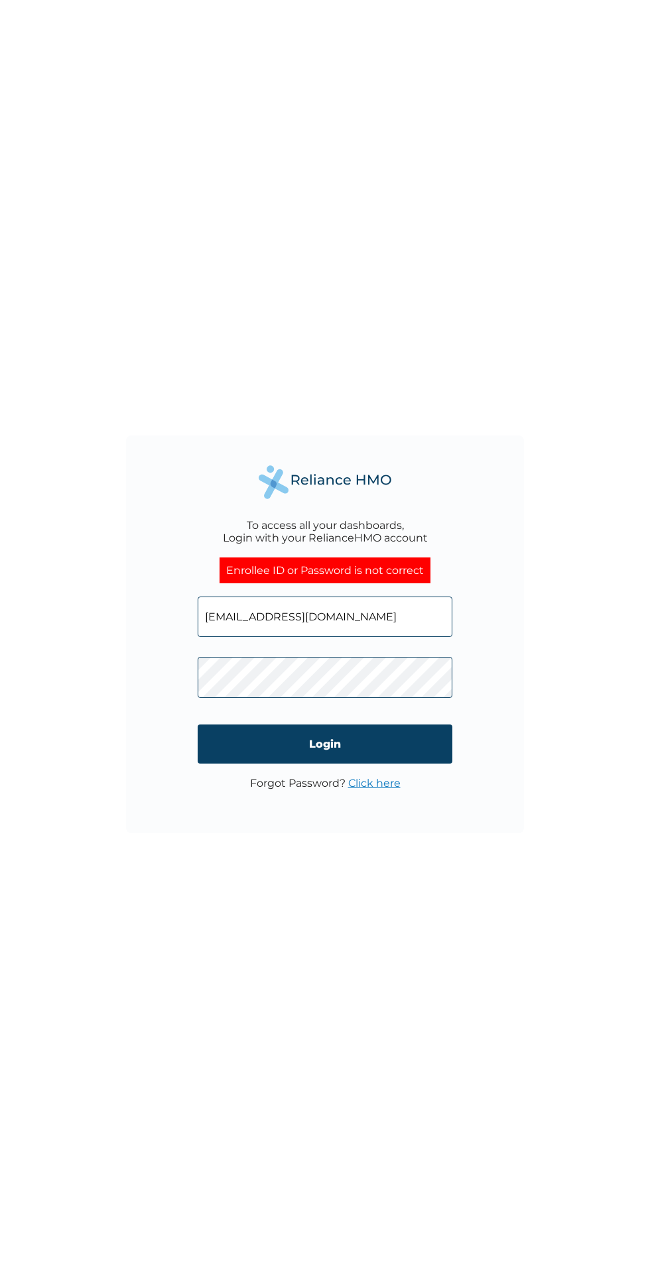
click at [410, 750] on input "Login" at bounding box center [325, 743] width 255 height 39
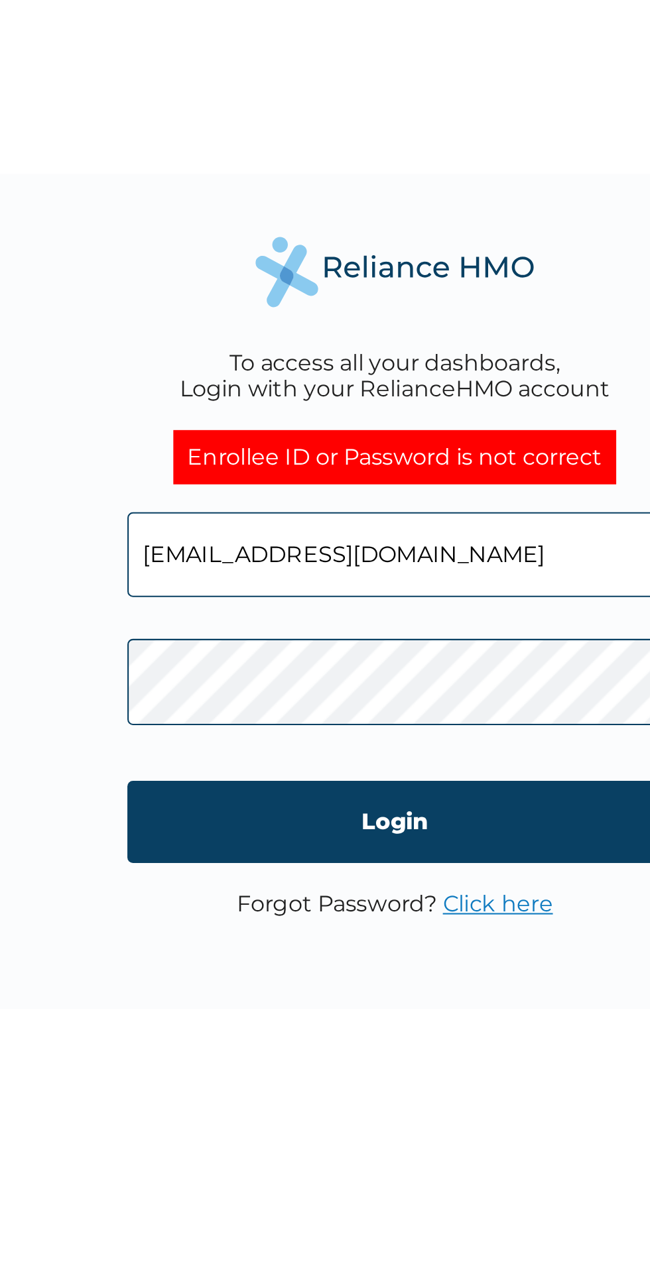
click at [222, 617] on input "[EMAIL_ADDRESS][DOMAIN_NAME]" at bounding box center [325, 617] width 255 height 40
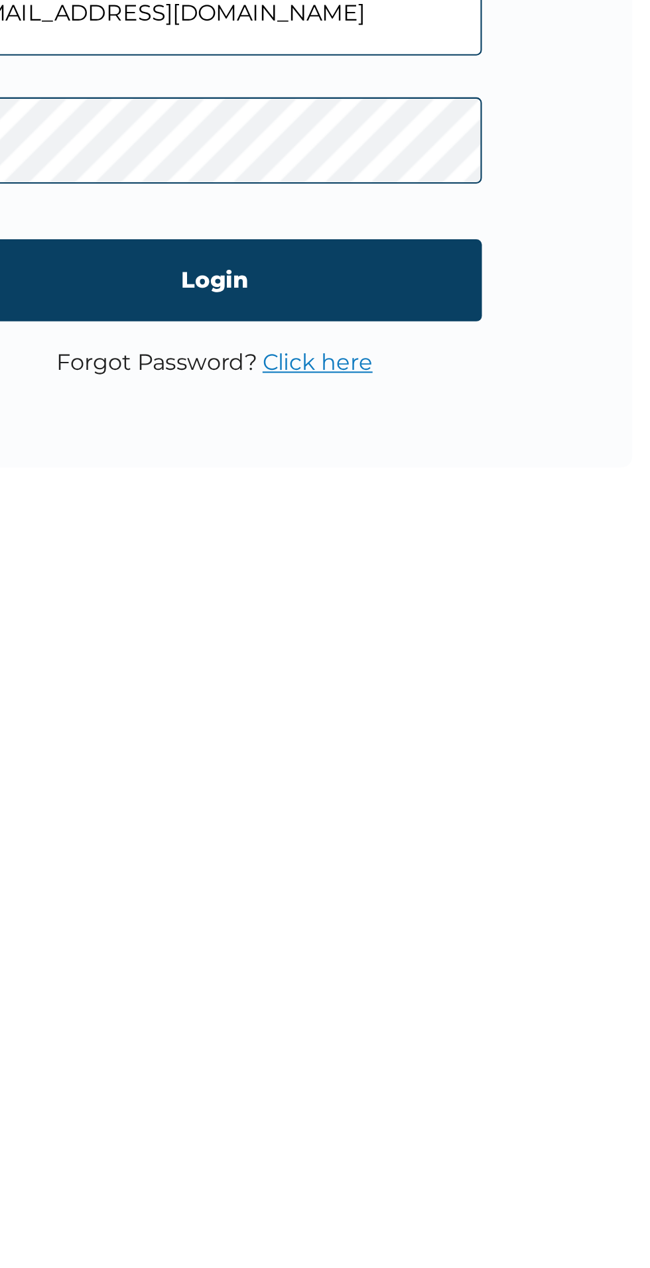
click at [464, 986] on div "To access all your dashboards, Login with your RelianceHMO account Enrollee ID …" at bounding box center [325, 634] width 650 height 1268
